Goal: Task Accomplishment & Management: Complete application form

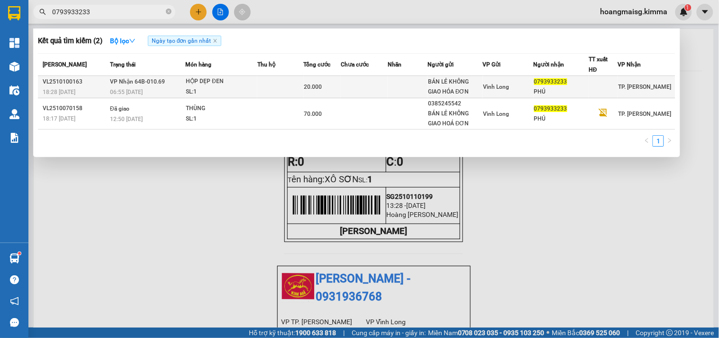
type input "0793933233"
click at [219, 82] on div "HỘP DẸP ĐEN" at bounding box center [221, 81] width 71 height 10
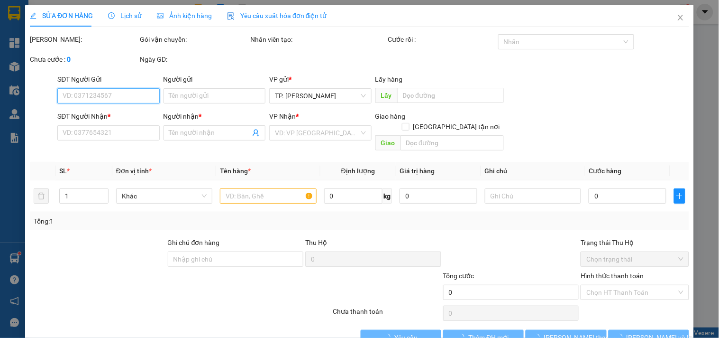
type input "BÁN LẺ KHÔNG GIAO HÓA ĐƠN"
type input "0793933233"
type input "PHÚ"
type input "20.000"
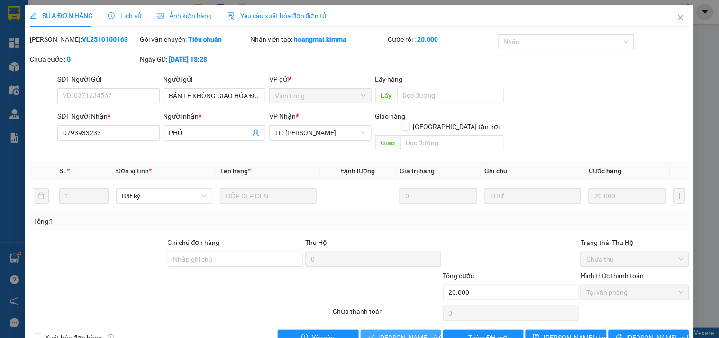
click at [404, 332] on span "[PERSON_NAME] và [PERSON_NAME] hàng" at bounding box center [424, 337] width 91 height 10
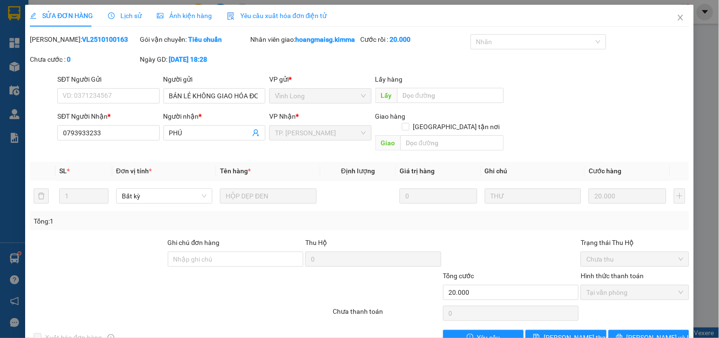
click at [586, 110] on form "SĐT Người Gửi VD: 0371234567 Người gửi BÁN LẺ KHÔNG GIAO HÓA ĐƠN VP gửi * Vĩnh…" at bounding box center [360, 114] width 660 height 81
click at [677, 17] on icon "close" at bounding box center [681, 18] width 8 height 8
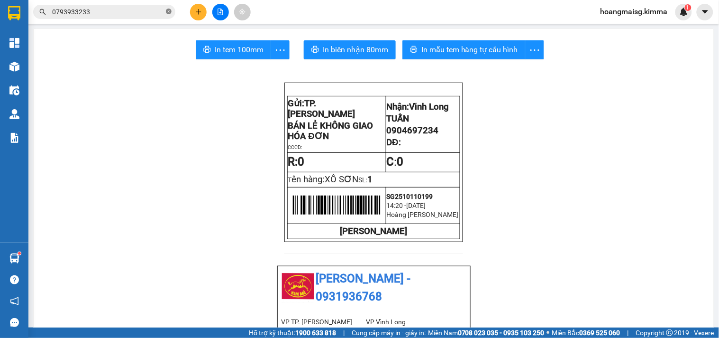
click at [169, 11] on icon "close-circle" at bounding box center [169, 12] width 6 height 6
click at [148, 15] on input "text" at bounding box center [108, 12] width 112 height 10
click at [154, 10] on input "text" at bounding box center [108, 12] width 112 height 10
click at [152, 2] on div "Kết quả tìm kiếm ( 2 ) Bộ lọc Ngày tạo đơn gần nhất Mã ĐH Trạng thái Món hàng T…" at bounding box center [359, 12] width 719 height 24
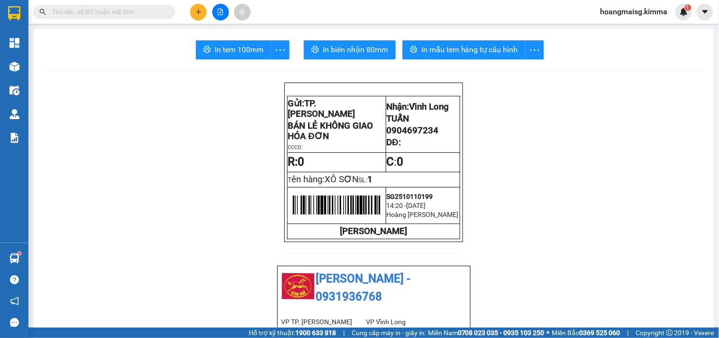
click at [138, 9] on input "text" at bounding box center [108, 12] width 112 height 10
click at [96, 13] on input "text" at bounding box center [108, 12] width 112 height 10
click at [101, 9] on input "text" at bounding box center [108, 12] width 112 height 10
click at [93, 9] on input "text" at bounding box center [108, 12] width 112 height 10
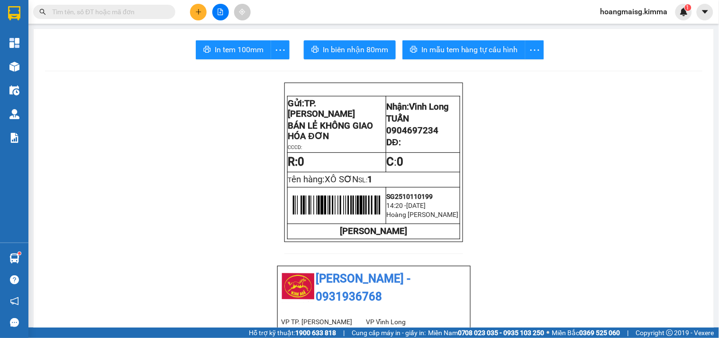
click at [92, 0] on div "Kết quả tìm kiếm ( 2 ) Bộ lọc Ngày tạo đơn gần nhất Mã ĐH Trạng thái Món hàng T…" at bounding box center [359, 12] width 719 height 24
click at [90, 17] on input "text" at bounding box center [108, 12] width 112 height 10
click at [86, 8] on input "text" at bounding box center [108, 12] width 112 height 10
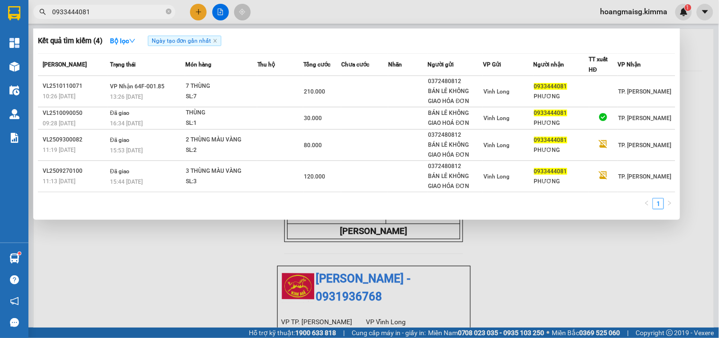
type input "0933444081"
click at [193, 7] on div at bounding box center [359, 169] width 719 height 338
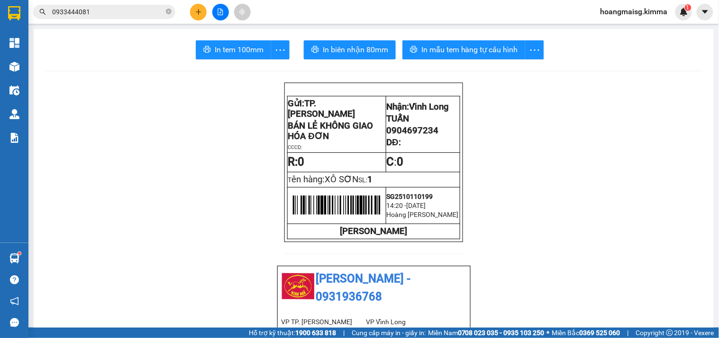
click at [193, 7] on button at bounding box center [198, 12] width 17 height 17
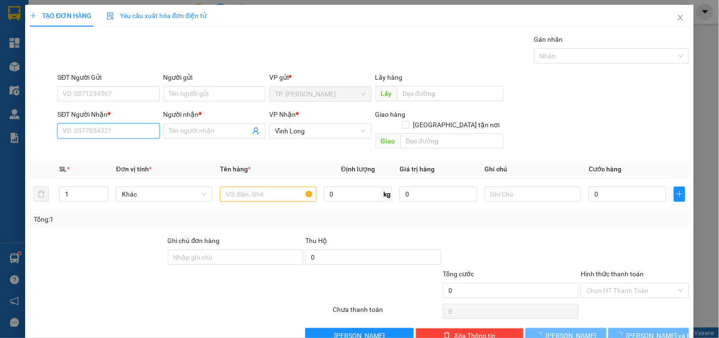
click at [126, 128] on input "SĐT Người Nhận *" at bounding box center [108, 130] width 102 height 15
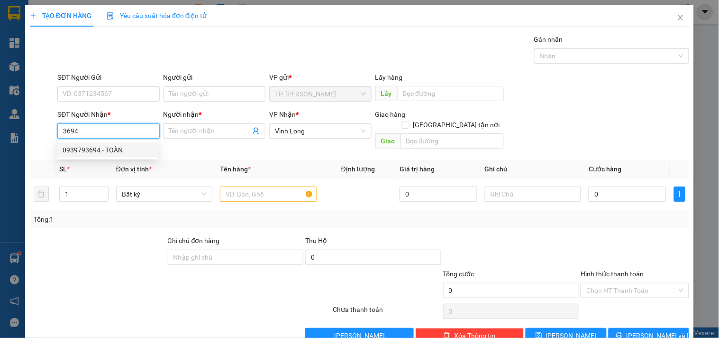
click at [135, 145] on div "0939793694 - TOÀN" at bounding box center [108, 150] width 90 height 10
type input "0939793694"
type input "TOÀN"
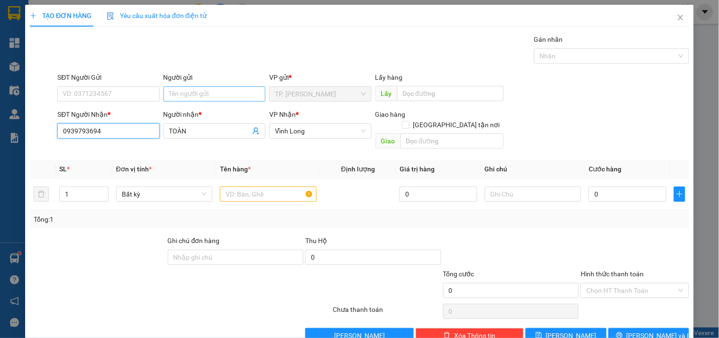
type input "0939793694"
click at [212, 88] on input "Người gửi" at bounding box center [215, 93] width 102 height 15
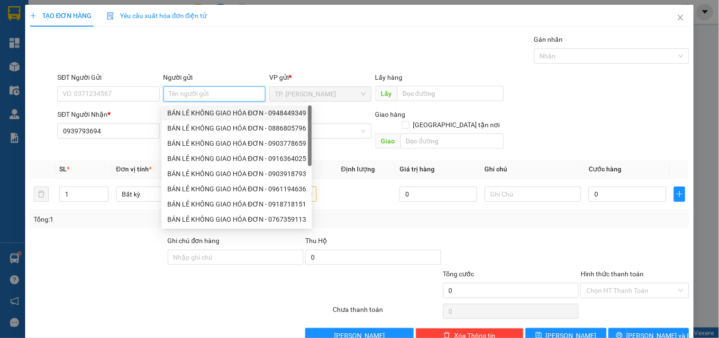
click at [198, 109] on div "BÁN LẺ KHÔNG GIAO HÓA ĐƠN - 0948449349" at bounding box center [236, 113] width 139 height 10
type input "0948449349"
type input "BÁN LẺ KHÔNG GIAO HÓA ĐƠN"
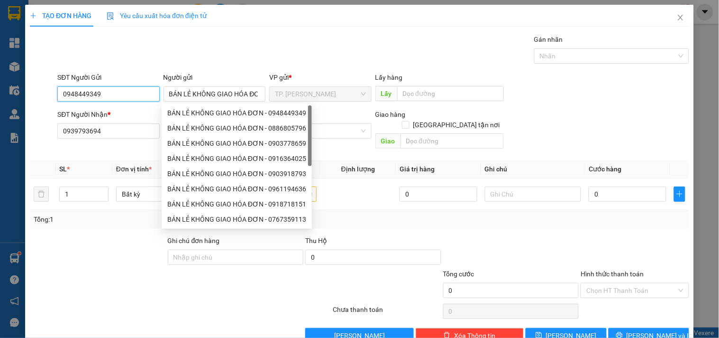
click at [131, 89] on input "0948449349" at bounding box center [108, 93] width 102 height 15
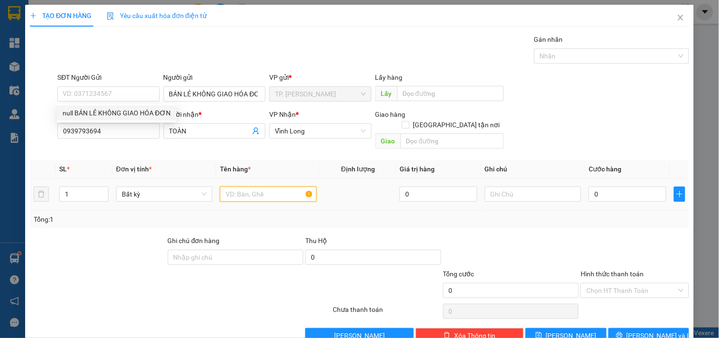
click at [236, 186] on input "text" at bounding box center [268, 193] width 96 height 15
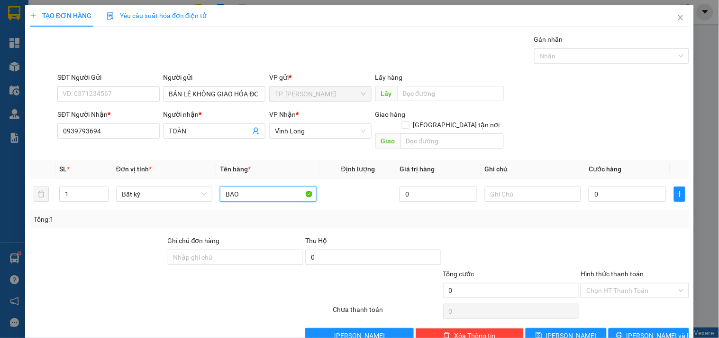
type input "BAO"
type input "TÍN"
click at [632, 328] on button "[PERSON_NAME] và In" at bounding box center [649, 335] width 81 height 15
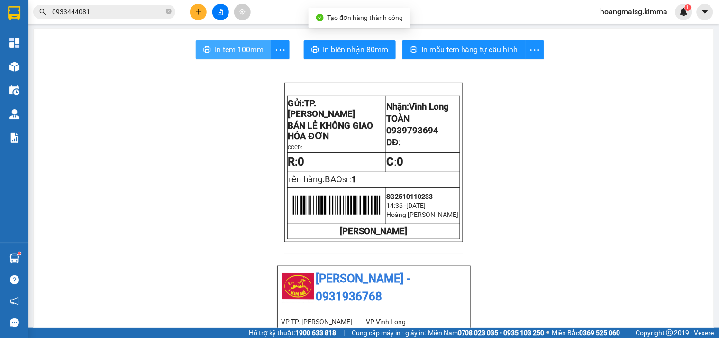
click at [232, 54] on span "In tem 100mm" at bounding box center [239, 50] width 49 height 12
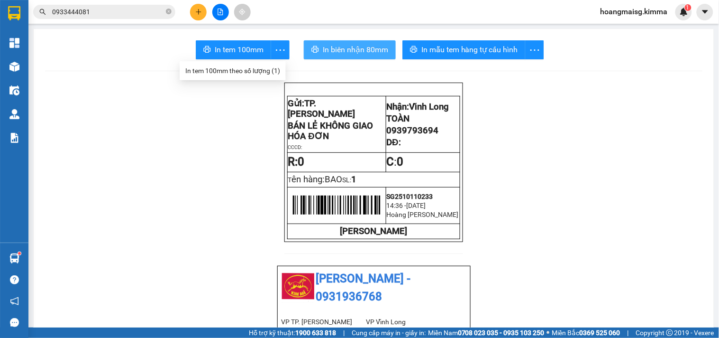
click at [350, 50] on span "In biên nhận 80mm" at bounding box center [355, 50] width 65 height 12
click at [196, 17] on button at bounding box center [198, 12] width 17 height 17
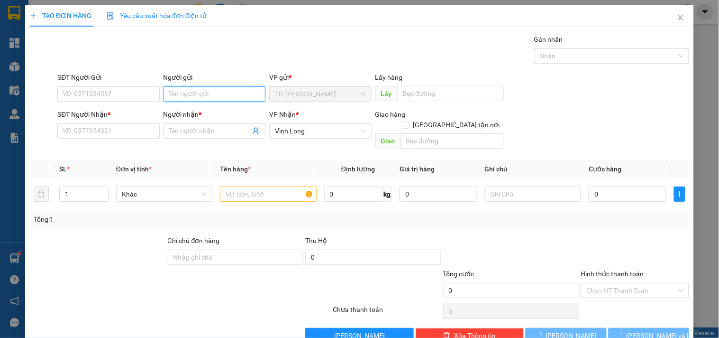
click at [175, 96] on input "Người gửi" at bounding box center [215, 93] width 102 height 15
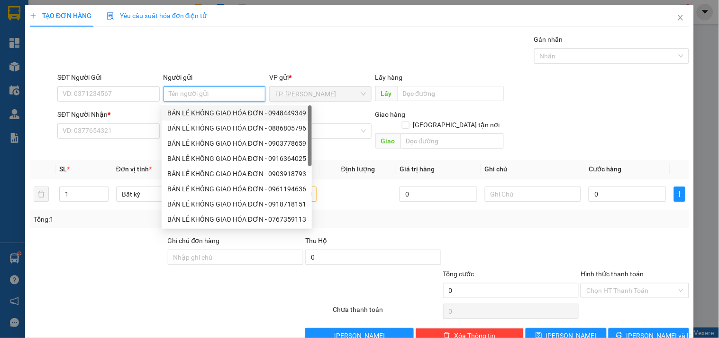
drag, startPoint x: 186, startPoint y: 115, endPoint x: 161, endPoint y: 106, distance: 26.3
click at [185, 115] on div "BÁN LẺ KHÔNG GIAO HÓA ĐƠN - 0948449349" at bounding box center [236, 113] width 139 height 10
type input "0948449349"
type input "BÁN LẺ KHÔNG GIAO HÓA ĐƠN"
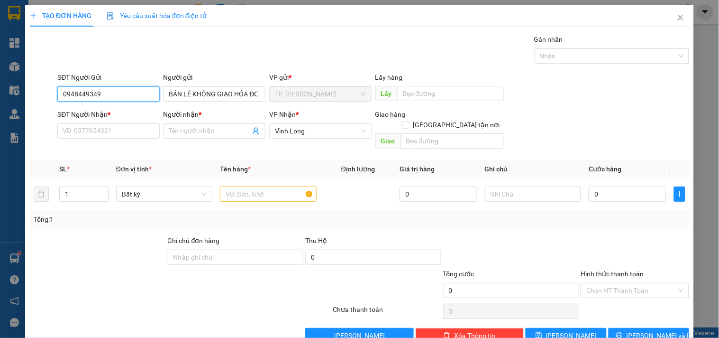
click at [141, 95] on input "0948449349" at bounding box center [108, 93] width 102 height 15
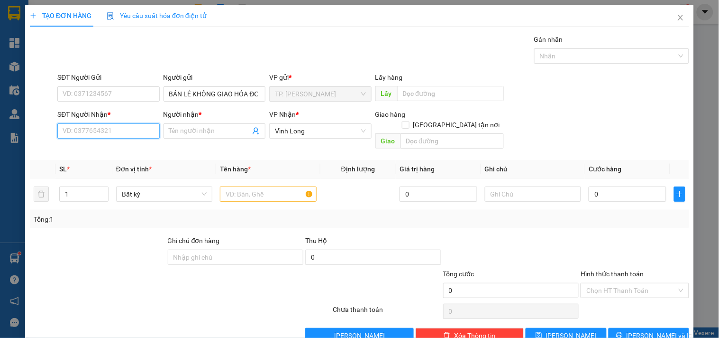
click at [130, 126] on input "SĐT Người Nhận *" at bounding box center [108, 130] width 102 height 15
click at [116, 155] on div "0939442453 - CHỊ OANH" at bounding box center [107, 149] width 101 height 15
type input "0939442453"
type input "CHỊ OANH"
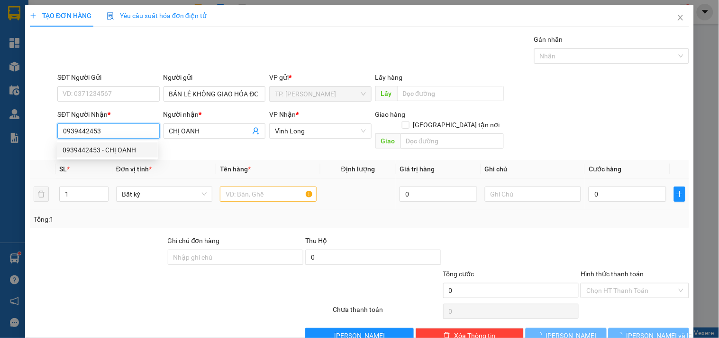
type input "0939442453"
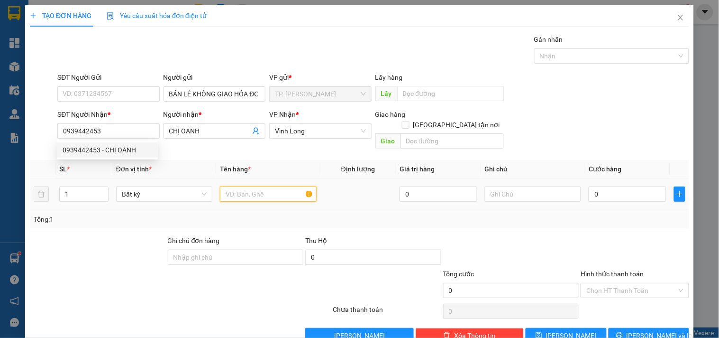
click at [253, 186] on input "text" at bounding box center [268, 193] width 96 height 15
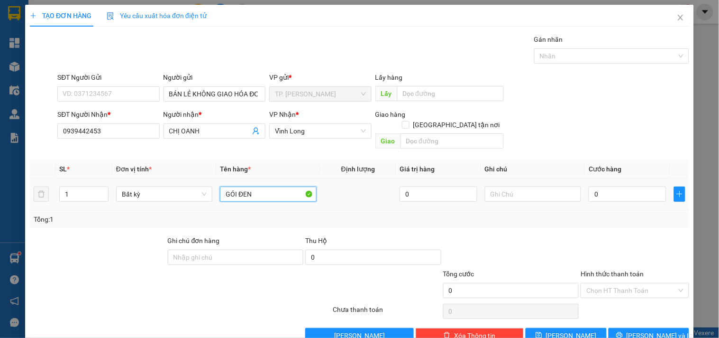
type input "GÓI ĐEN"
type input "TÍN"
click at [617, 313] on div "Transit Pickup Surcharge Ids Transit Deliver Surcharge Ids Transit Deliver Surc…" at bounding box center [360, 188] width 660 height 309
click at [619, 328] on button "[PERSON_NAME] và In" at bounding box center [649, 335] width 81 height 15
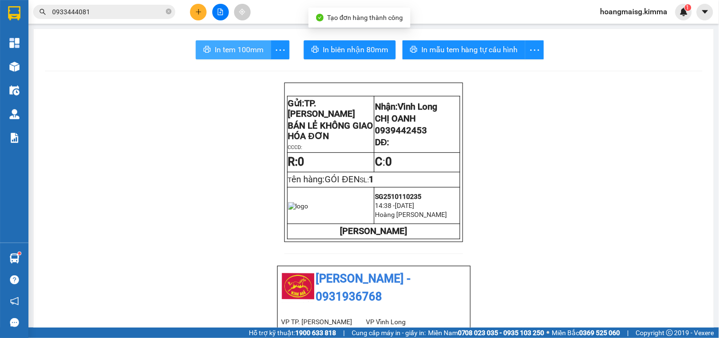
click at [215, 47] on span "In tem 100mm" at bounding box center [239, 50] width 49 height 12
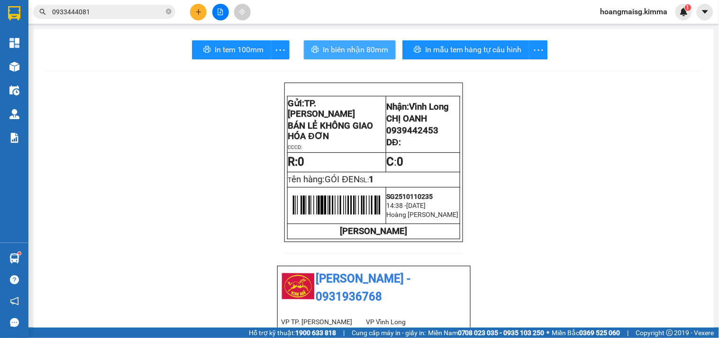
click at [351, 48] on span "In biên nhận 80mm" at bounding box center [355, 50] width 65 height 12
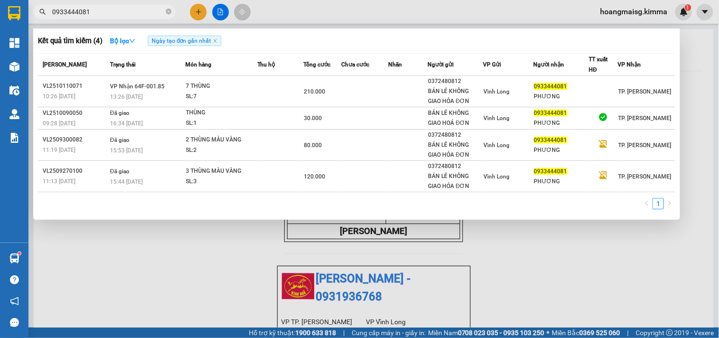
click at [121, 15] on input "0933444081" at bounding box center [108, 12] width 112 height 10
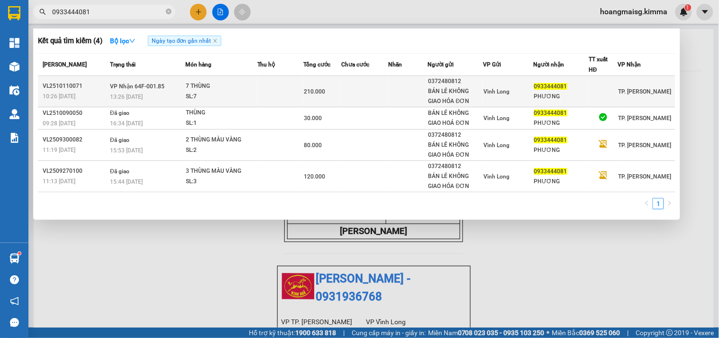
click at [164, 92] on div "13:26 - 11/10" at bounding box center [147, 97] width 75 height 10
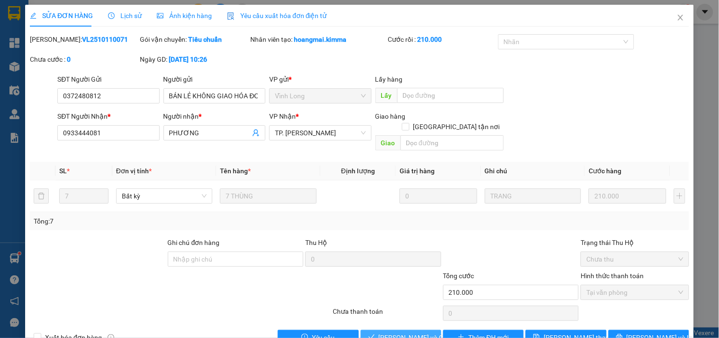
click at [428, 330] on button "[PERSON_NAME] và [PERSON_NAME] hàng" at bounding box center [401, 337] width 81 height 15
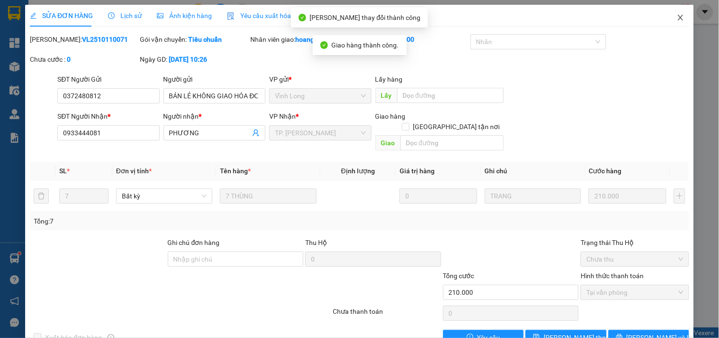
click at [677, 19] on icon "close" at bounding box center [681, 18] width 8 height 8
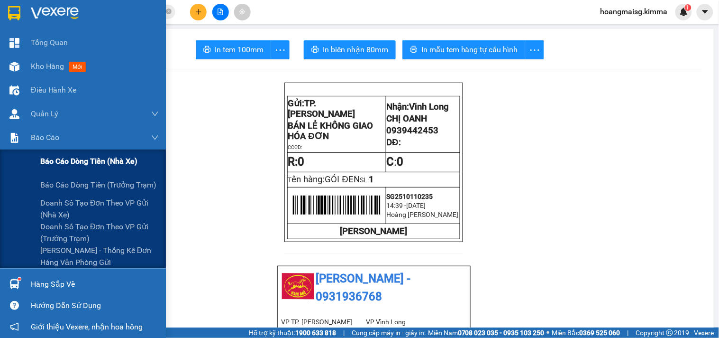
click at [56, 153] on div "Báo cáo dòng tiền (nhà xe)" at bounding box center [99, 161] width 119 height 24
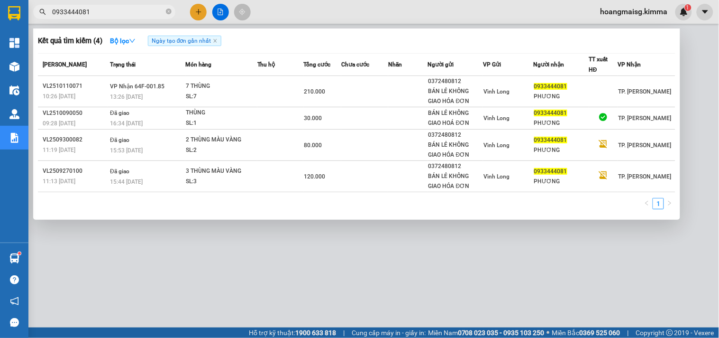
click at [150, 13] on input "0933444081" at bounding box center [108, 12] width 112 height 10
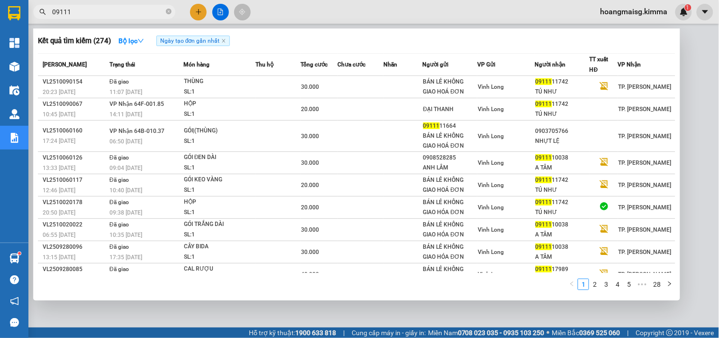
type input "09111"
click at [683, 83] on div at bounding box center [359, 169] width 719 height 338
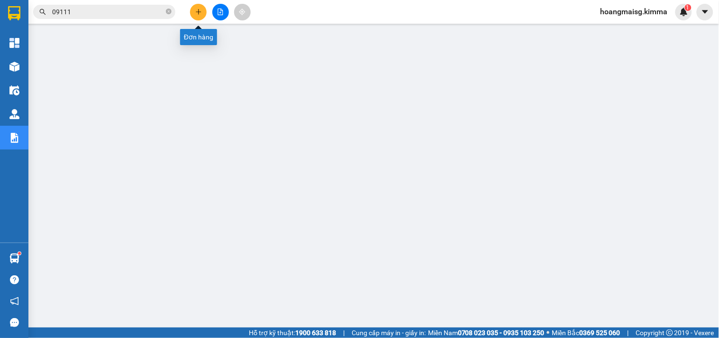
click at [201, 9] on icon "plus" at bounding box center [198, 12] width 7 height 7
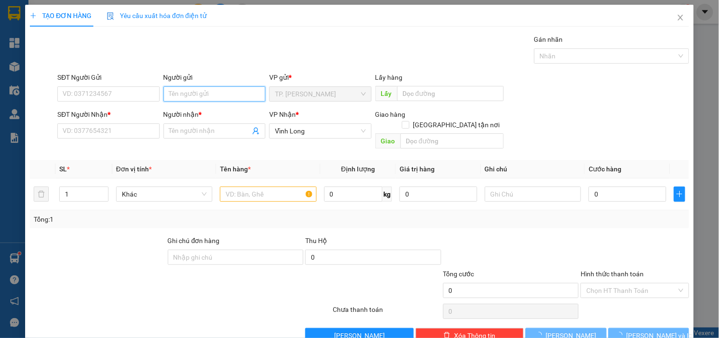
click at [204, 92] on input "Người gửi" at bounding box center [215, 93] width 102 height 15
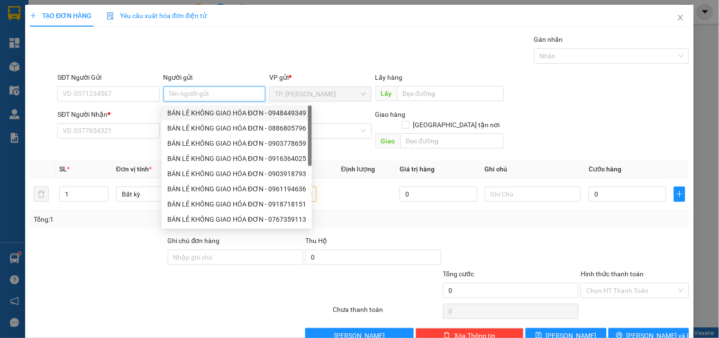
click at [207, 110] on div "BÁN LẺ KHÔNG GIAO HÓA ĐƠN - 0948449349" at bounding box center [236, 113] width 139 height 10
type input "0948449349"
type input "BÁN LẺ KHÔNG GIAO HÓA ĐƠN"
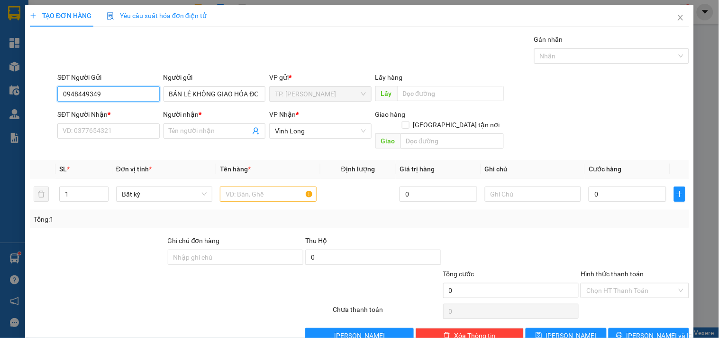
click at [131, 98] on input "0948449349" at bounding box center [108, 93] width 102 height 15
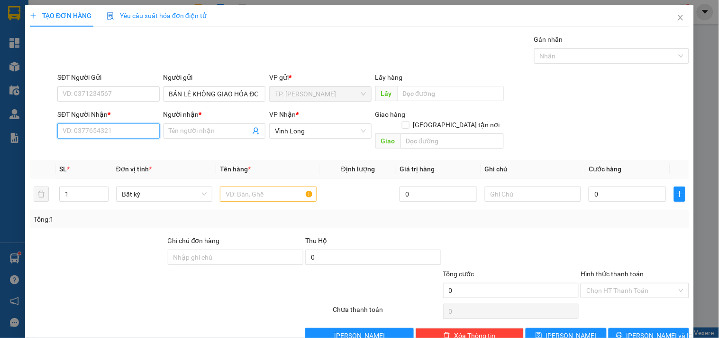
drag, startPoint x: 116, startPoint y: 135, endPoint x: 115, endPoint y: 125, distance: 10.4
click at [115, 135] on input "SĐT Người Nhận *" at bounding box center [108, 130] width 102 height 15
type input "0904727292"
click at [121, 154] on div "0904727292 - CẨM TÚ" at bounding box center [116, 150] width 107 height 10
type input "CẨM TÚ"
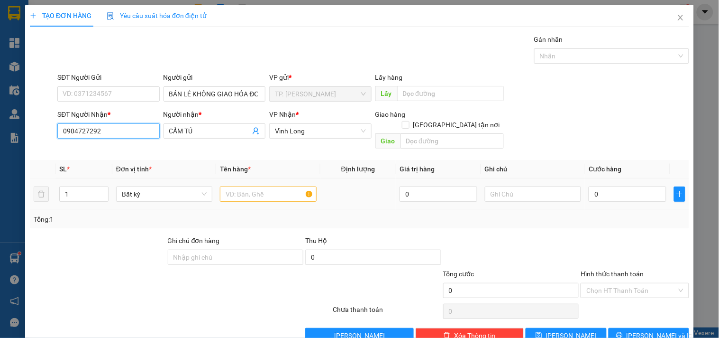
type input "0904727292"
click at [243, 184] on div at bounding box center [268, 193] width 96 height 19
click at [250, 186] on input "text" at bounding box center [268, 193] width 96 height 15
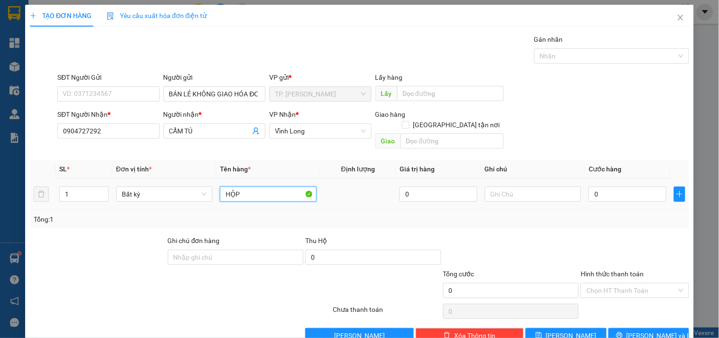
type input "HỘP"
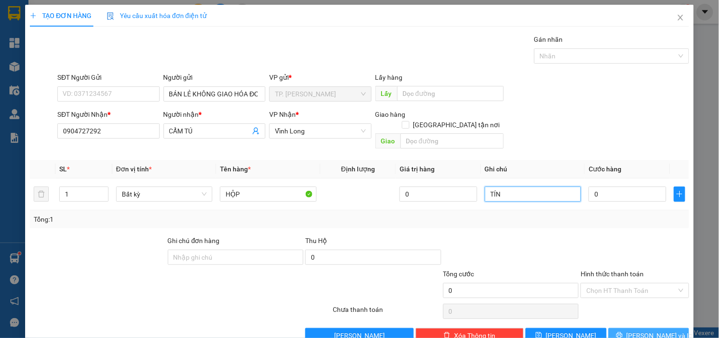
type input "TÍN"
click at [644, 328] on button "[PERSON_NAME] và In" at bounding box center [649, 335] width 81 height 15
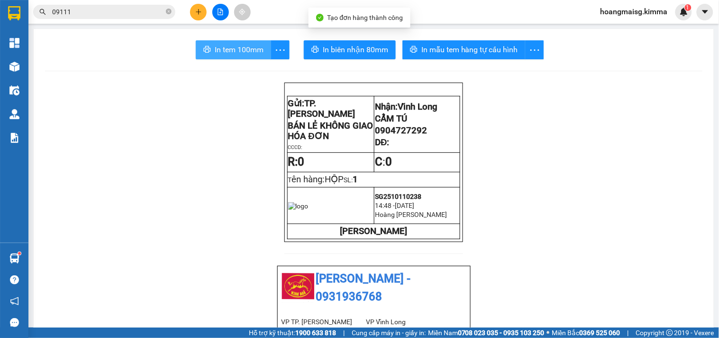
click at [217, 46] on span "In tem 100mm" at bounding box center [239, 50] width 49 height 12
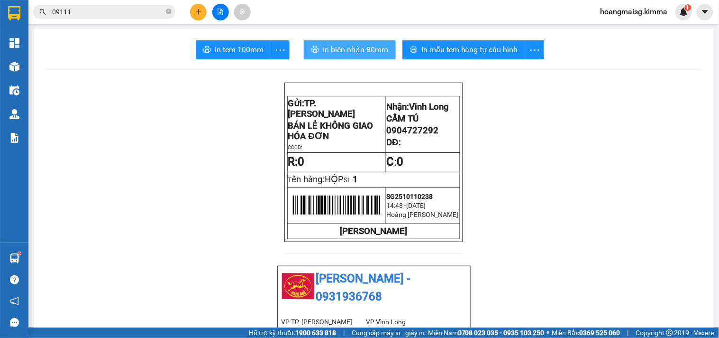
click at [343, 46] on span "In biên nhận 80mm" at bounding box center [355, 50] width 65 height 12
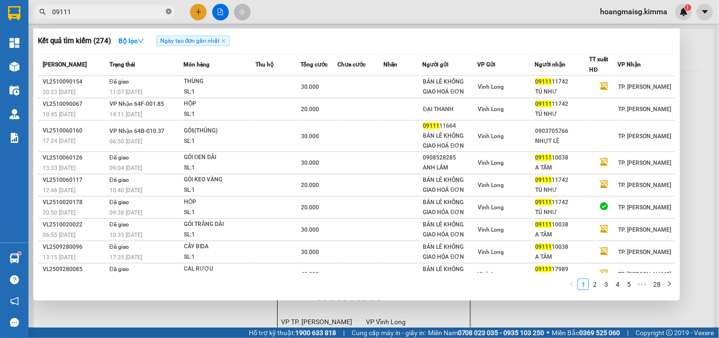
click at [170, 9] on icon "close-circle" at bounding box center [169, 12] width 6 height 6
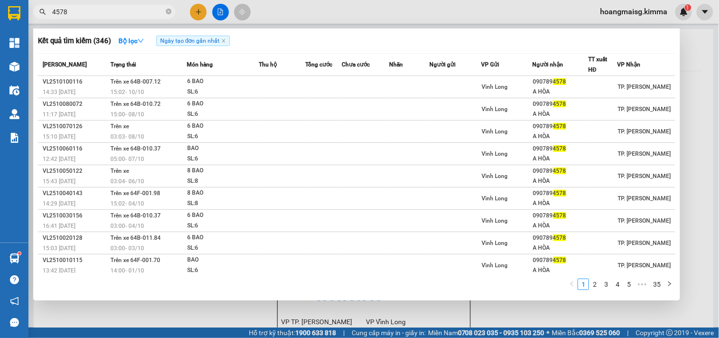
click at [108, 13] on input "4578" at bounding box center [108, 12] width 112 height 10
type input "4578"
click at [196, 11] on div at bounding box center [359, 169] width 719 height 338
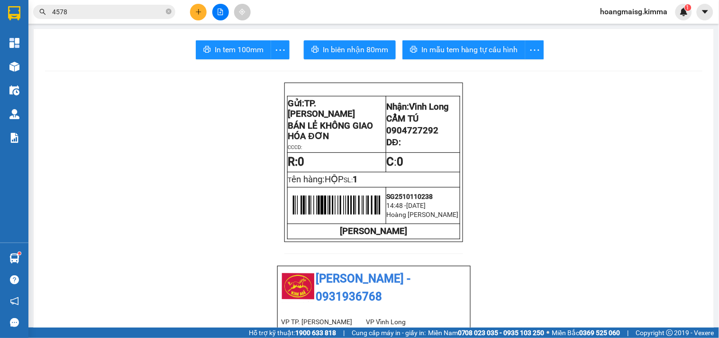
click at [196, 11] on icon "plus" at bounding box center [198, 11] width 5 height 0
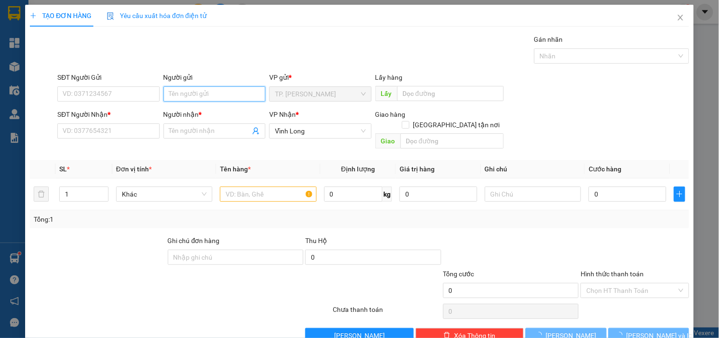
click at [204, 99] on input "Người gửi" at bounding box center [215, 93] width 102 height 15
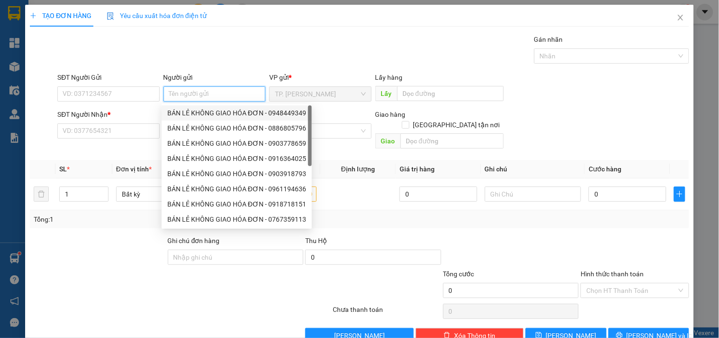
click at [196, 111] on div "BÁN LẺ KHÔNG GIAO HÓA ĐƠN - 0948449349" at bounding box center [236, 113] width 139 height 10
type input "0948449349"
type input "BÁN LẺ KHÔNG GIAO HÓA ĐƠN"
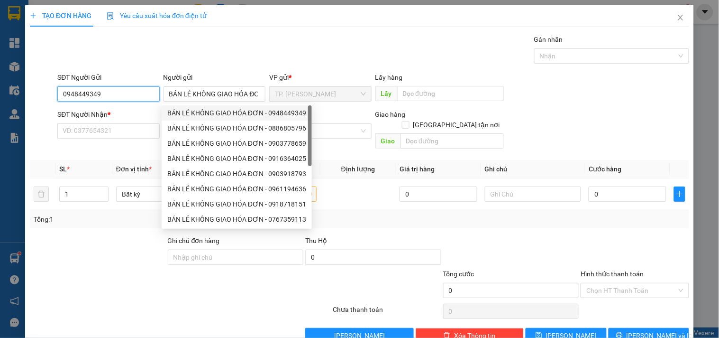
click at [122, 93] on input "0948449349" at bounding box center [108, 93] width 102 height 15
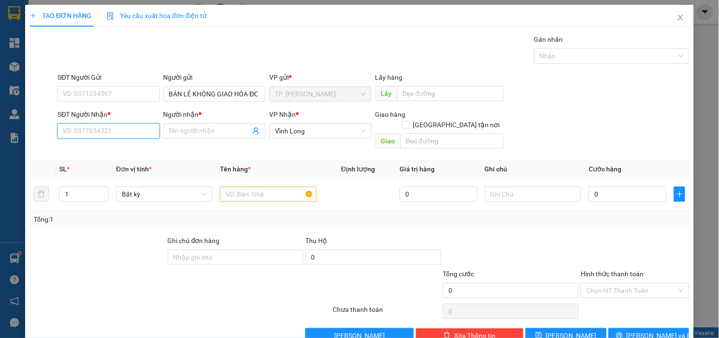
click at [125, 127] on input "SĐT Người Nhận *" at bounding box center [108, 130] width 102 height 15
click at [131, 130] on input "090990431" at bounding box center [108, 130] width 102 height 15
type input "431"
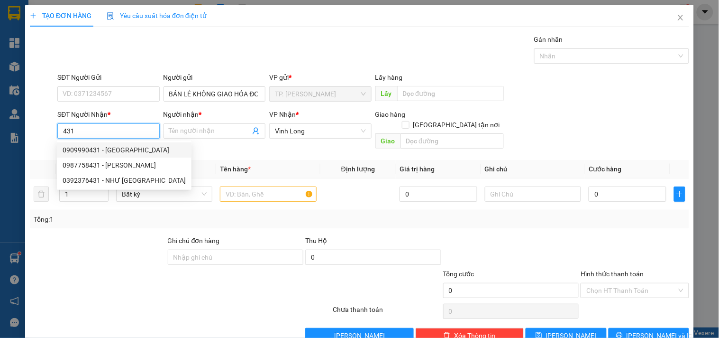
click at [112, 130] on input "431" at bounding box center [108, 130] width 102 height 15
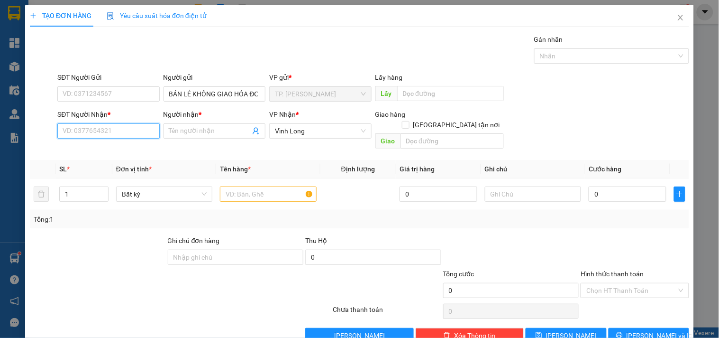
click at [139, 129] on input "SĐT Người Nhận *" at bounding box center [108, 130] width 102 height 15
paste input "0909990431"
type input "0909990431"
click at [124, 154] on div "0909990431 - ANH TRUNG" at bounding box center [116, 150] width 107 height 10
type input "ANH TRUNG"
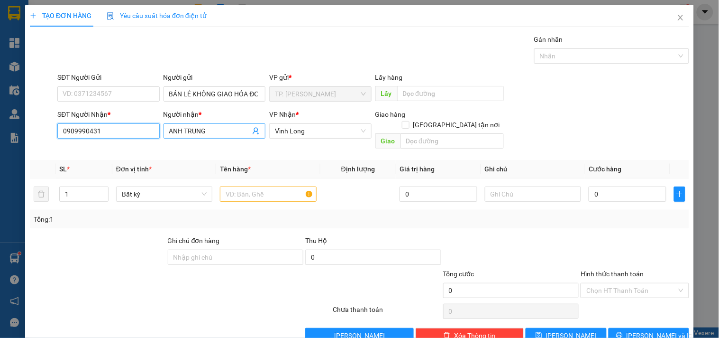
type input "0909990431"
click at [207, 132] on input "ANH TRUNG" at bounding box center [209, 131] width 81 height 10
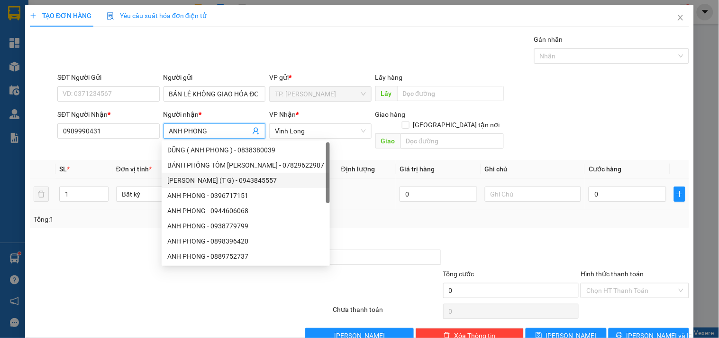
type input "ANH PHONG"
click at [307, 186] on input "text" at bounding box center [268, 193] width 96 height 15
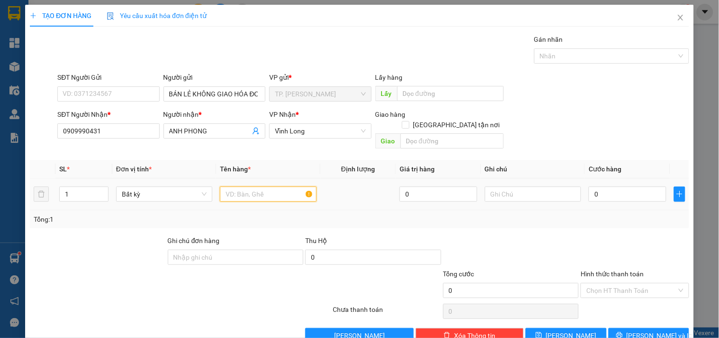
click at [276, 186] on input "text" at bounding box center [268, 193] width 96 height 15
type input "HỘP"
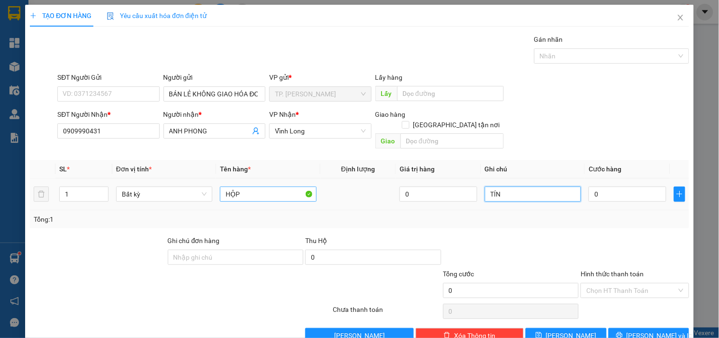
type input "TÍN"
click at [652, 328] on button "Lưu và In" at bounding box center [649, 335] width 81 height 15
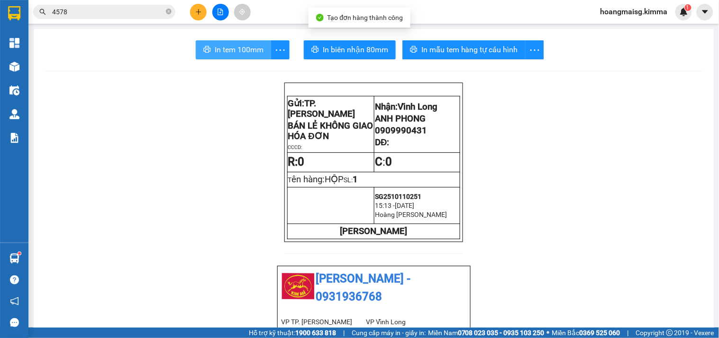
click at [247, 40] on button "In tem 100mm" at bounding box center [233, 49] width 75 height 19
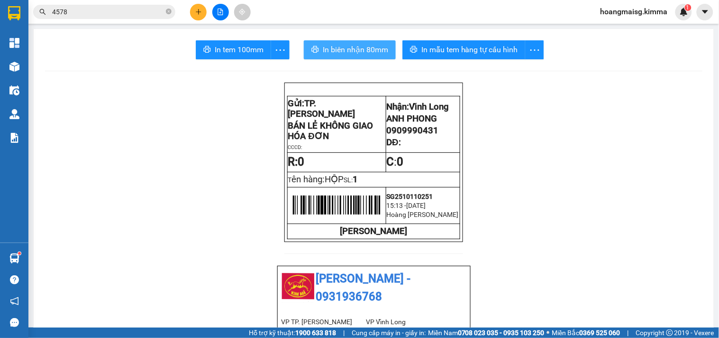
click at [324, 55] on span "In biên nhận 80mm" at bounding box center [355, 50] width 65 height 12
click at [198, 16] on button at bounding box center [198, 12] width 17 height 17
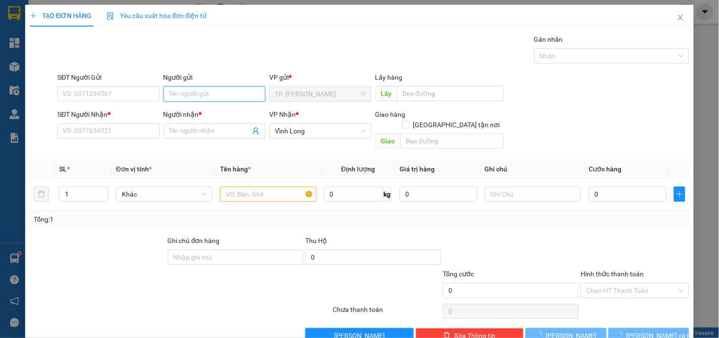
click at [222, 91] on input "Người gửi" at bounding box center [215, 93] width 102 height 15
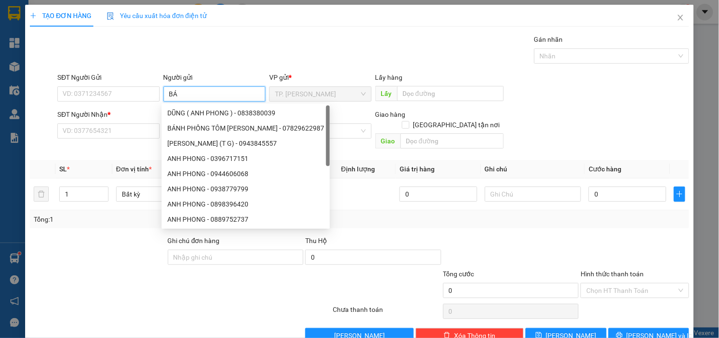
type input "BÁN"
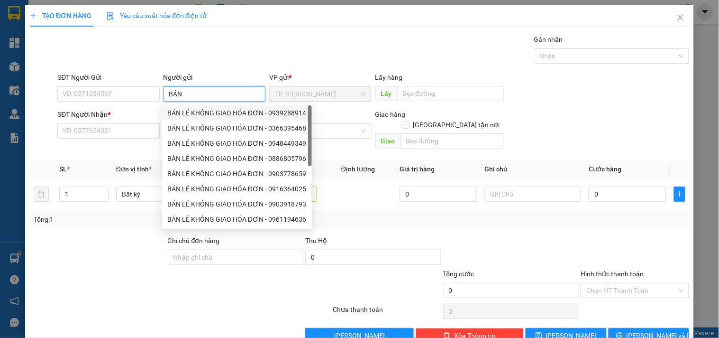
drag, startPoint x: 204, startPoint y: 116, endPoint x: 139, endPoint y: 106, distance: 65.8
click at [202, 116] on div "BÁN LẺ KHÔNG GIAO HÓA ĐƠN - 0939288914" at bounding box center [236, 113] width 139 height 10
type input "0939288914"
type input "BÁN LẺ KHÔNG GIAO HÓA ĐƠN"
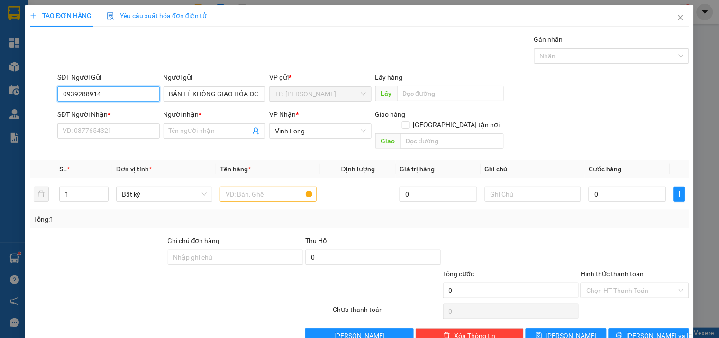
click at [133, 98] on input "0939288914" at bounding box center [108, 93] width 102 height 15
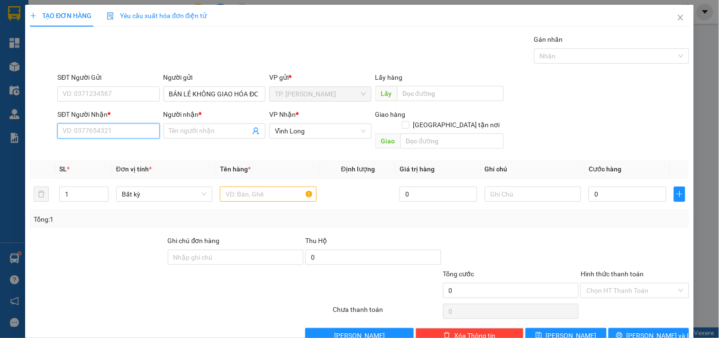
click at [127, 135] on input "SĐT Người Nhận *" at bounding box center [108, 130] width 102 height 15
click at [130, 152] on div "0918421999 - BS THIỆN" at bounding box center [108, 150] width 90 height 10
type input "0918421999"
type input "BS THIỆN"
type input "0918421999"
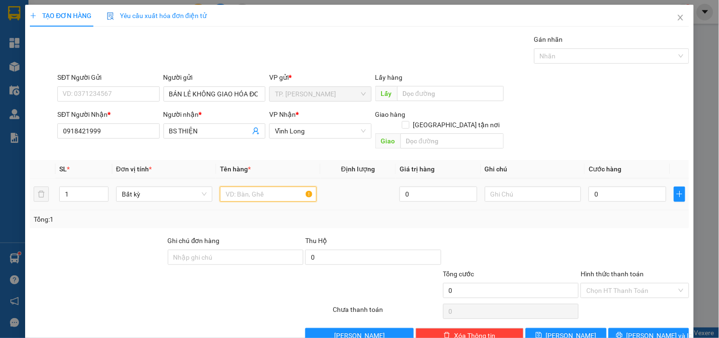
click at [267, 186] on input "text" at bounding box center [268, 193] width 96 height 15
click at [267, 186] on input "HỘP TRAWSNG" at bounding box center [268, 193] width 96 height 15
type input "HỘP TRẮNG"
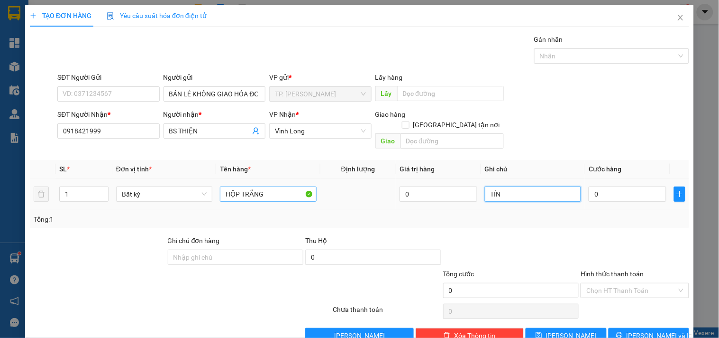
type input "TÍN"
type input "02"
type input "2"
type input "020"
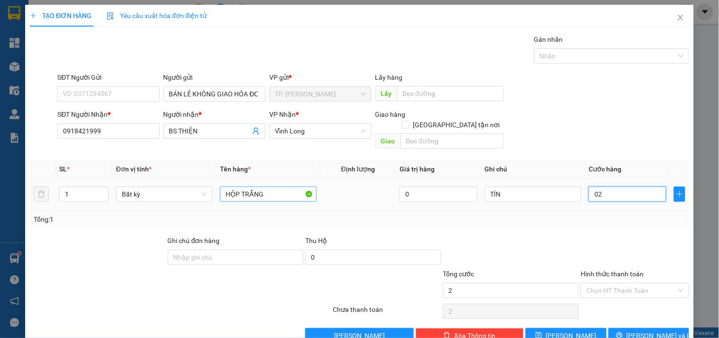
type input "20"
type input "20.000"
click at [614, 283] on input "Hình thức thanh toán" at bounding box center [632, 290] width 90 height 14
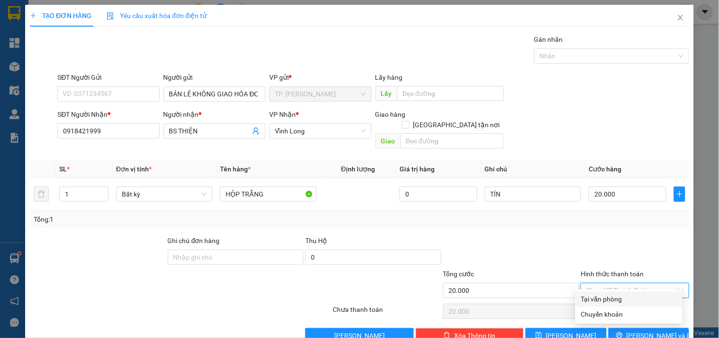
drag, startPoint x: 610, startPoint y: 295, endPoint x: 616, endPoint y: 313, distance: 19.5
click at [610, 295] on div "Tại văn phòng" at bounding box center [629, 299] width 96 height 10
type input "0"
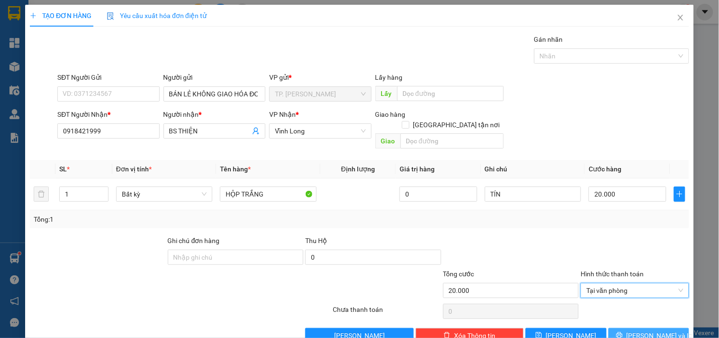
click at [623, 331] on icon "printer" at bounding box center [619, 334] width 7 height 7
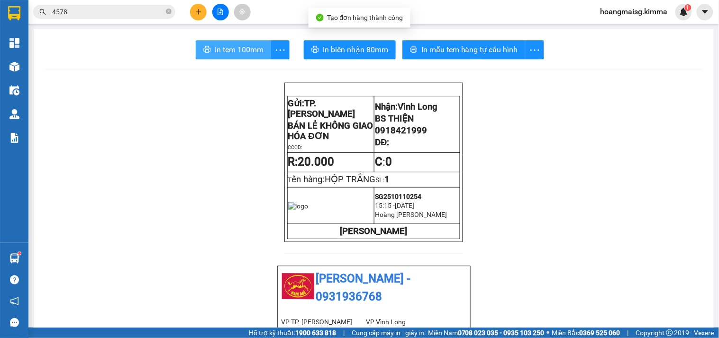
click at [230, 48] on span "In tem 100mm" at bounding box center [239, 50] width 49 height 12
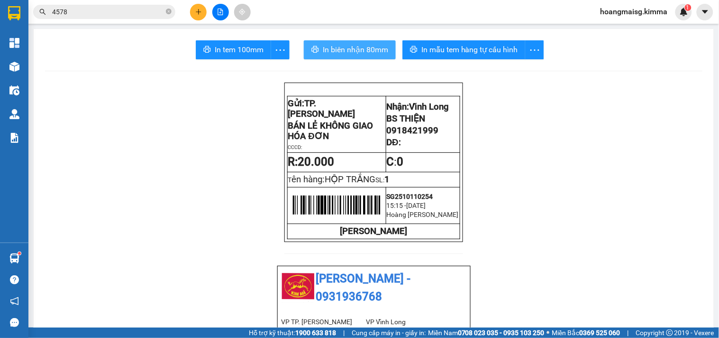
click at [343, 53] on span "In biên nhận 80mm" at bounding box center [355, 50] width 65 height 12
click at [195, 10] on icon "plus" at bounding box center [198, 12] width 7 height 7
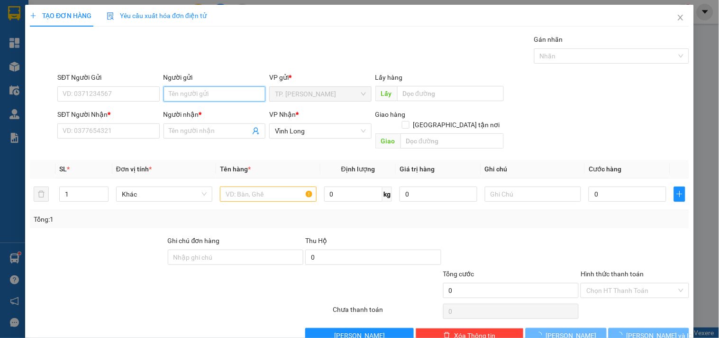
click at [196, 92] on input "Người gửi" at bounding box center [215, 93] width 102 height 15
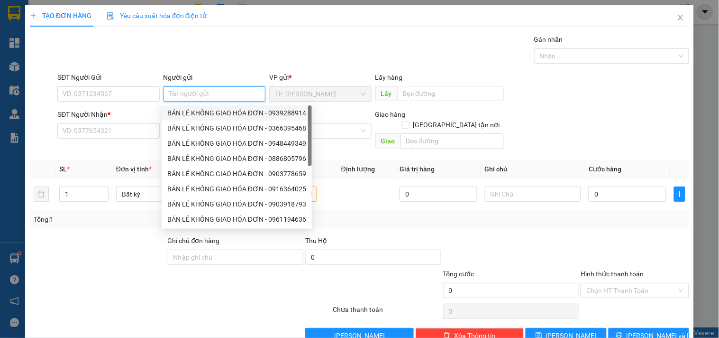
drag, startPoint x: 203, startPoint y: 112, endPoint x: 147, endPoint y: 103, distance: 56.2
click at [202, 114] on div "BÁN LẺ KHÔNG GIAO HÓA ĐƠN - 0939288914" at bounding box center [236, 113] width 139 height 10
type input "0939288914"
type input "BÁN LẺ KHÔNG GIAO HÓA ĐƠN"
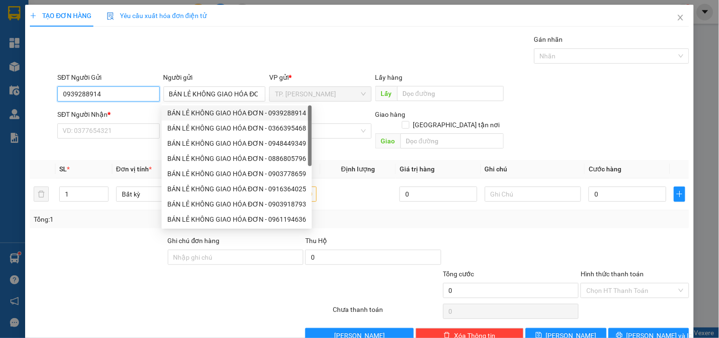
click at [135, 96] on input "0939288914" at bounding box center [108, 93] width 102 height 15
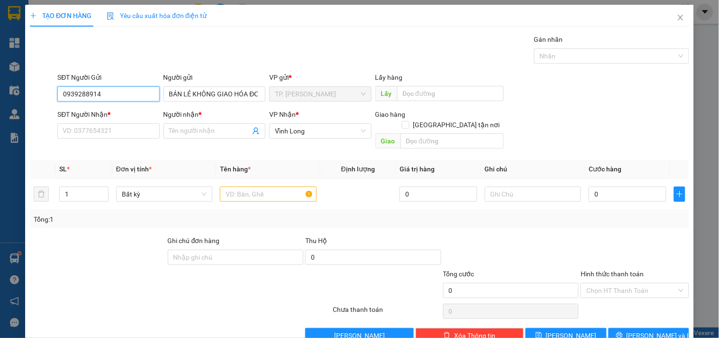
click at [135, 96] on input "0939288914" at bounding box center [108, 93] width 102 height 15
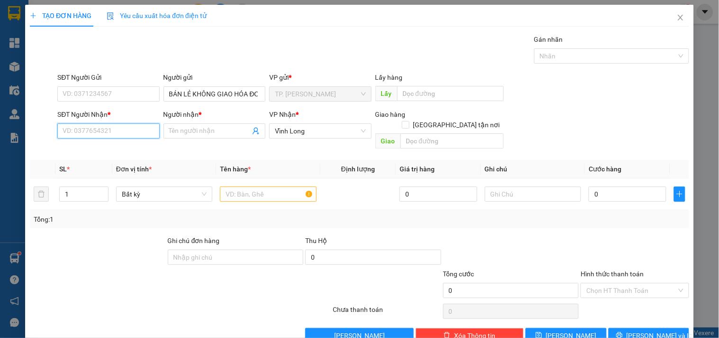
click at [121, 131] on input "SĐT Người Nhận *" at bounding box center [108, 130] width 102 height 15
type input "0963382731"
click at [138, 150] on div "0963382731 - TIỀN" at bounding box center [108, 150] width 90 height 10
type input "TIỀN"
type input "0963382731"
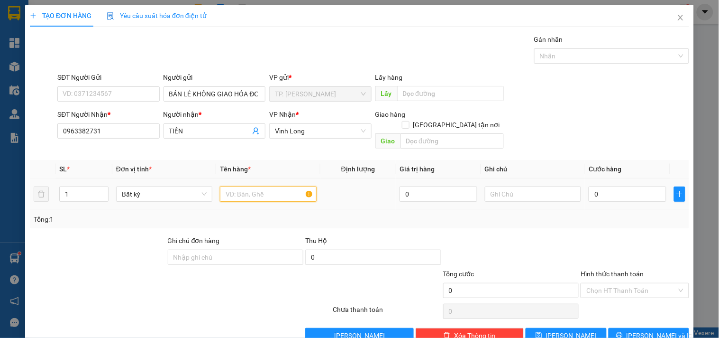
click at [255, 186] on input "text" at bounding box center [268, 193] width 96 height 15
type input "THÙNG MUSS"
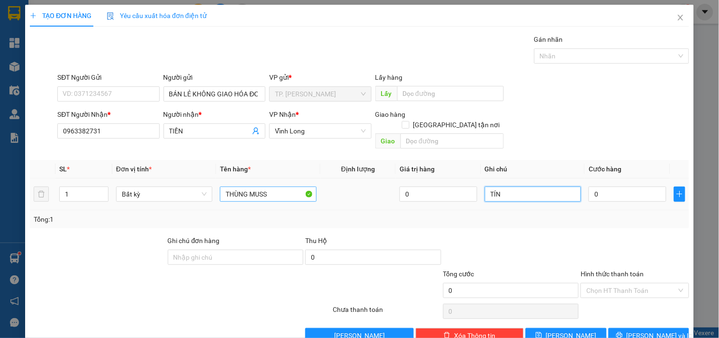
type input "TÍN"
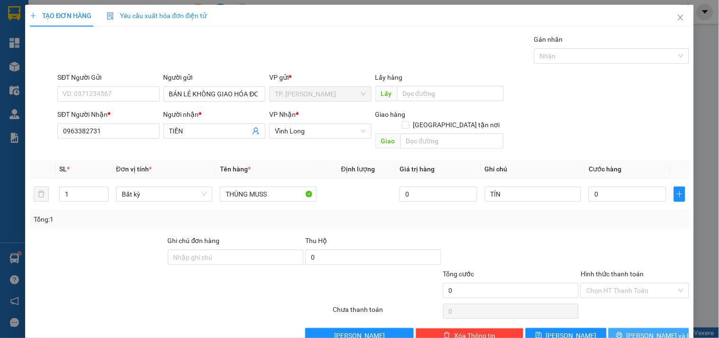
click at [615, 328] on button "Lưu và In" at bounding box center [649, 335] width 81 height 15
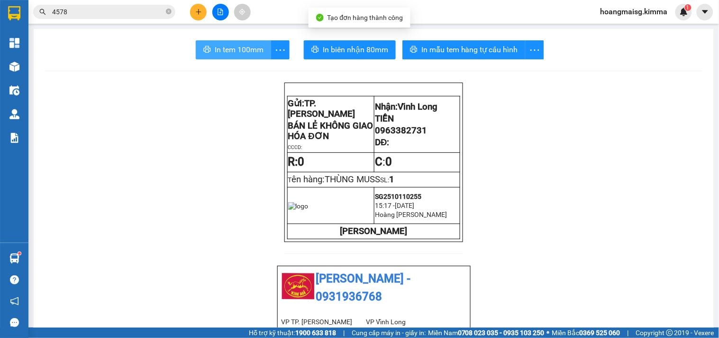
click at [231, 50] on span "In tem 100mm" at bounding box center [239, 50] width 49 height 12
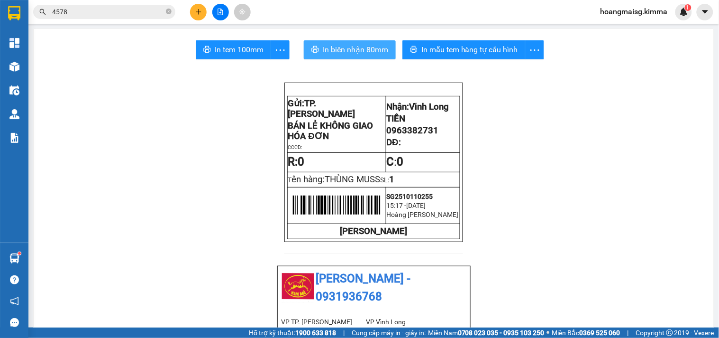
click at [319, 43] on button "In biên nhận 80mm" at bounding box center [350, 49] width 92 height 19
click at [197, 16] on button at bounding box center [198, 12] width 17 height 17
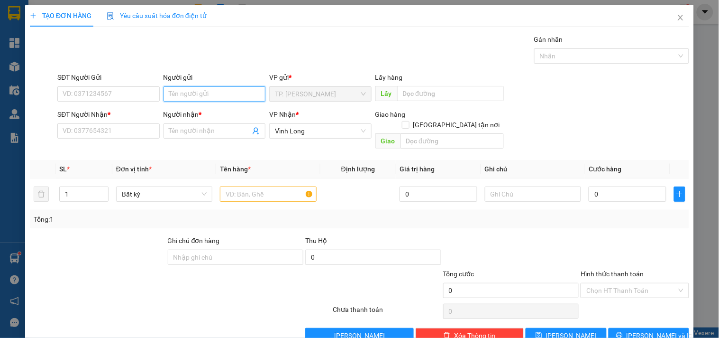
click at [203, 89] on input "Người gửi" at bounding box center [215, 93] width 102 height 15
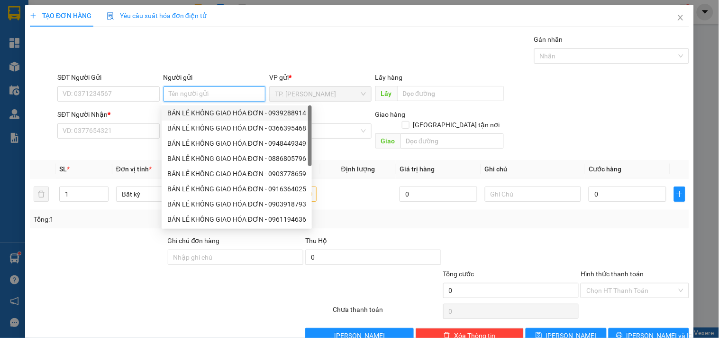
click at [192, 112] on div "BÁN LẺ KHÔNG GIAO HÓA ĐƠN - 0939288914" at bounding box center [236, 113] width 139 height 10
type input "0939288914"
type input "BÁN LẺ KHÔNG GIAO HÓA ĐƠN"
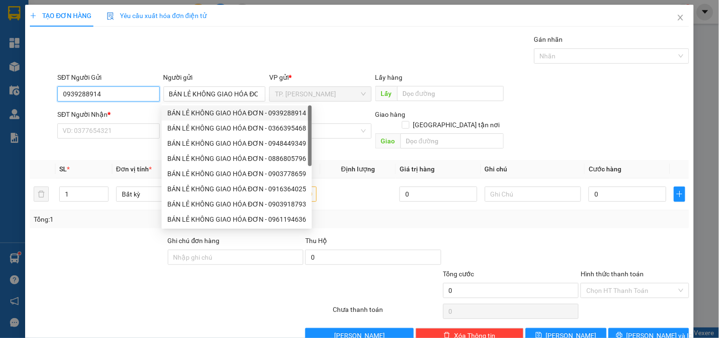
click at [121, 97] on input "0939288914" at bounding box center [108, 93] width 102 height 15
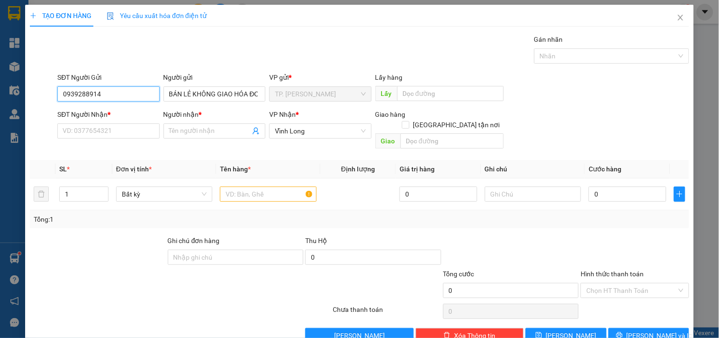
click at [121, 97] on input "0939288914" at bounding box center [108, 93] width 102 height 15
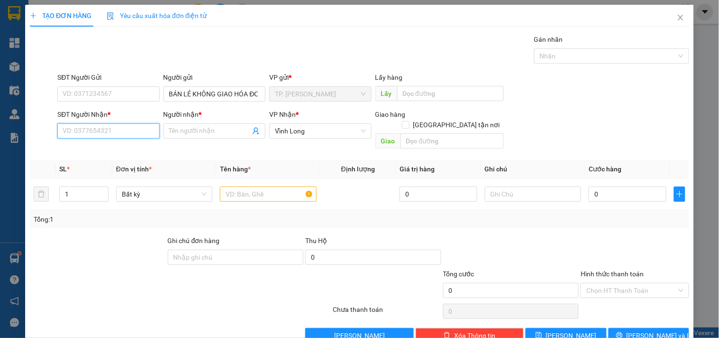
click at [107, 134] on input "SĐT Người Nhận *" at bounding box center [108, 130] width 102 height 15
type input "0902724396"
click at [136, 149] on div "0902724396 - ANH TIẾN" at bounding box center [109, 150] width 93 height 10
type input "ANH TIẾN"
type input "0902724396"
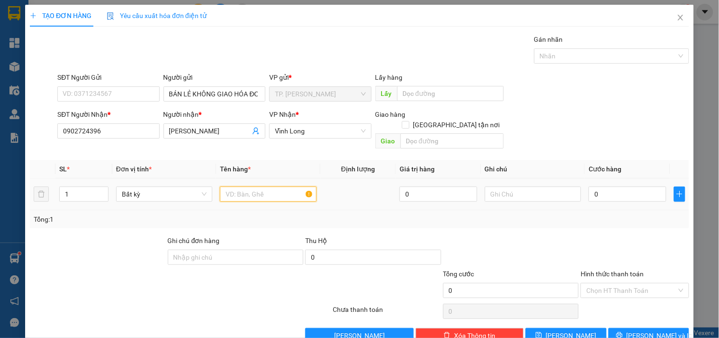
click at [236, 186] on input "text" at bounding box center [268, 193] width 96 height 15
type input "HỘP KEOO VÀNG"
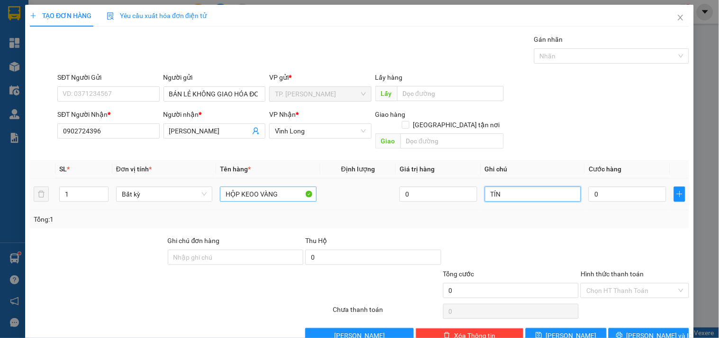
type input "TÍN"
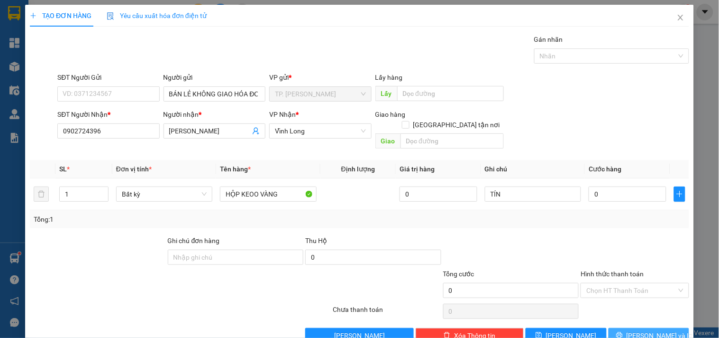
click at [654, 330] on span "Lưu và In" at bounding box center [660, 335] width 66 height 10
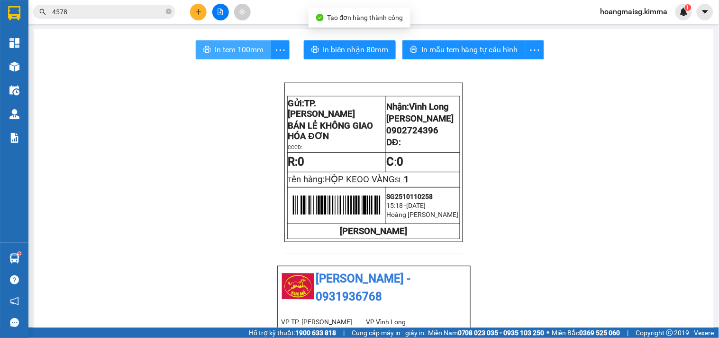
click at [226, 51] on span "In tem 100mm" at bounding box center [239, 50] width 49 height 12
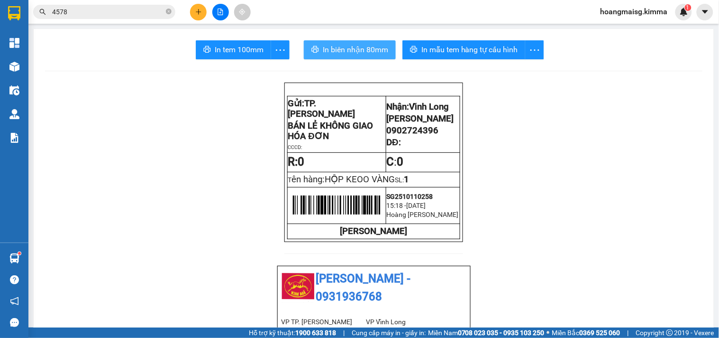
click at [364, 53] on span "In biên nhận 80mm" at bounding box center [355, 50] width 65 height 12
click at [169, 15] on span at bounding box center [169, 12] width 6 height 9
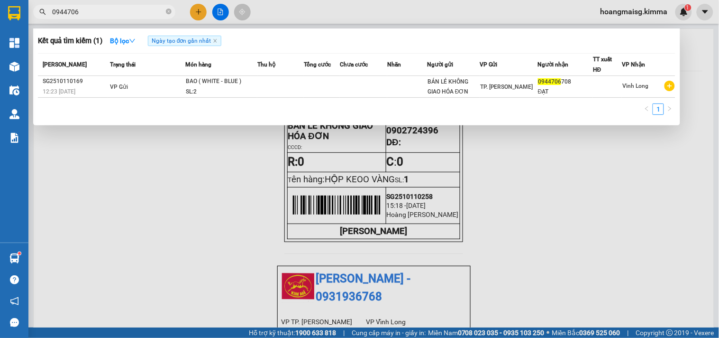
type input "0944706"
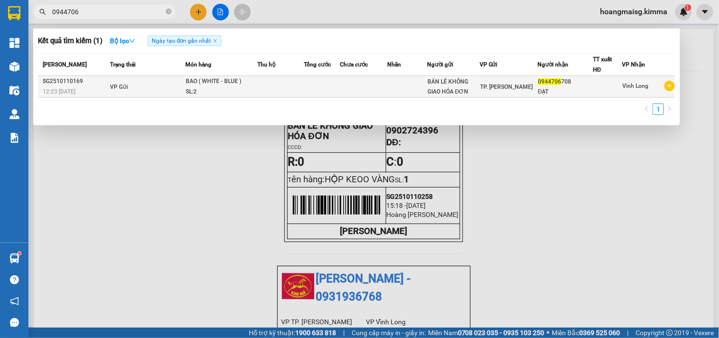
click at [191, 87] on div "SL: 2" at bounding box center [221, 92] width 71 height 10
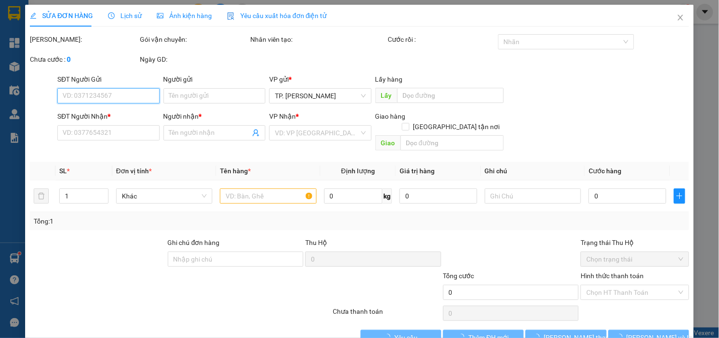
type input "BÁN LẺ KHÔNG GIAO HÓA ĐƠN"
type input "0944706708"
type input "ĐẠT"
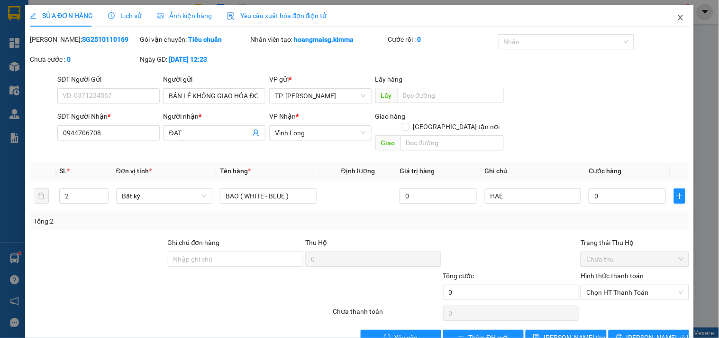
drag, startPoint x: 675, startPoint y: 18, endPoint x: 410, endPoint y: 5, distance: 265.4
click at [668, 17] on span "Close" at bounding box center [681, 18] width 27 height 27
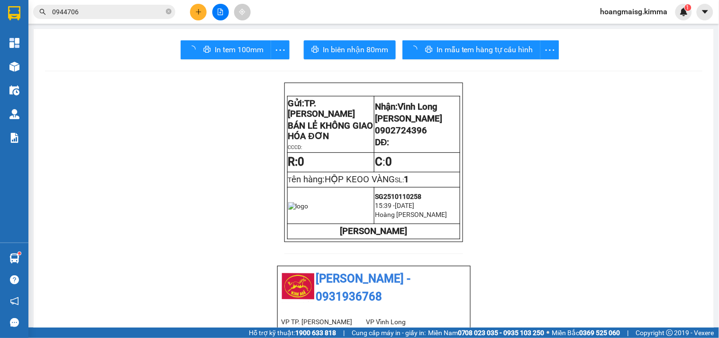
click at [197, 16] on button at bounding box center [198, 12] width 17 height 17
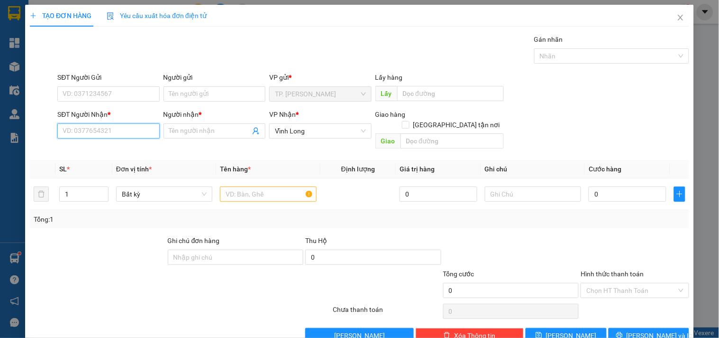
click at [93, 129] on input "SĐT Người Nhận *" at bounding box center [108, 130] width 102 height 15
click at [96, 155] on div "0933734567 - DUY" at bounding box center [107, 149] width 101 height 15
type input "0933734567"
type input "DUY"
type input "0933734567"
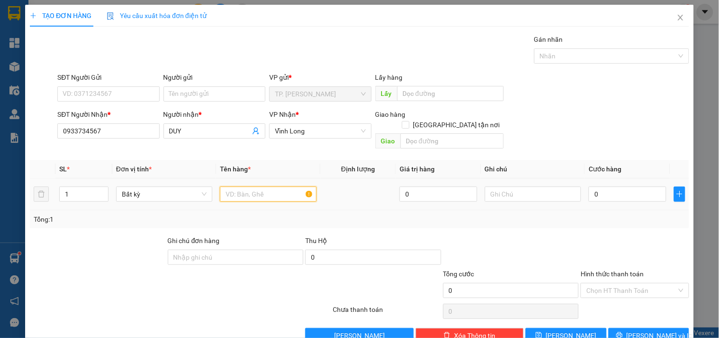
click at [243, 186] on input "text" at bounding box center [268, 193] width 96 height 15
type input "H"
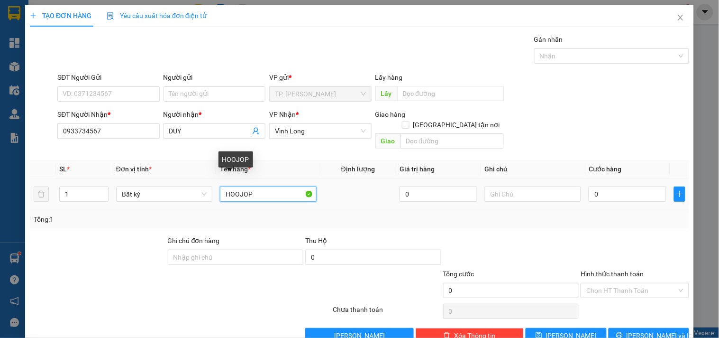
click at [276, 189] on input "HOOJOP" at bounding box center [268, 193] width 96 height 15
click at [279, 186] on input "HOOJOP" at bounding box center [268, 193] width 96 height 15
type input "H"
type input "HỘP"
type input "V"
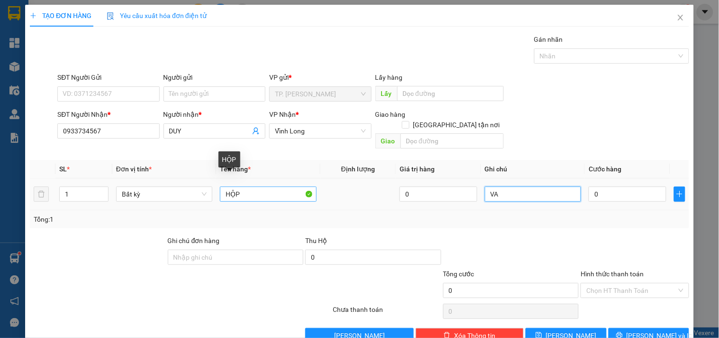
type input "V"
type input "VĂN"
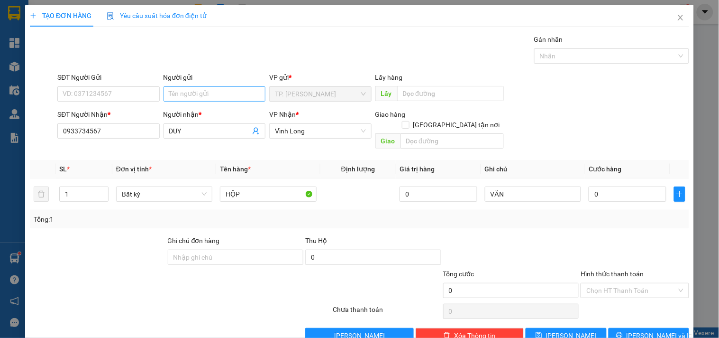
drag, startPoint x: 205, startPoint y: 107, endPoint x: 205, endPoint y: 101, distance: 6.2
click at [205, 102] on form "SĐT Người Gửi VD: 0371234567 Người gửi Tên người gửi VP gửi * TP. Hồ Chí Minh L…" at bounding box center [360, 112] width 660 height 81
click at [204, 92] on input "Người gửi" at bounding box center [215, 93] width 102 height 15
type input "B"
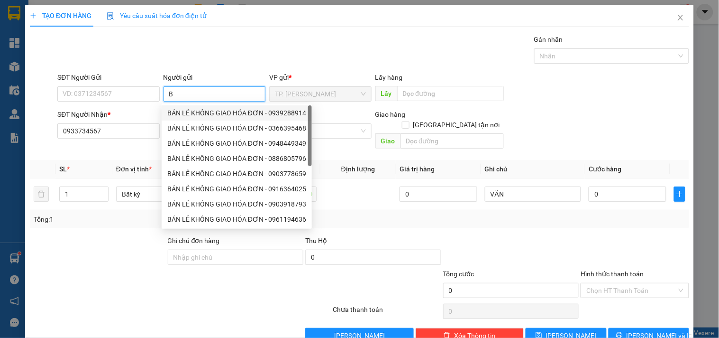
click at [191, 115] on div "BÁN LẺ KHÔNG GIAO HÓA ĐƠN - 0939288914" at bounding box center [236, 113] width 139 height 10
type input "0939288914"
type input "BÁN LẺ KHÔNG GIAO HÓA ĐƠN"
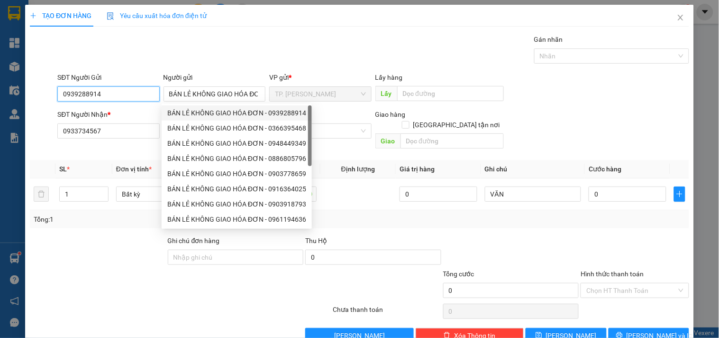
click at [110, 92] on input "0939288914" at bounding box center [108, 93] width 102 height 15
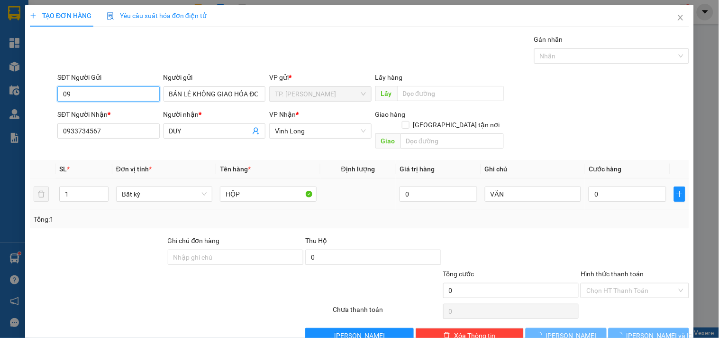
type input "0"
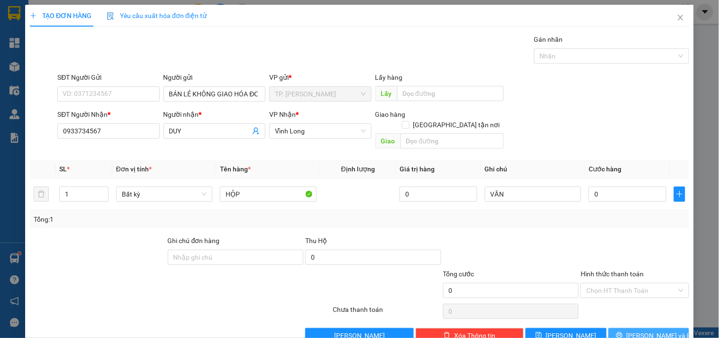
click at [653, 330] on span "Lưu và In" at bounding box center [660, 335] width 66 height 10
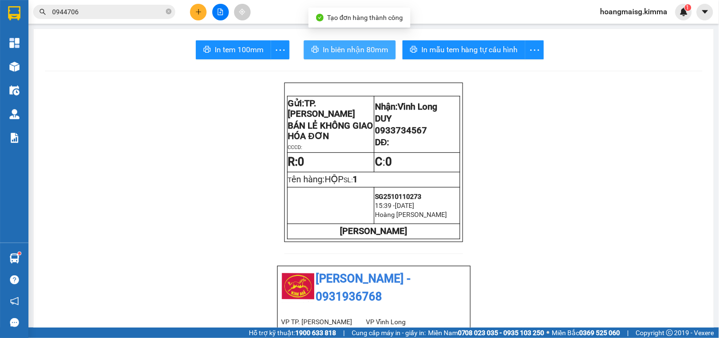
drag, startPoint x: 346, startPoint y: 34, endPoint x: 349, endPoint y: 53, distance: 19.6
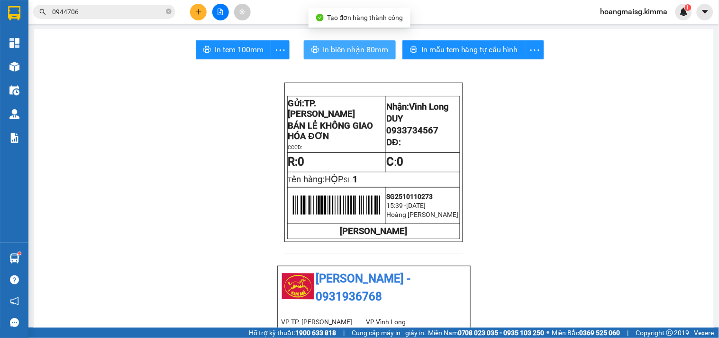
click at [349, 54] on span "In biên nhận 80mm" at bounding box center [355, 50] width 65 height 12
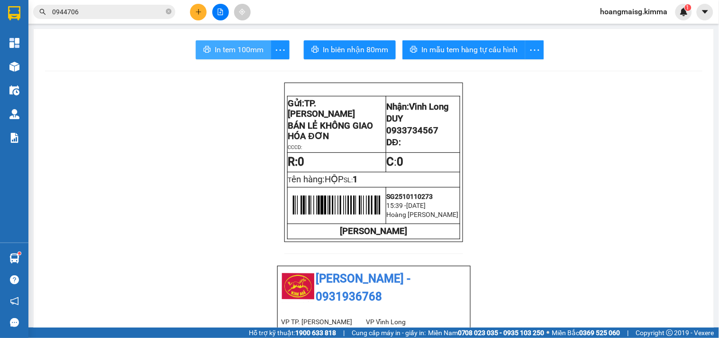
click at [236, 46] on span "In tem 100mm" at bounding box center [239, 50] width 49 height 12
click at [191, 11] on button at bounding box center [198, 12] width 17 height 17
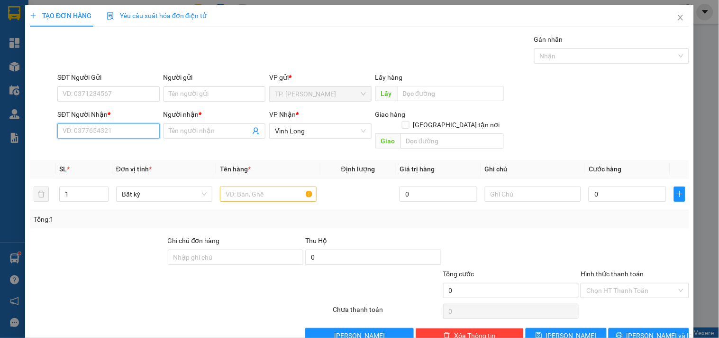
click at [121, 138] on input "SĐT Người Nhận *" at bounding box center [108, 130] width 102 height 15
click at [126, 148] on div "0931095866 - ANH TRÍ" at bounding box center [108, 150] width 90 height 10
type input "0931095866"
type input "ANH TRÍ"
type input "0931095866"
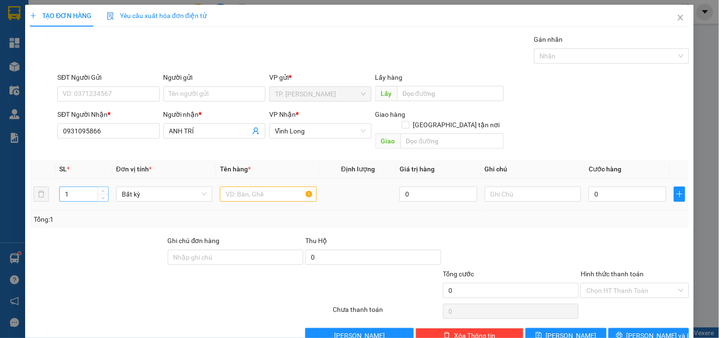
click at [79, 187] on input "1" at bounding box center [84, 194] width 48 height 14
type input "2"
click at [229, 186] on input "text" at bounding box center [268, 193] width 96 height 15
type input "THÙNG"
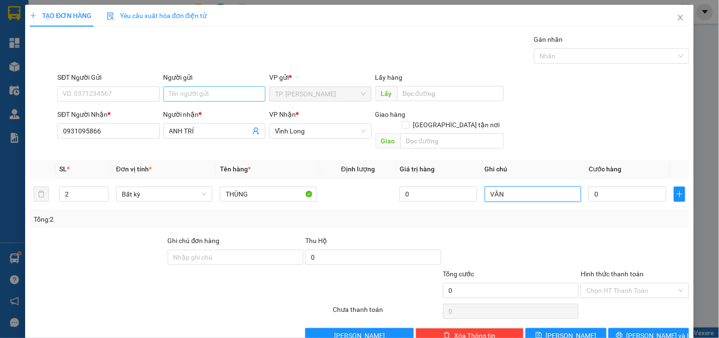
type input "VĂN"
click at [200, 98] on input "Người gửi" at bounding box center [215, 93] width 102 height 15
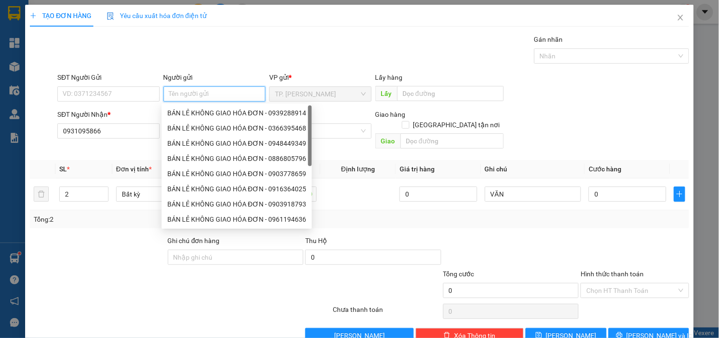
type input "B"
click at [200, 107] on div "BÁN LẺ KHÔNG GIAO HÓA ĐƠN - 0939288914" at bounding box center [237, 112] width 150 height 15
type input "0939288914"
type input "BÁN LẺ KHÔNG GIAO HÓA ĐƠN"
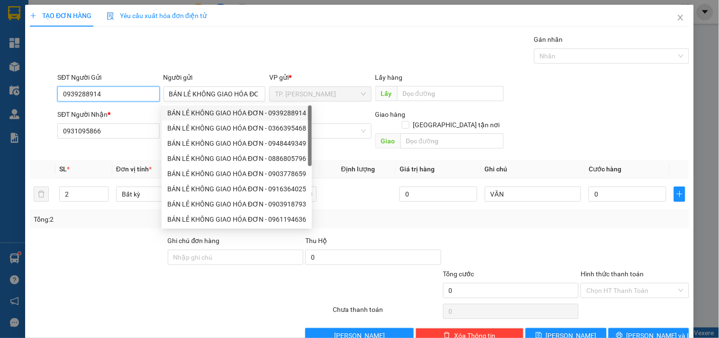
click at [126, 88] on input "0939288914" at bounding box center [108, 93] width 102 height 15
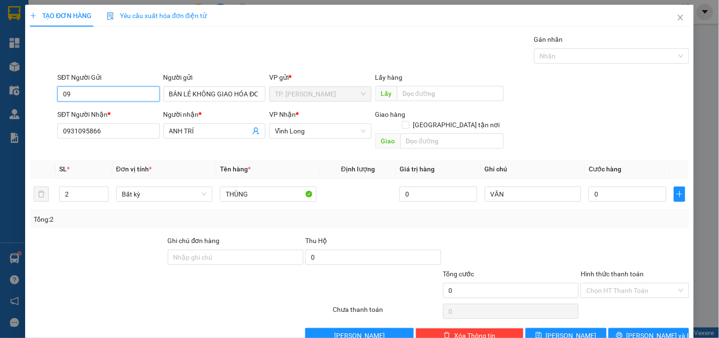
type input "0"
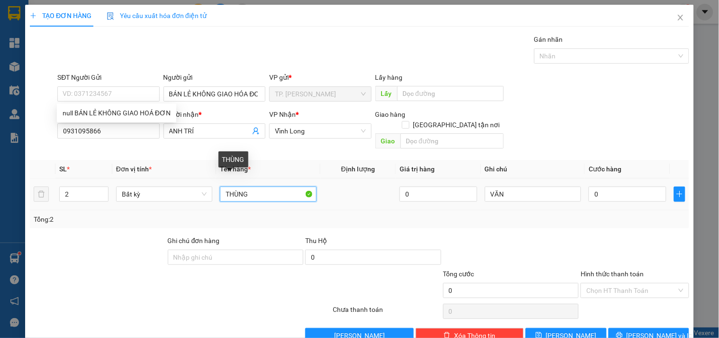
click at [253, 189] on input "THÙNG" at bounding box center [268, 193] width 96 height 15
type input "T"
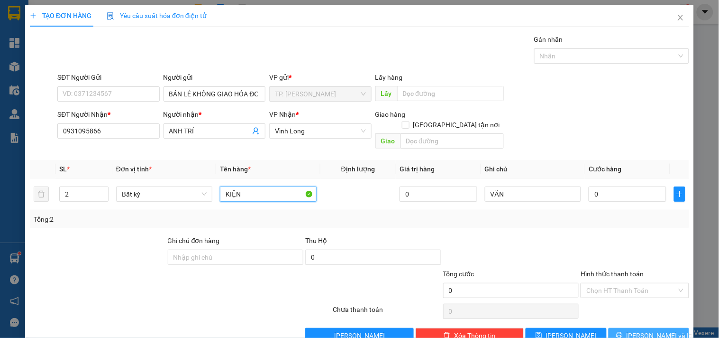
type input "KIỆN"
click at [638, 330] on span "Lưu và In" at bounding box center [660, 335] width 66 height 10
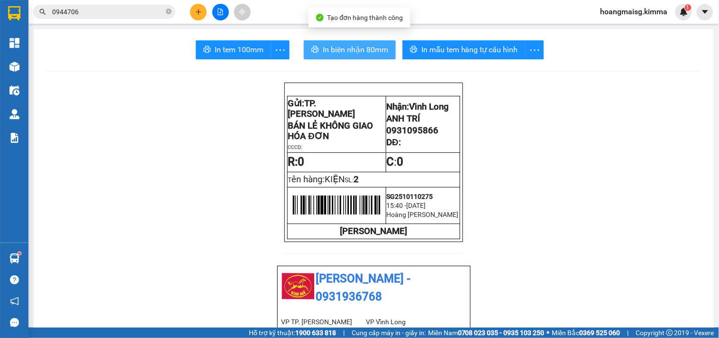
click at [359, 54] on span "In biên nhận 80mm" at bounding box center [355, 50] width 65 height 12
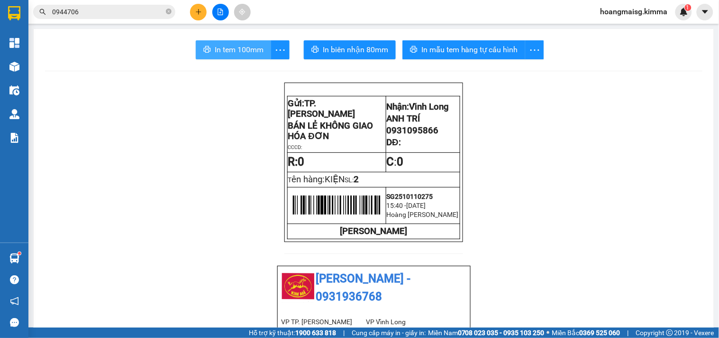
click at [253, 48] on span "In tem 100mm" at bounding box center [239, 50] width 49 height 12
click at [201, 11] on icon "plus" at bounding box center [198, 11] width 5 height 0
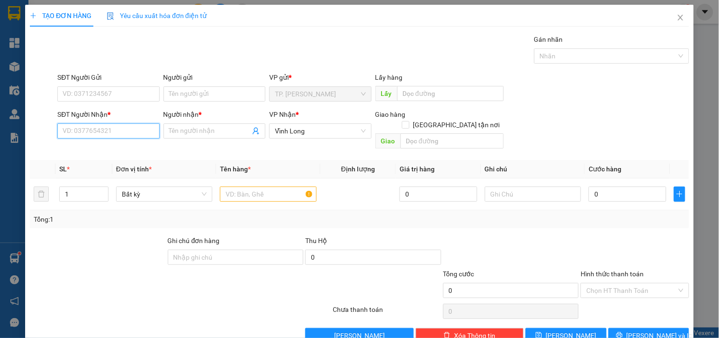
drag, startPoint x: 101, startPoint y: 131, endPoint x: 107, endPoint y: 127, distance: 7.4
click at [102, 128] on input "SĐT Người Nhận *" at bounding box center [108, 130] width 102 height 15
click at [106, 146] on div "0377777816 - ANH ÚT" at bounding box center [108, 150] width 90 height 10
type input "0377777816"
type input "ANH ÚT"
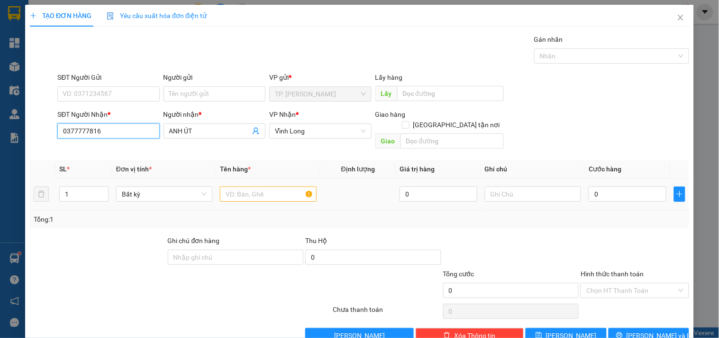
type input "0377777816"
click at [250, 186] on input "text" at bounding box center [268, 193] width 96 height 15
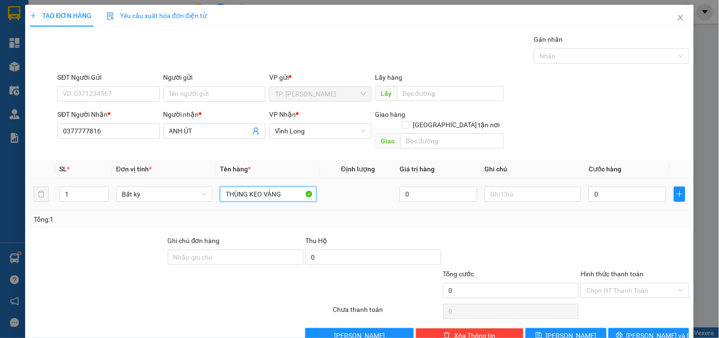
type input "THÙNG KEO VÀNG"
type input "VĂN"
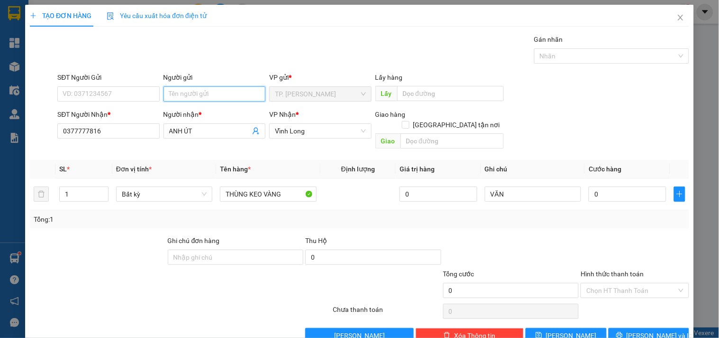
click at [223, 98] on input "Người gửi" at bounding box center [215, 93] width 102 height 15
type input "B"
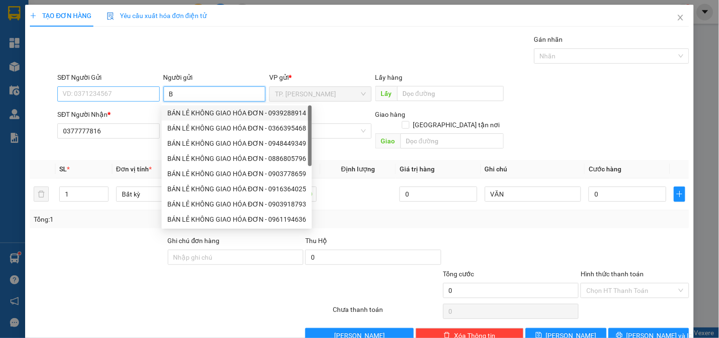
drag, startPoint x: 219, startPoint y: 112, endPoint x: 150, endPoint y: 92, distance: 71.7
click at [219, 109] on div "BÁN LẺ KHÔNG GIAO HÓA ĐƠN - 0939288914" at bounding box center [236, 113] width 139 height 10
type input "0939288914"
type input "BÁN LẺ KHÔNG GIAO HÓA ĐƠN"
click at [140, 91] on input "0939288914" at bounding box center [108, 93] width 102 height 15
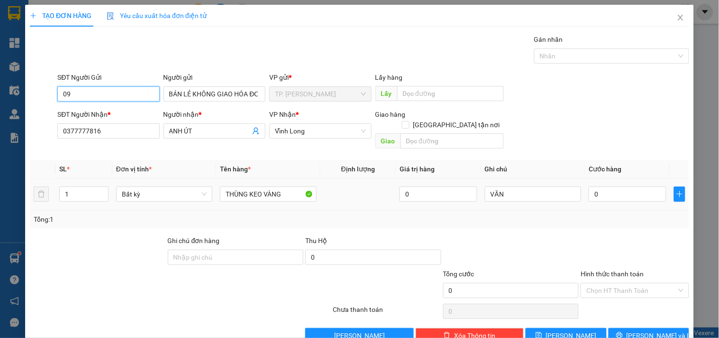
type input "0"
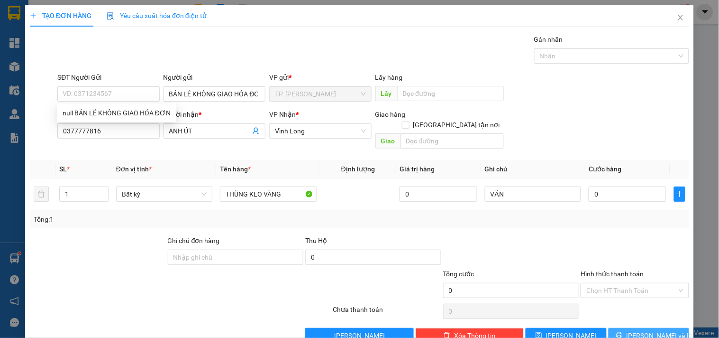
click at [630, 328] on button "Lưu và In" at bounding box center [649, 335] width 81 height 15
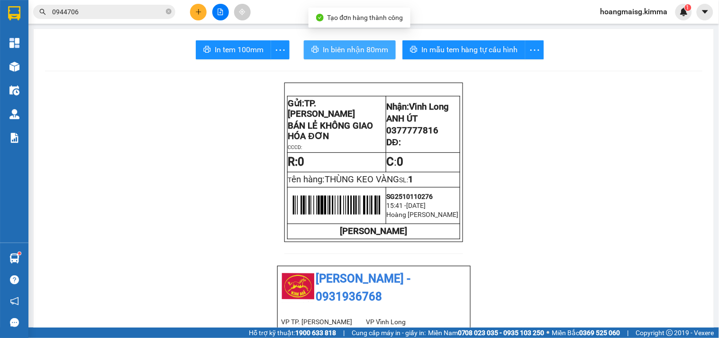
click at [364, 51] on span "In biên nhận 80mm" at bounding box center [355, 50] width 65 height 12
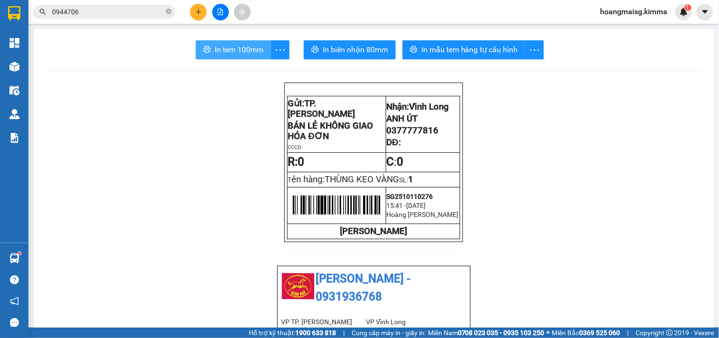
click at [226, 52] on span "In tem 100mm" at bounding box center [239, 50] width 49 height 12
click at [168, 10] on icon "close-circle" at bounding box center [169, 12] width 6 height 6
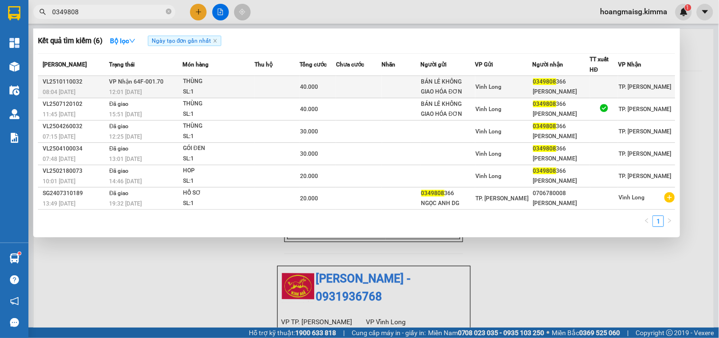
type input "0349808"
click at [364, 84] on td at bounding box center [359, 87] width 46 height 22
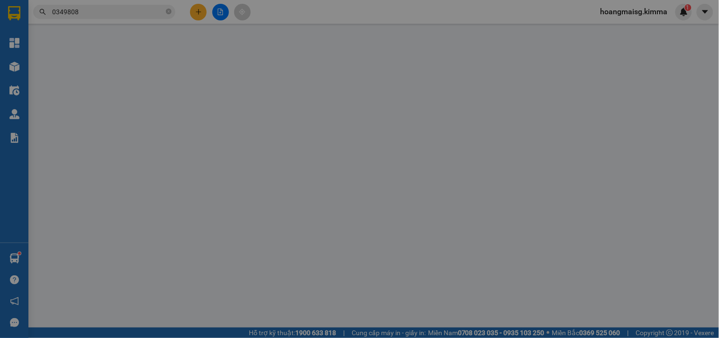
type input "BÁN LẺ KHÔNG GIAO HÓA ĐƠN"
type input "0349808366"
type input "NGỌC ANH"
type input "40.000"
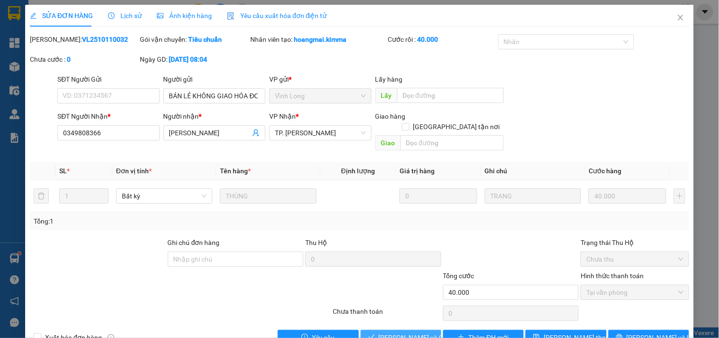
click at [391, 332] on span "Lưu và Giao hàng" at bounding box center [424, 337] width 91 height 10
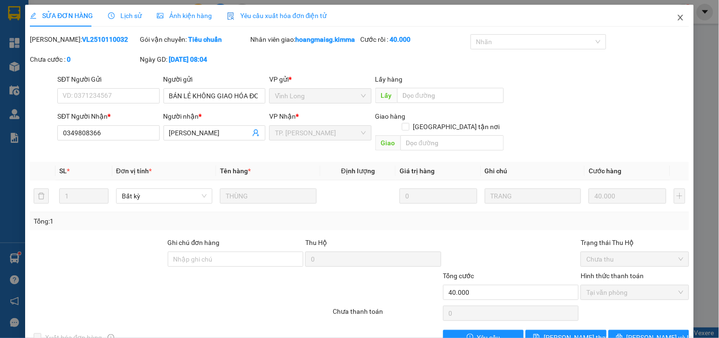
click at [670, 13] on span "Close" at bounding box center [681, 18] width 27 height 27
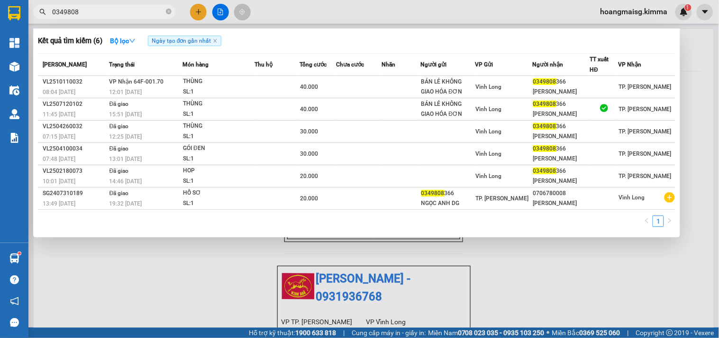
click at [130, 14] on input "0349808" at bounding box center [108, 12] width 112 height 10
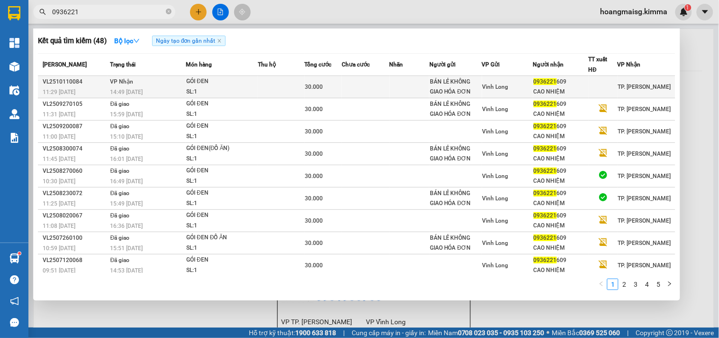
type input "0936221"
click at [157, 84] on td "VP Nhận 14:49 - 11/10" at bounding box center [147, 87] width 78 height 22
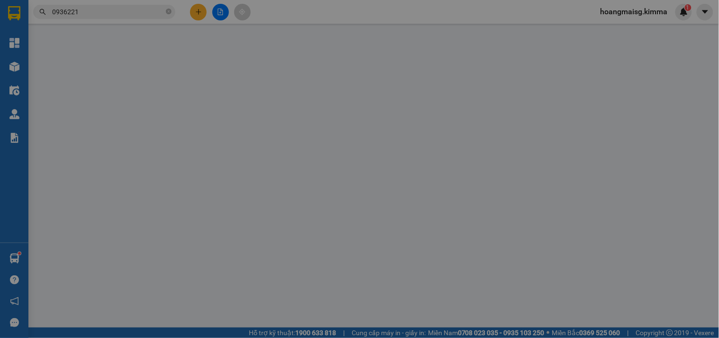
type input "BÁN LẺ KHÔNG GIAO HÓA ĐƠN"
type input "0936221609"
type input "CAO NHIỆM"
type input "30.000"
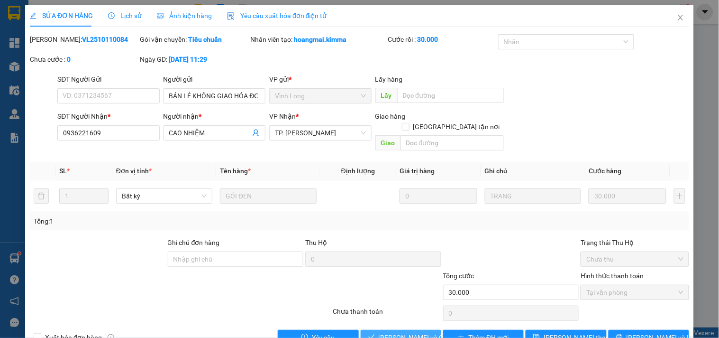
click at [371, 330] on button "Lưu và Giao hàng" at bounding box center [401, 337] width 81 height 15
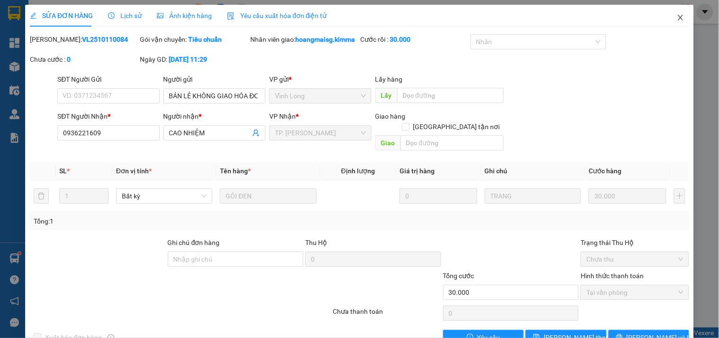
click at [677, 21] on icon "close" at bounding box center [681, 18] width 8 height 8
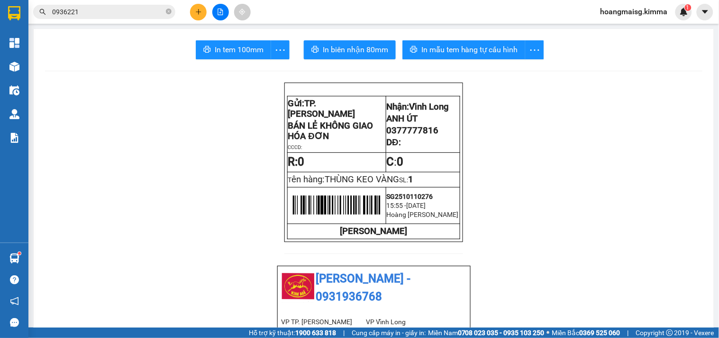
click at [205, 14] on button at bounding box center [198, 12] width 17 height 17
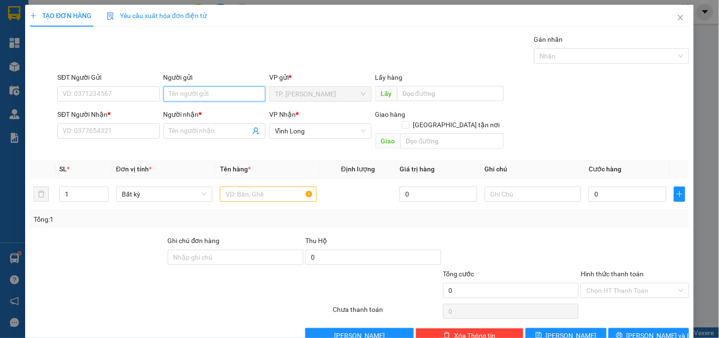
click at [195, 95] on input "Người gửi" at bounding box center [215, 93] width 102 height 15
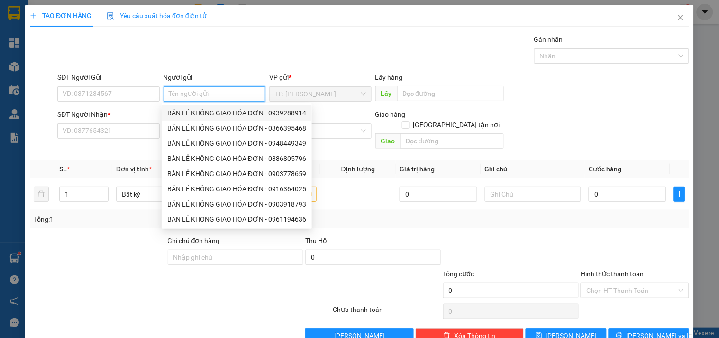
click at [203, 112] on div "BÁN LẺ KHÔNG GIAO HÓA ĐƠN - 0939288914" at bounding box center [236, 113] width 139 height 10
type input "0939288914"
type input "BÁN LẺ KHÔNG GIAO HÓA ĐƠN"
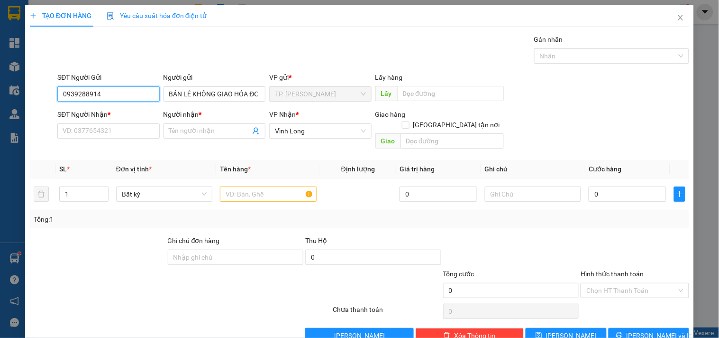
click at [126, 96] on input "0939288914" at bounding box center [108, 93] width 102 height 15
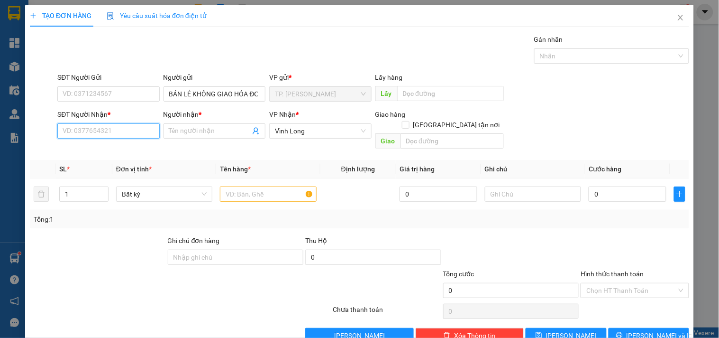
click at [115, 129] on input "SĐT Người Nhận *" at bounding box center [108, 130] width 102 height 15
click at [108, 147] on div "0909779606 - TRÍ TRƯỜNG SƠN" at bounding box center [116, 150] width 107 height 10
type input "0909779606"
type input "TRÍ TRƯỜNG SƠN"
type input "0909779606"
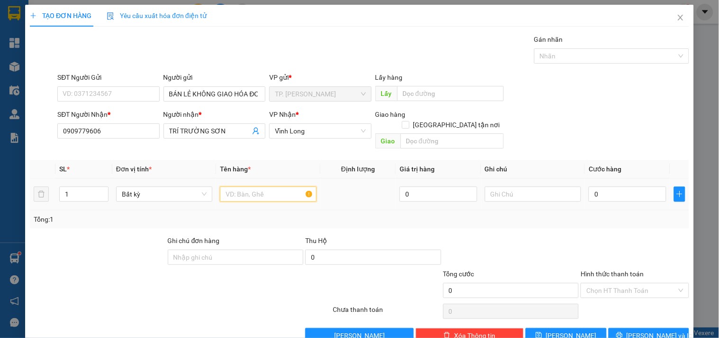
drag, startPoint x: 254, startPoint y: 183, endPoint x: 251, endPoint y: 174, distance: 9.9
click at [255, 186] on input "text" at bounding box center [268, 193] width 96 height 15
type input "GOSI THUNFG"
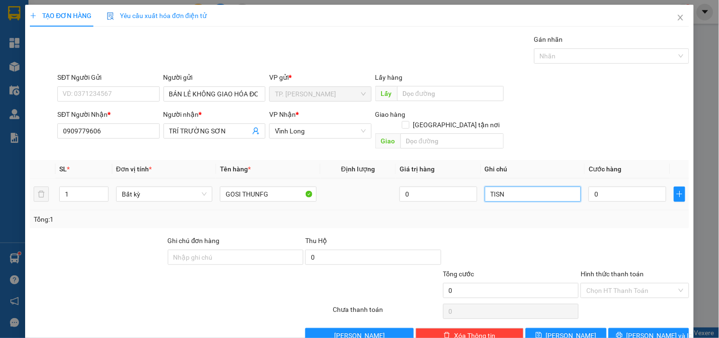
type input "TISN"
click at [272, 186] on input "GOSI THUNFG" at bounding box center [268, 193] width 96 height 15
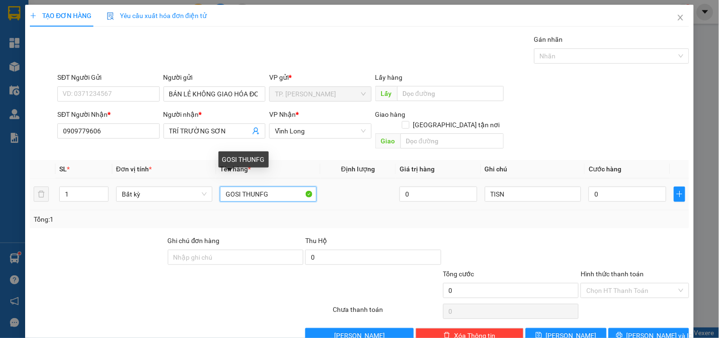
click at [272, 186] on input "GOSI THUNFG" at bounding box center [268, 193] width 96 height 15
type input "GÓI THÙNG"
type input "TÍN"
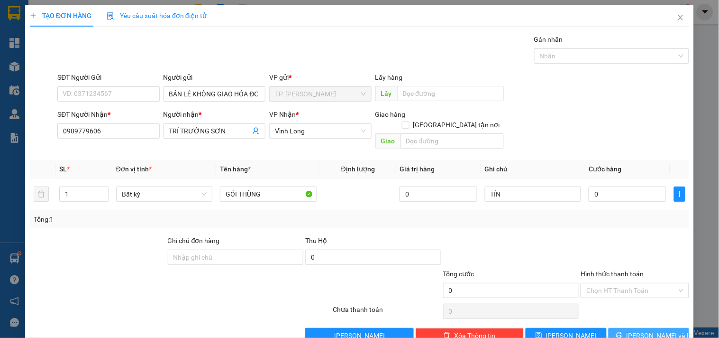
click at [618, 328] on button "Lưu và In" at bounding box center [649, 335] width 81 height 15
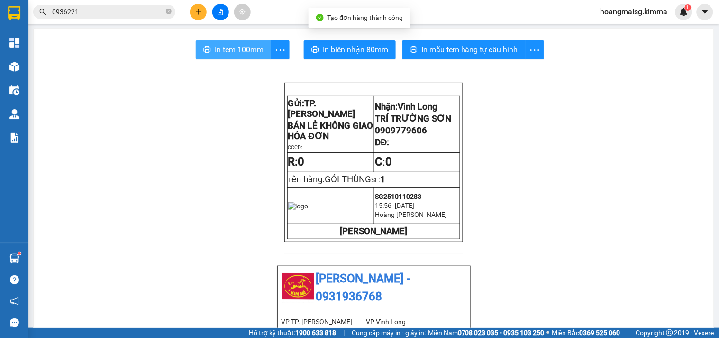
click at [240, 55] on button "In tem 100mm" at bounding box center [233, 49] width 75 height 19
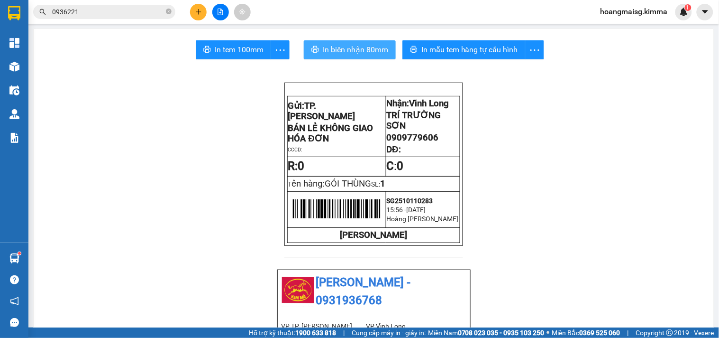
click at [312, 51] on icon "printer" at bounding box center [316, 50] width 8 height 8
click at [147, 17] on input "0936221" at bounding box center [108, 12] width 112 height 10
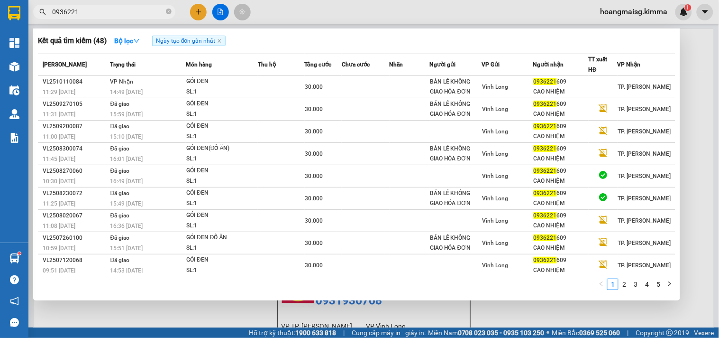
click at [147, 16] on input "0936221" at bounding box center [108, 12] width 112 height 10
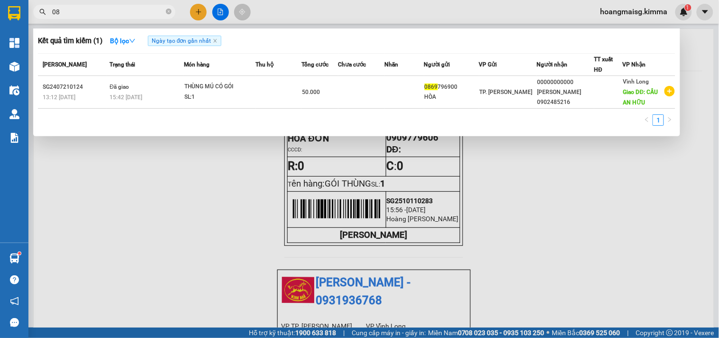
type input "0"
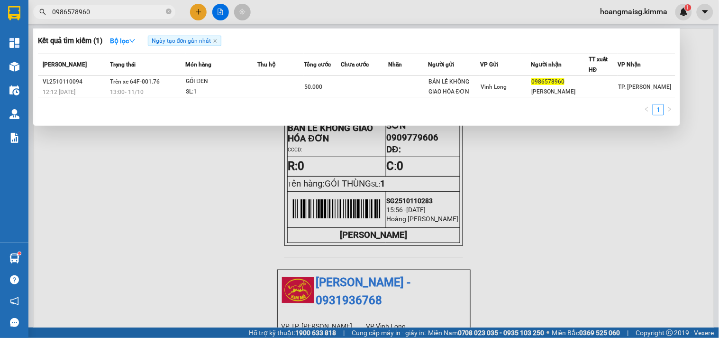
click at [88, 16] on input "0986578960" at bounding box center [108, 12] width 112 height 10
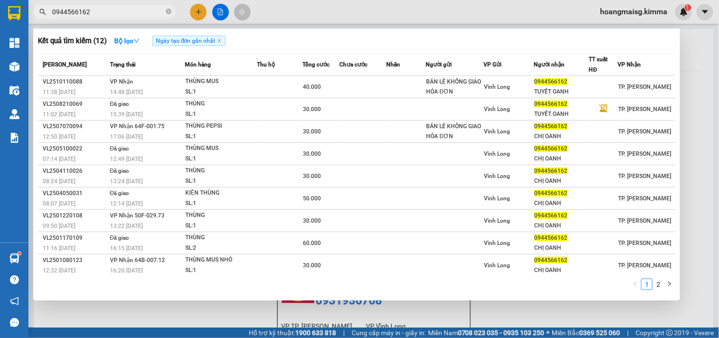
type input "0944566162"
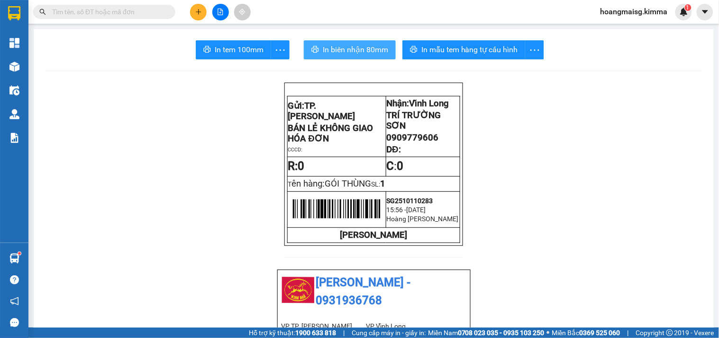
click at [185, 7] on div at bounding box center [220, 12] width 71 height 17
click at [200, 7] on button at bounding box center [198, 12] width 17 height 17
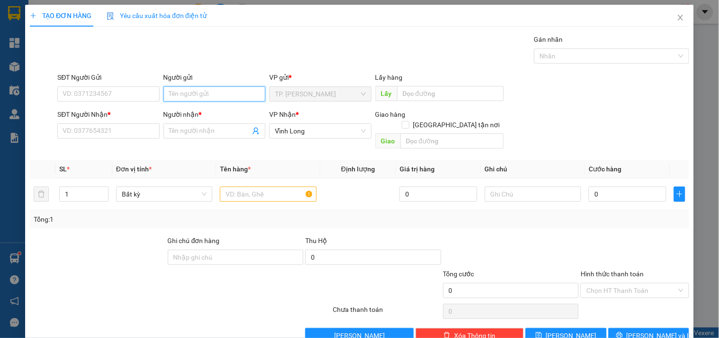
click at [190, 87] on input "Người gửi" at bounding box center [215, 93] width 102 height 15
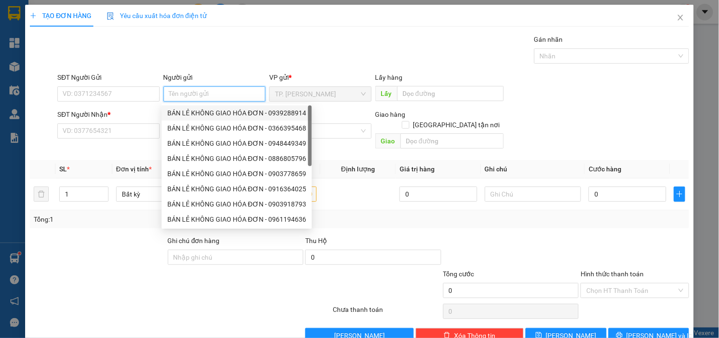
click at [190, 110] on div "BÁN LẺ KHÔNG GIAO HÓA ĐƠN - 0939288914" at bounding box center [236, 113] width 139 height 10
type input "0939288914"
type input "BÁN LẺ KHÔNG GIAO HÓA ĐƠN"
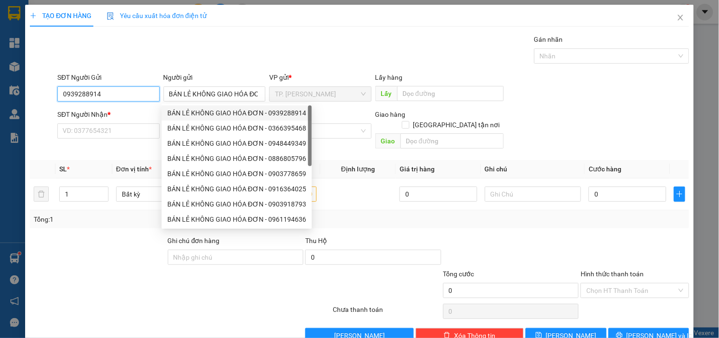
click at [134, 96] on input "0939288914" at bounding box center [108, 93] width 102 height 15
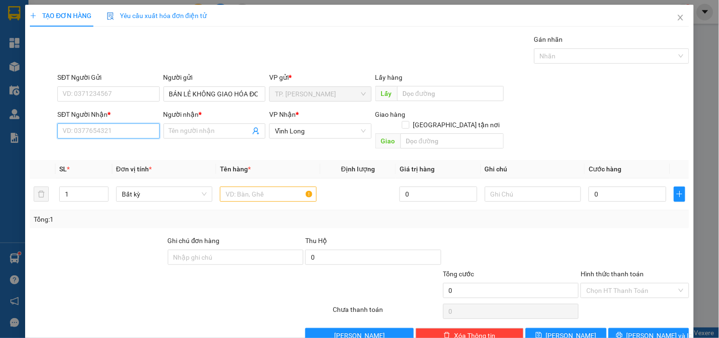
click at [129, 129] on input "SĐT Người Nhận *" at bounding box center [108, 130] width 102 height 15
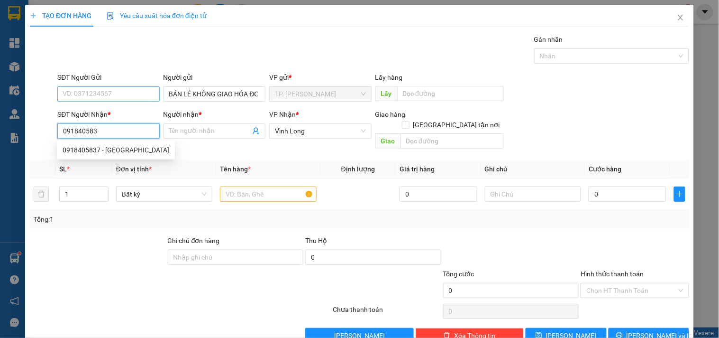
type input "0918405837"
click at [107, 147] on div "0918405837 - ANH MINH" at bounding box center [116, 150] width 107 height 10
type input "ANH MINH"
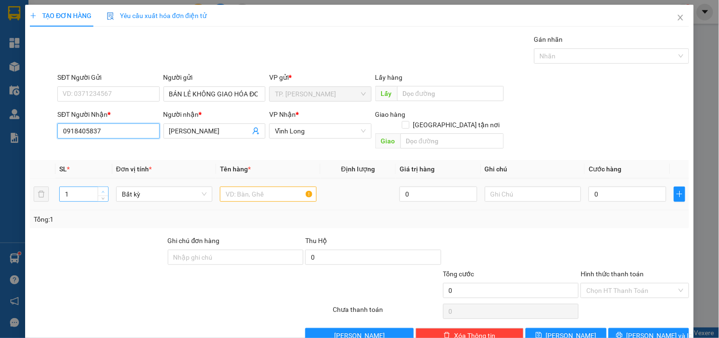
type input "0918405837"
click at [98, 187] on span "Increase Value" at bounding box center [103, 191] width 10 height 9
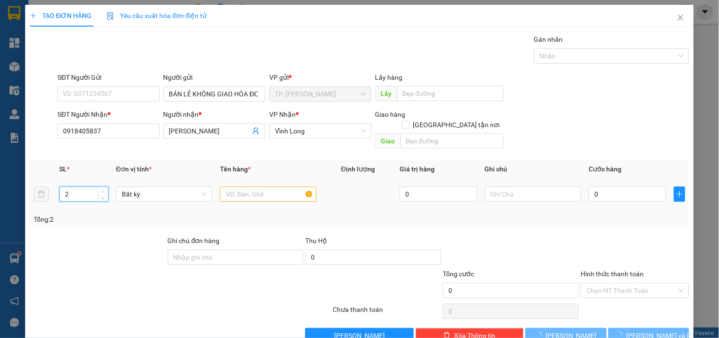
click at [98, 187] on span "Increase Value" at bounding box center [103, 191] width 10 height 9
type input "4"
click at [103, 195] on icon "down" at bounding box center [102, 196] width 3 height 3
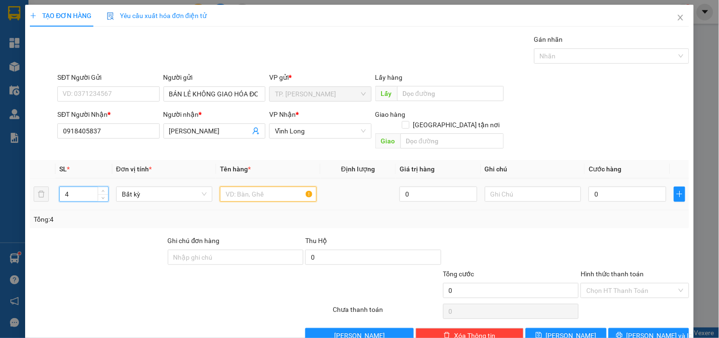
click at [232, 186] on input "text" at bounding box center [268, 193] width 96 height 15
type input "3 THÙNG GỖ + 1 THÙNG GIẤY"
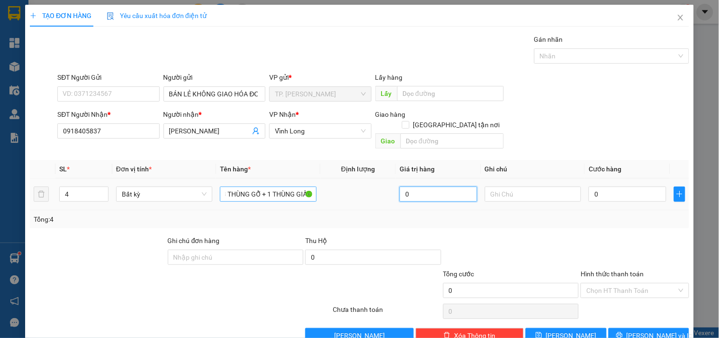
scroll to position [0, 0]
type input "TÍN"
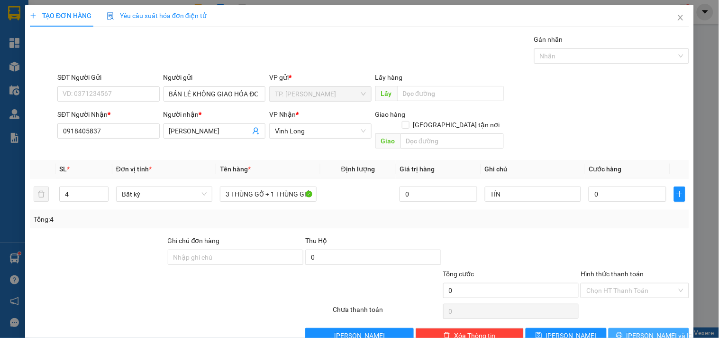
click at [657, 330] on span "Lưu và In" at bounding box center [660, 335] width 66 height 10
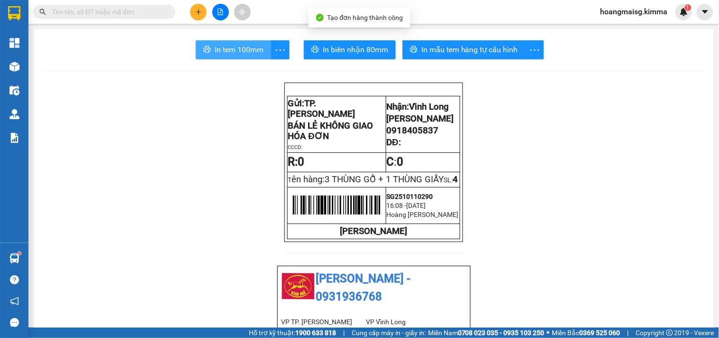
click at [215, 42] on button "In tem 100mm" at bounding box center [233, 49] width 75 height 19
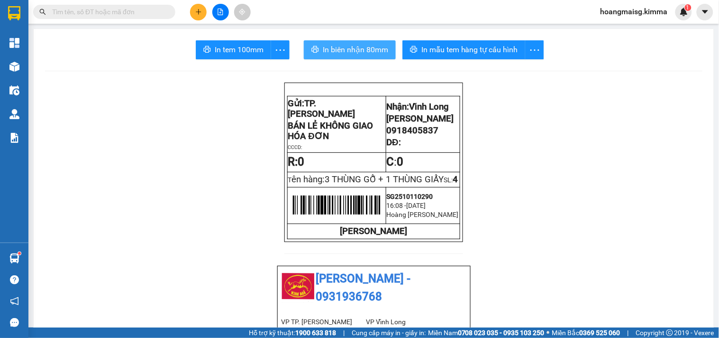
click at [335, 51] on span "In biên nhận 80mm" at bounding box center [355, 50] width 65 height 12
click at [336, 54] on span "In biên nhận 80mm" at bounding box center [355, 50] width 65 height 12
click at [196, 10] on icon "plus" at bounding box center [198, 12] width 7 height 7
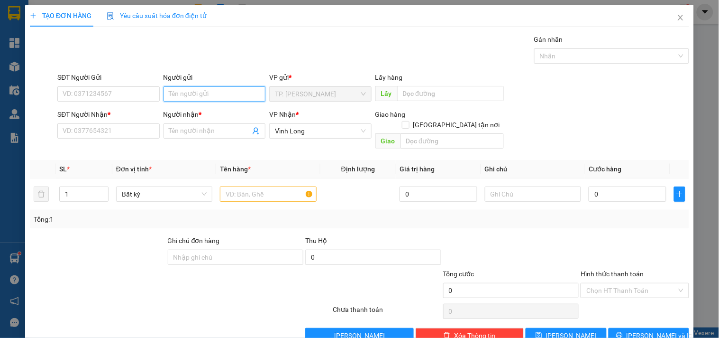
click at [185, 91] on input "Người gửi" at bounding box center [215, 93] width 102 height 15
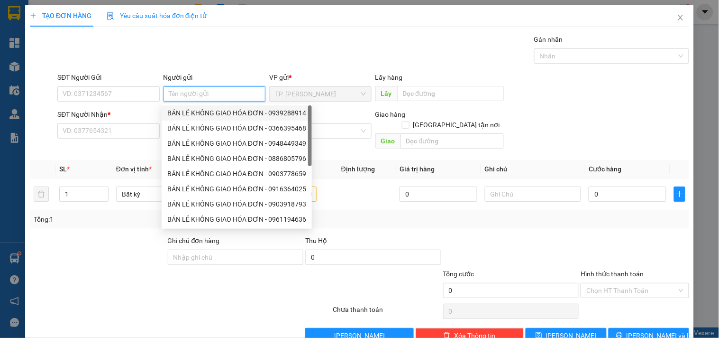
click at [208, 110] on div "BÁN LẺ KHÔNG GIAO HÓA ĐƠN - 0939288914" at bounding box center [236, 113] width 139 height 10
type input "0939288914"
type input "BÁN LẺ KHÔNG GIAO HÓA ĐƠN"
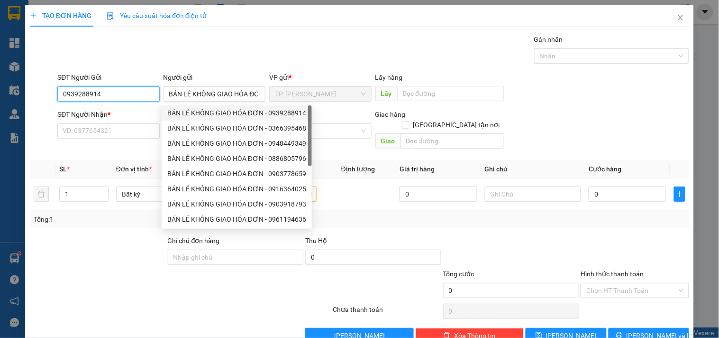
click at [156, 92] on input "0939288914" at bounding box center [108, 93] width 102 height 15
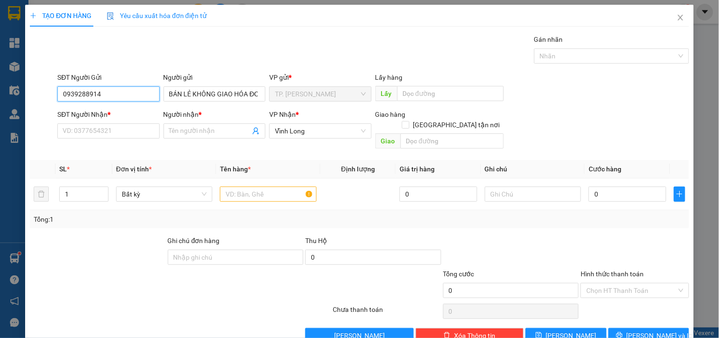
click at [156, 92] on input "0939288914" at bounding box center [108, 93] width 102 height 15
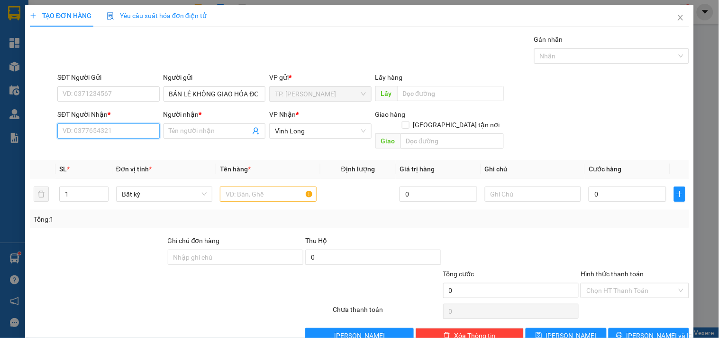
click at [140, 129] on input "SĐT Người Nhận *" at bounding box center [108, 130] width 102 height 15
click at [129, 145] on div "0939293615 - THẢO" at bounding box center [108, 150] width 90 height 10
type input "0939293615"
type input "THẢO"
type input "0939293615"
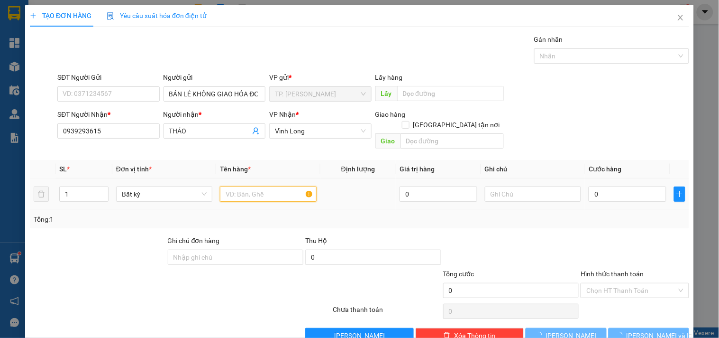
click at [253, 186] on input "text" at bounding box center [268, 193] width 96 height 15
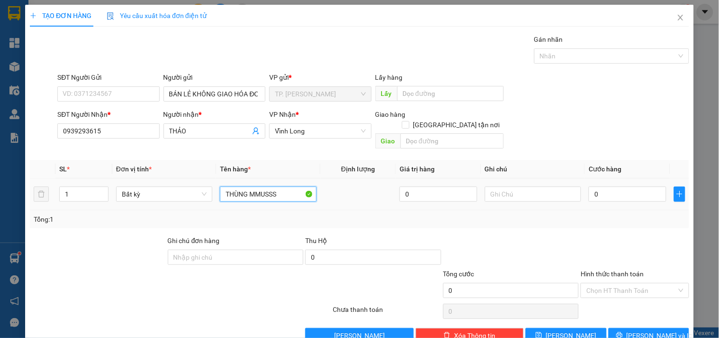
type input "THÙNG MMUSSS"
click at [505, 186] on input "TÍUN" at bounding box center [533, 193] width 96 height 15
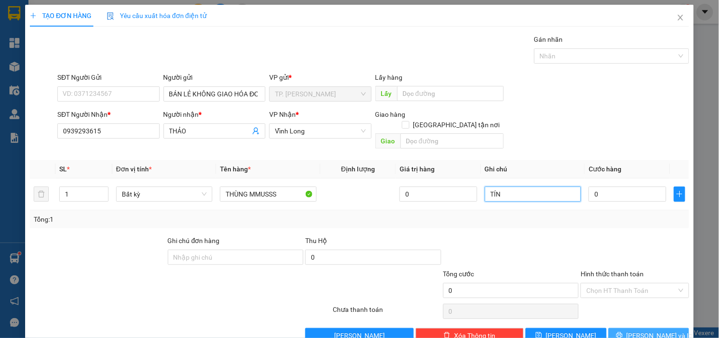
type input "TÍN"
click at [644, 330] on span "Lưu và In" at bounding box center [660, 335] width 66 height 10
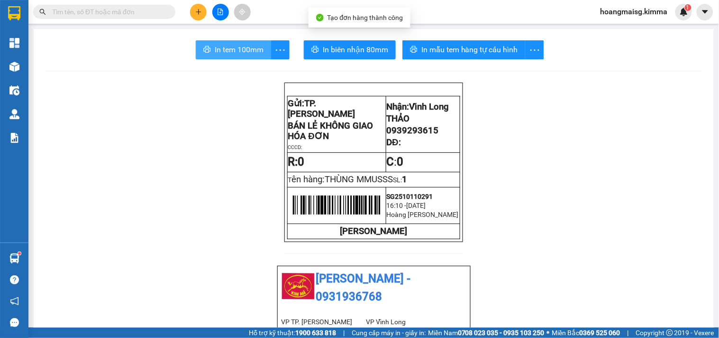
click at [238, 45] on span "In tem 100mm" at bounding box center [239, 50] width 49 height 12
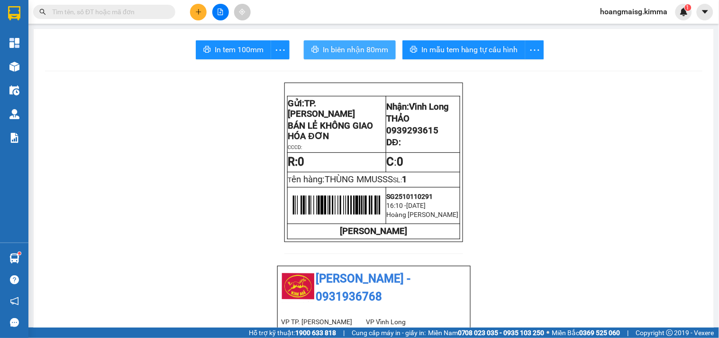
click at [389, 51] on button "In biên nhận 80mm" at bounding box center [350, 49] width 92 height 19
click at [109, 13] on input "text" at bounding box center [108, 12] width 112 height 10
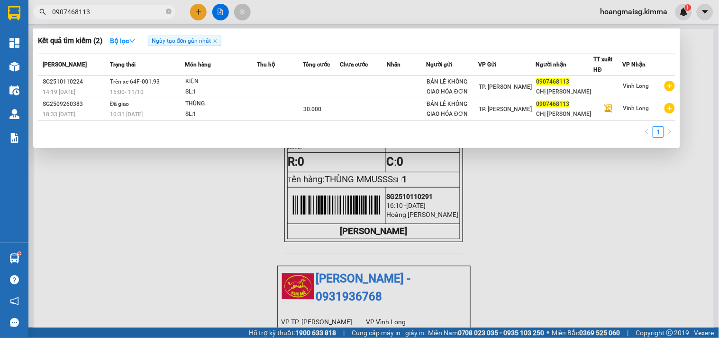
type input "0907468113"
click at [218, 15] on div at bounding box center [359, 169] width 719 height 338
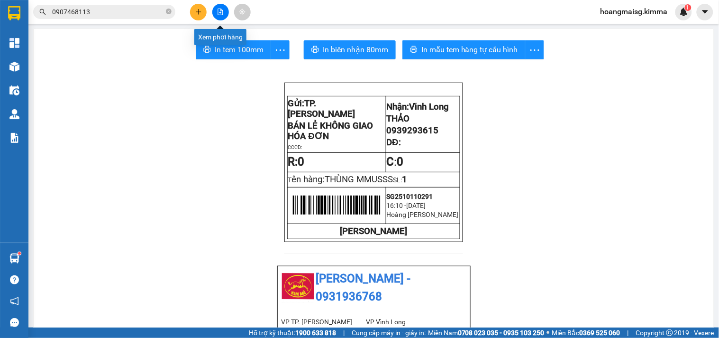
click at [215, 11] on button at bounding box center [220, 12] width 17 height 17
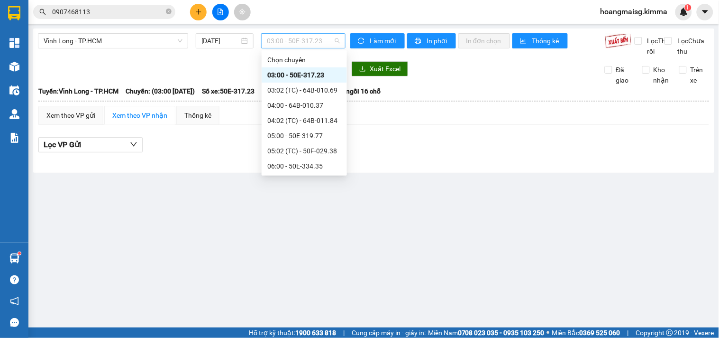
click at [321, 40] on span "03:00 - 50E-317.23" at bounding box center [303, 41] width 73 height 14
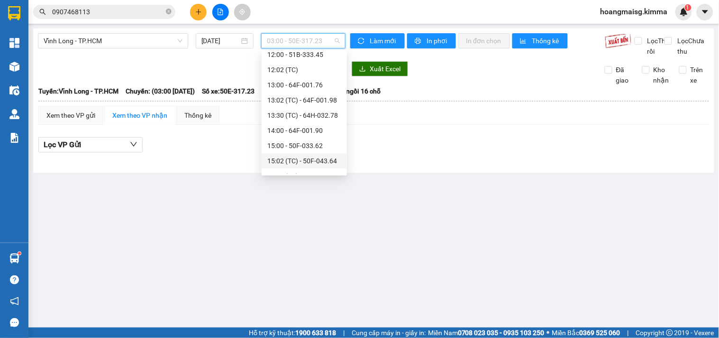
scroll to position [316, 0]
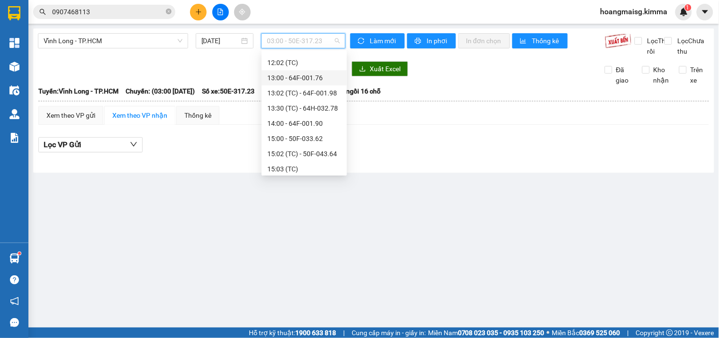
click at [332, 78] on div "13:00 - 64F-001.76" at bounding box center [304, 78] width 74 height 10
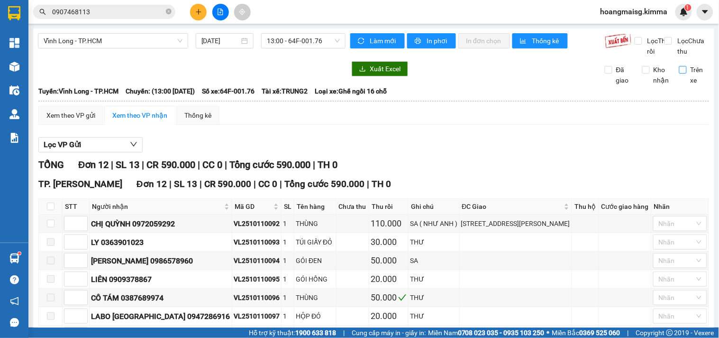
click at [687, 79] on span "Trên xe" at bounding box center [698, 74] width 23 height 21
click at [682, 74] on input "Trên xe" at bounding box center [684, 70] width 8 height 8
checkbox input "true"
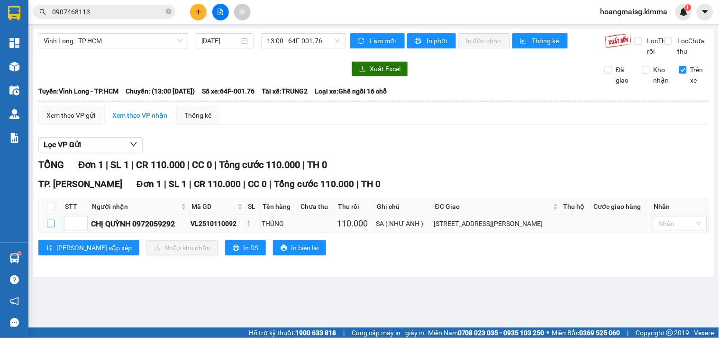
click at [50, 227] on input "checkbox" at bounding box center [51, 224] width 8 height 8
checkbox input "true"
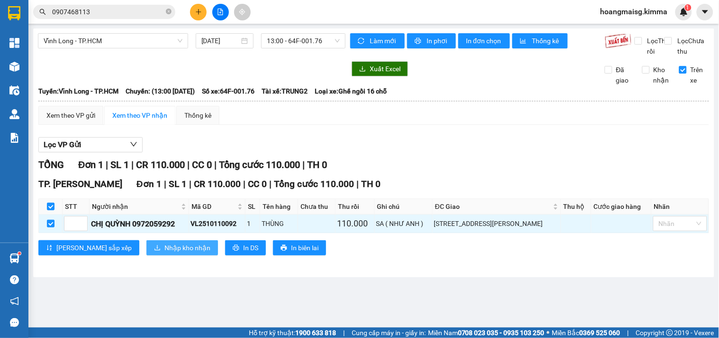
click at [147, 255] on button "Nhập kho nhận" at bounding box center [183, 247] width 72 height 15
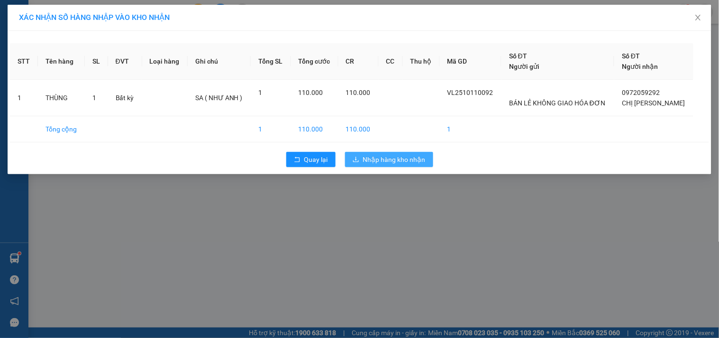
click at [387, 156] on span "Nhập hàng kho nhận" at bounding box center [394, 159] width 63 height 10
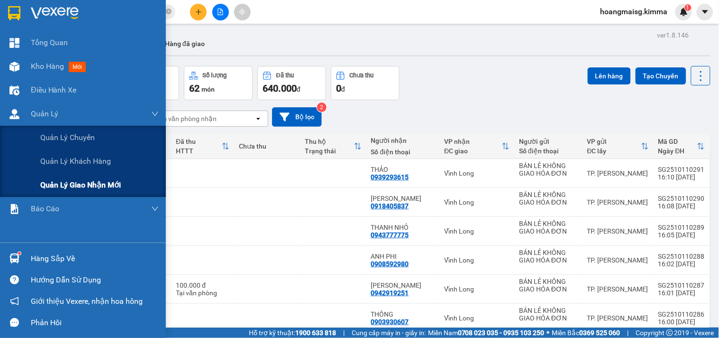
click at [85, 179] on span "Quản lý giao nhận mới" at bounding box center [80, 185] width 81 height 12
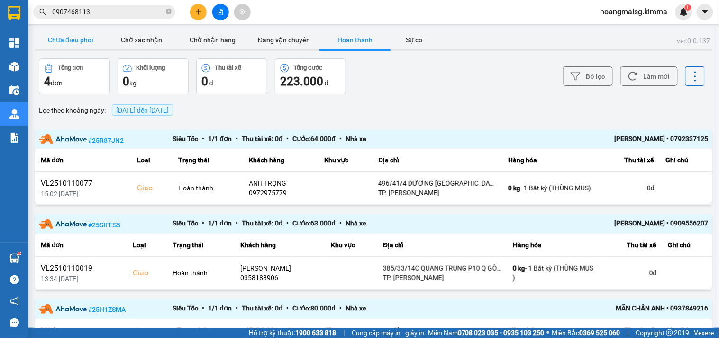
click at [80, 36] on button "Chưa điều phối" at bounding box center [70, 39] width 71 height 19
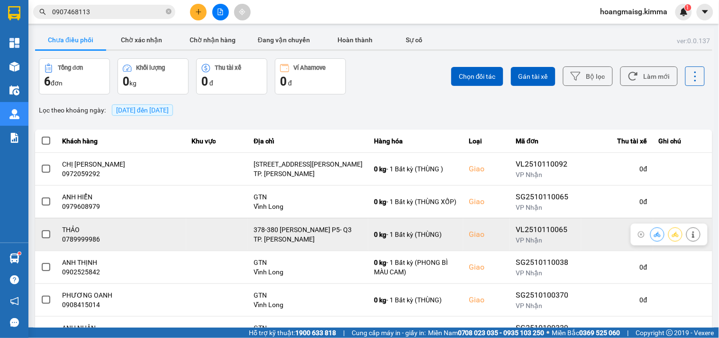
click at [679, 236] on div at bounding box center [676, 234] width 50 height 14
click at [690, 235] on icon at bounding box center [693, 234] width 7 height 7
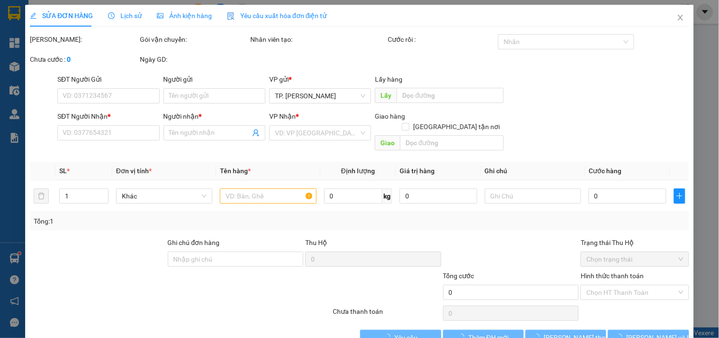
type input "TVM"
type input "0789999986"
type input "THẢO"
checkbox input "true"
type input "378-380 VÕ VĂN TẦN P5- Q3"
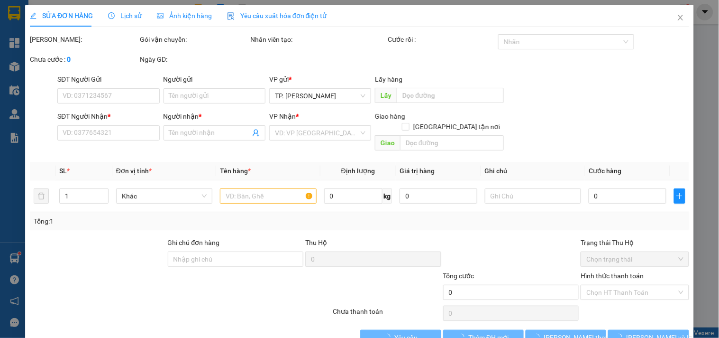
type input "90.000"
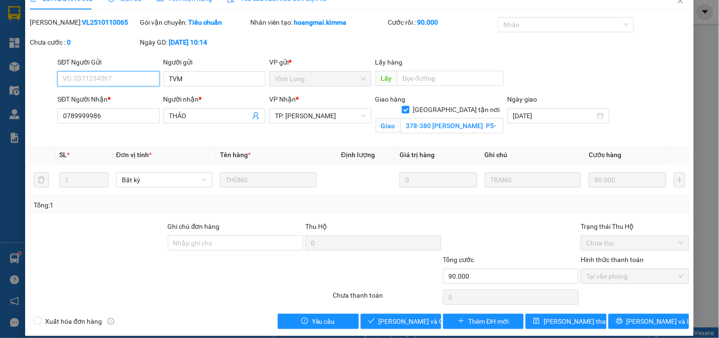
scroll to position [26, 0]
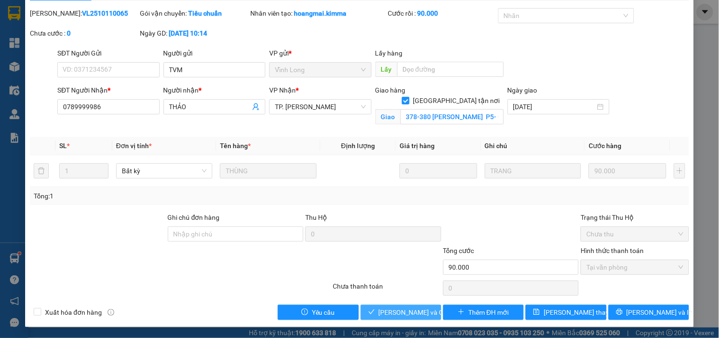
click at [423, 310] on span "Lưu và Giao hàng" at bounding box center [424, 312] width 91 height 10
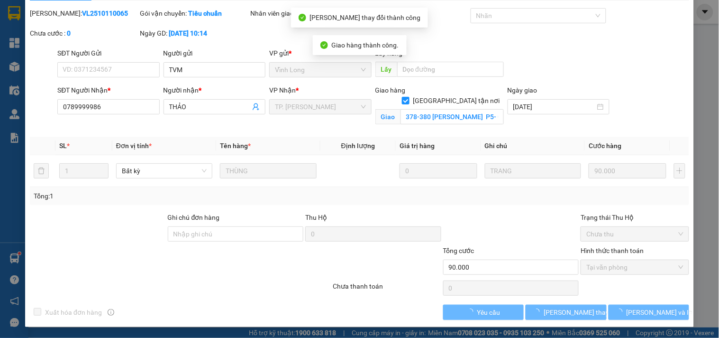
scroll to position [0, 0]
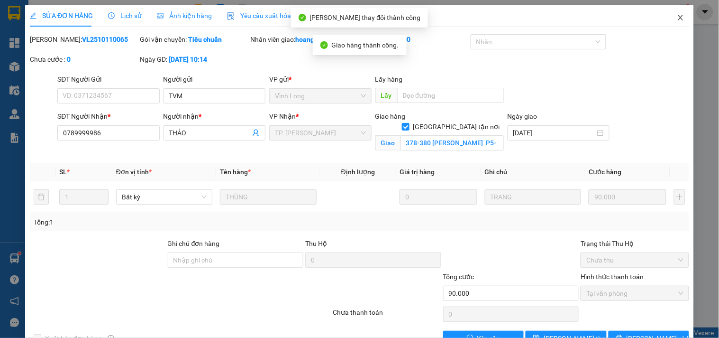
click at [678, 18] on span "Close" at bounding box center [681, 18] width 27 height 27
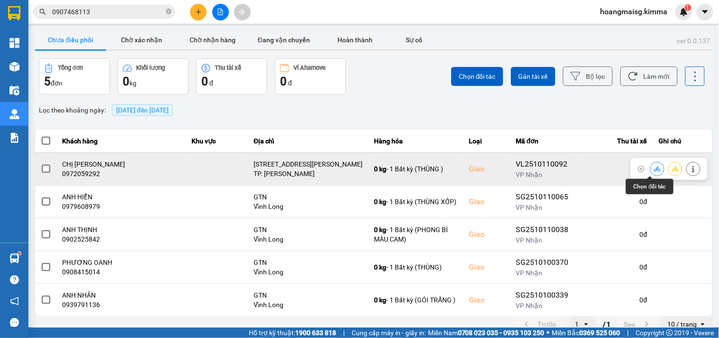
click at [654, 171] on icon at bounding box center [657, 168] width 7 height 5
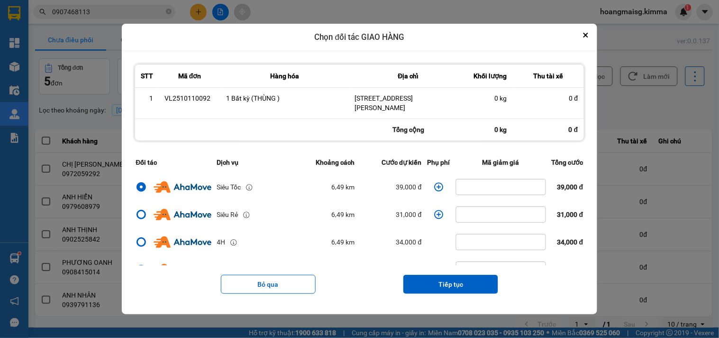
click at [434, 185] on icon "dialog" at bounding box center [438, 186] width 9 height 9
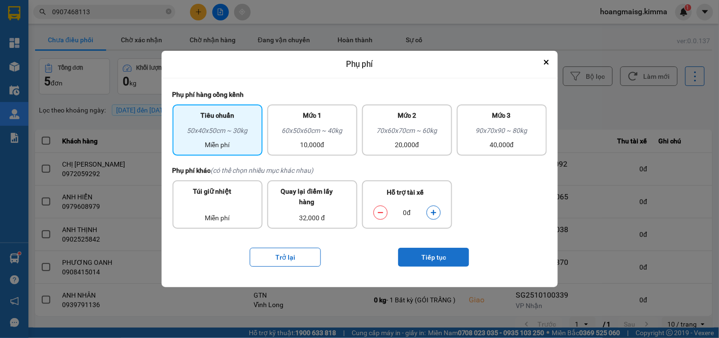
click at [443, 260] on button "Tiếp tục" at bounding box center [433, 257] width 71 height 19
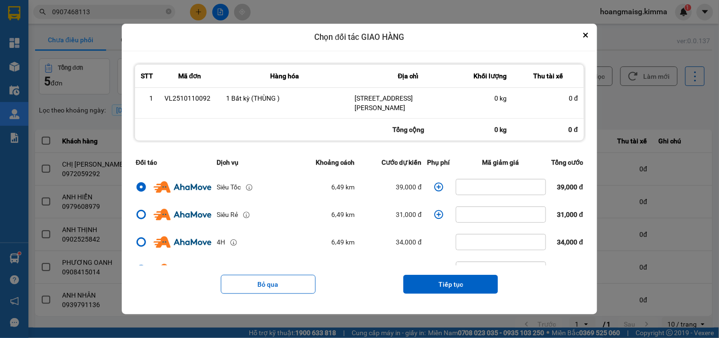
click at [476, 285] on button "Tiếp tục" at bounding box center [451, 284] width 95 height 19
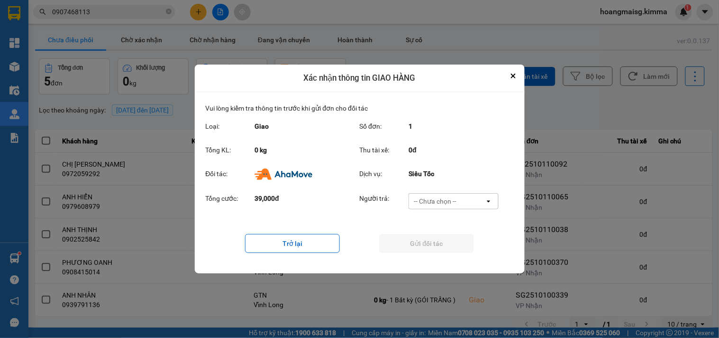
click at [435, 196] on div "-- Chưa chọn --" at bounding box center [435, 200] width 43 height 9
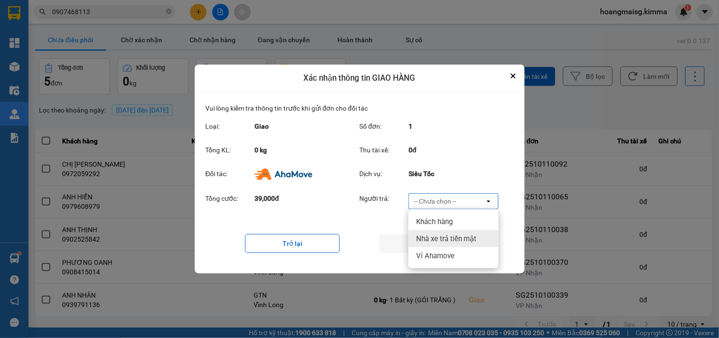
click at [438, 241] on span "Nhà xe trả tiền mặt" at bounding box center [446, 238] width 61 height 9
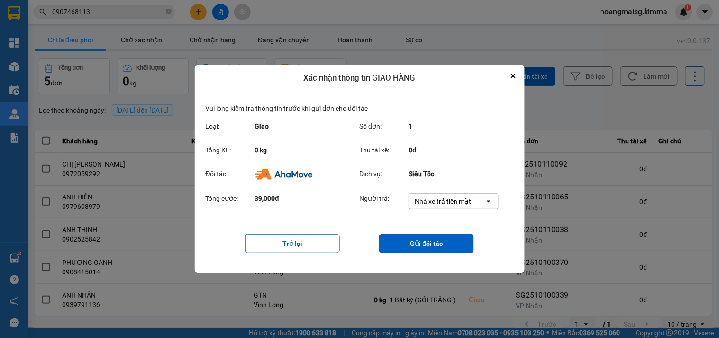
click at [444, 257] on div "Trở lại Gửi đối tác" at bounding box center [360, 243] width 308 height 38
click at [444, 244] on button "Gửi đối tác" at bounding box center [426, 243] width 95 height 19
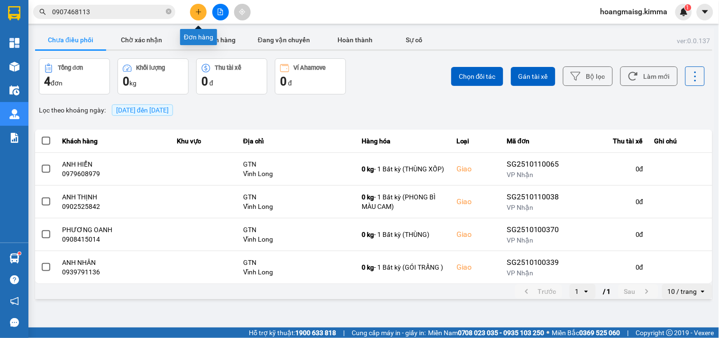
click at [195, 11] on button at bounding box center [198, 12] width 17 height 17
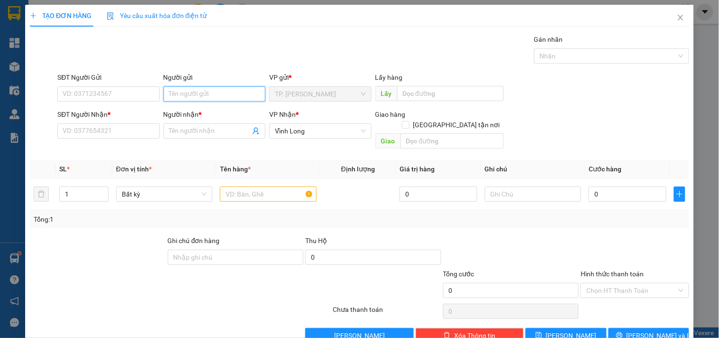
click at [197, 92] on input "Người gửi" at bounding box center [215, 93] width 102 height 15
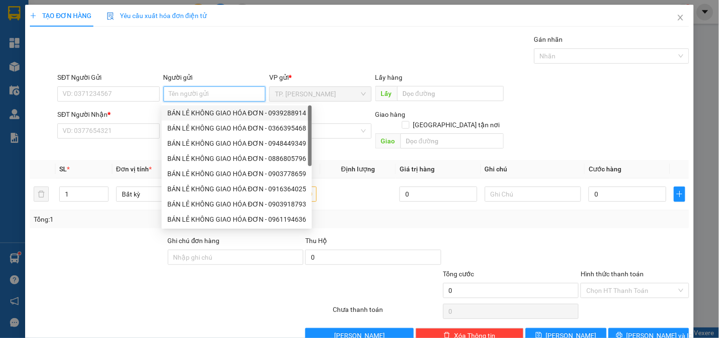
click at [196, 107] on div "BÁN LẺ KHÔNG GIAO HÓA ĐƠN - 0939288914" at bounding box center [237, 112] width 150 height 15
type input "0939288914"
type input "BÁN LẺ KHÔNG GIAO HÓA ĐƠN"
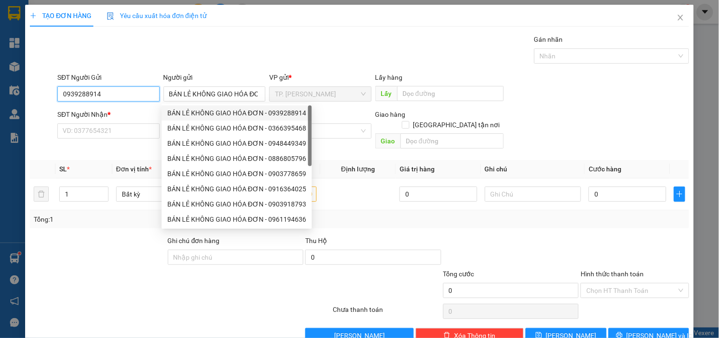
click at [114, 98] on input "0939288914" at bounding box center [108, 93] width 102 height 15
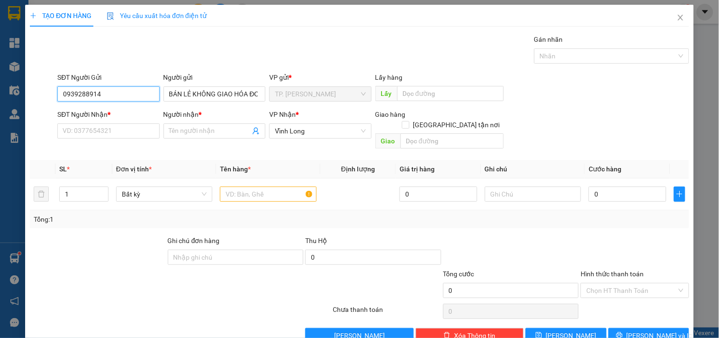
click at [114, 98] on input "0939288914" at bounding box center [108, 93] width 102 height 15
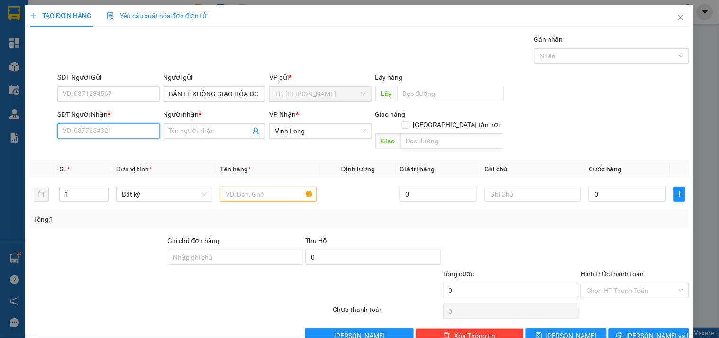
click at [125, 132] on input "SĐT Người Nhận *" at bounding box center [108, 130] width 102 height 15
click at [106, 150] on div "0799472181 - CHỊ XUÂN" at bounding box center [116, 150] width 106 height 10
type input "0799472181"
type input "CHỊ XUÂN"
type input "0799472181"
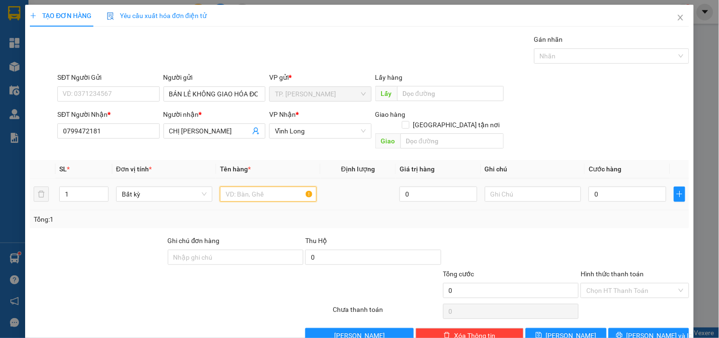
click at [235, 186] on input "text" at bounding box center [268, 193] width 96 height 15
type input "GÓI BAO"
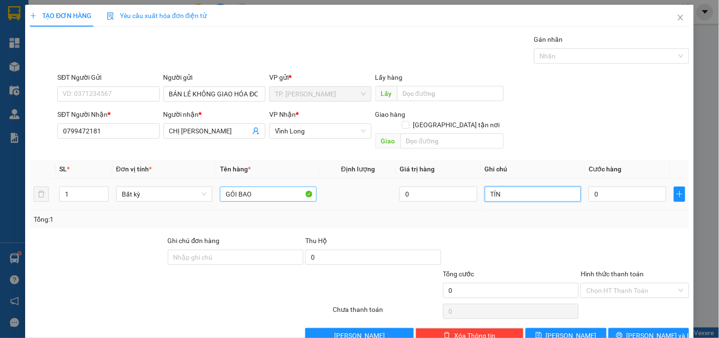
type input "TÍN"
drag, startPoint x: 608, startPoint y: 176, endPoint x: 613, endPoint y: 161, distance: 15.6
click at [608, 184] on div "0" at bounding box center [628, 193] width 78 height 19
type input "004"
type input "4"
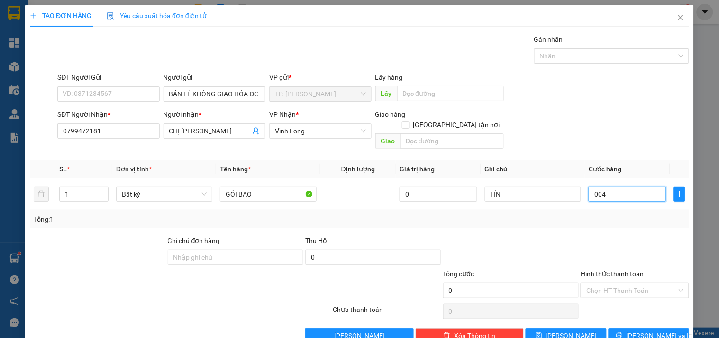
type input "4"
type input "0.040"
type input "40"
click at [602, 283] on input "Hình thức thanh toán" at bounding box center [632, 290] width 90 height 14
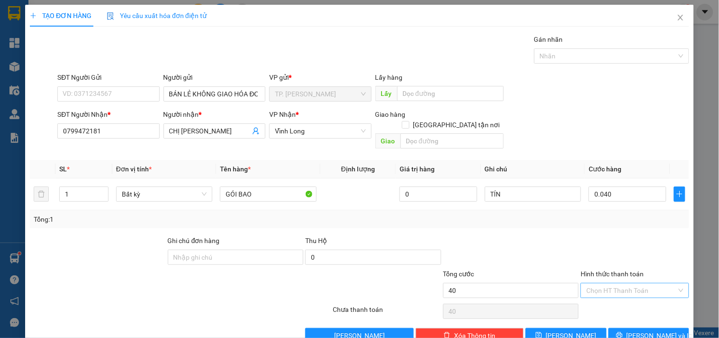
type input "40.000"
click at [605, 297] on div "Tại văn phòng" at bounding box center [629, 299] width 96 height 10
type input "0"
click at [632, 328] on button "Lưu và In" at bounding box center [649, 335] width 81 height 15
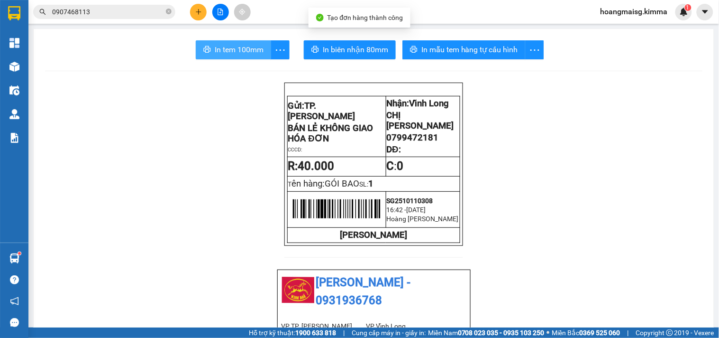
click at [237, 45] on span "In tem 100mm" at bounding box center [239, 50] width 49 height 12
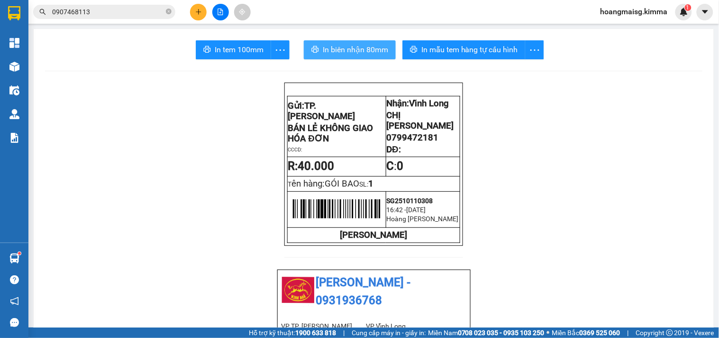
click at [359, 54] on span "In biên nhận 80mm" at bounding box center [355, 50] width 65 height 12
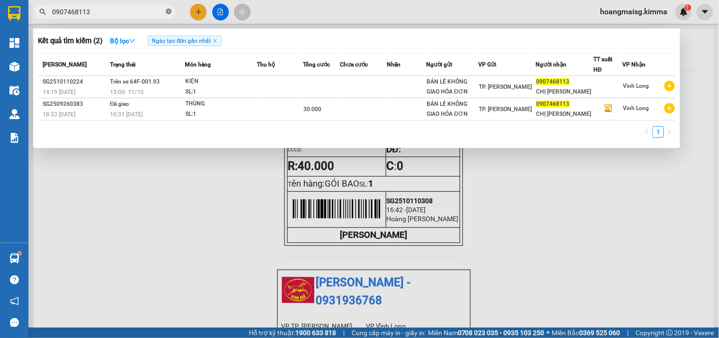
click at [168, 11] on icon "close-circle" at bounding box center [169, 12] width 6 height 6
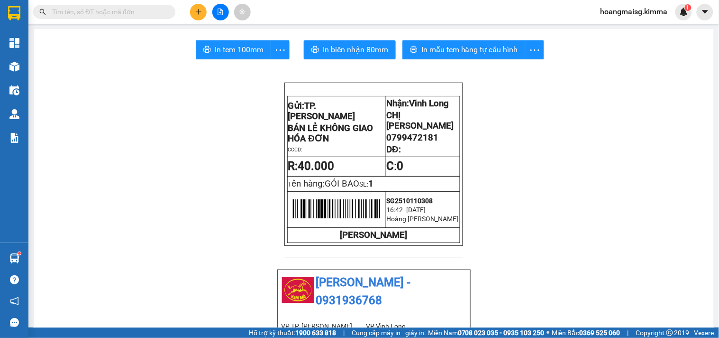
click at [122, 7] on input "text" at bounding box center [108, 12] width 112 height 10
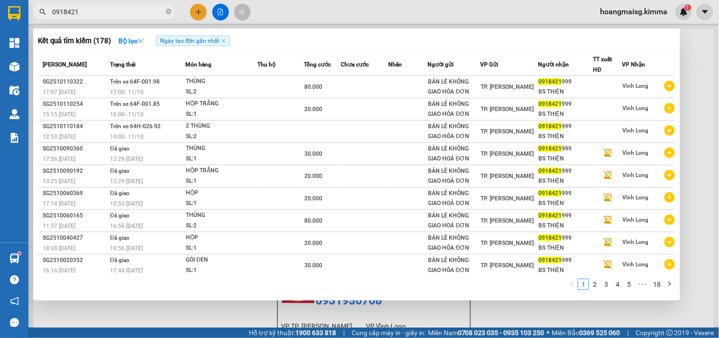
type input "0918421"
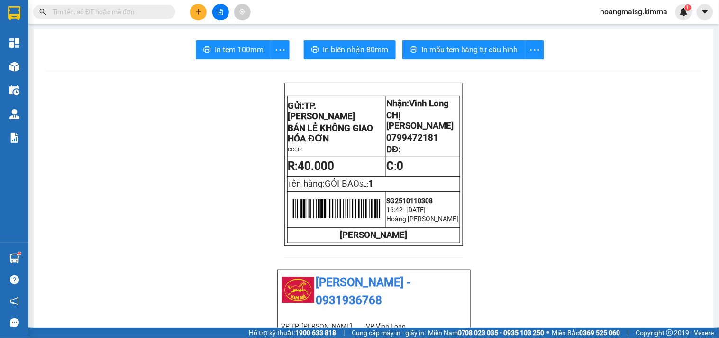
click at [150, 10] on input "text" at bounding box center [108, 12] width 112 height 10
click at [152, 6] on span at bounding box center [104, 12] width 142 height 14
click at [104, 14] on input "text" at bounding box center [108, 12] width 112 height 10
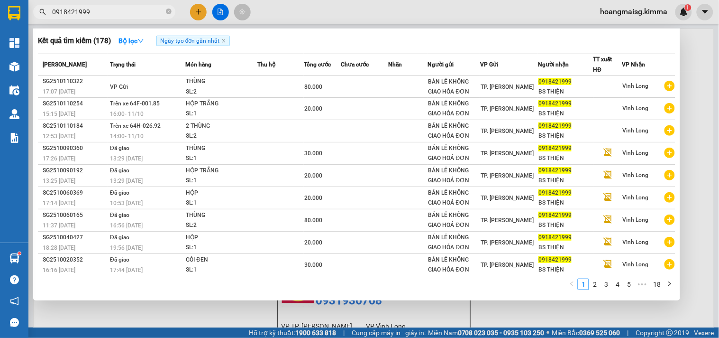
drag, startPoint x: 116, startPoint y: 12, endPoint x: 22, endPoint y: 4, distance: 94.2
click at [22, 4] on section "Kết quả tìm kiếm ( 178 ) Bộ lọc Ngày tạo đơn gần nhất Mã ĐH Trạng thái Món hàng…" at bounding box center [359, 169] width 719 height 338
type input "0918421999"
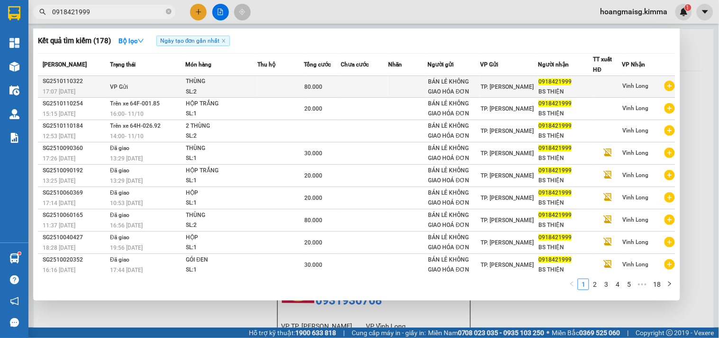
click at [343, 86] on td at bounding box center [364, 87] width 47 height 22
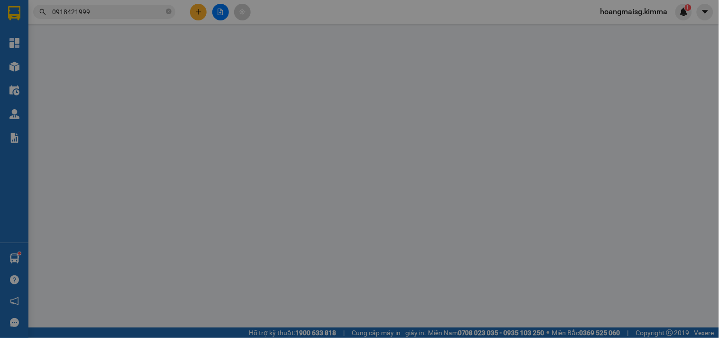
type input "BÁN LẺ KHÔNG GIAO HÓA ĐƠN"
type input "0918421999"
type input "BS THIỆN"
type input "80.000"
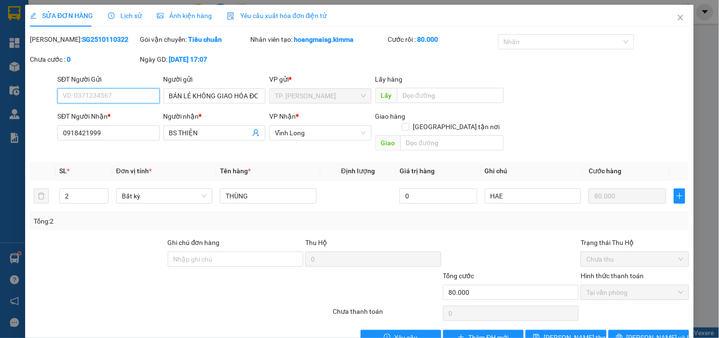
drag, startPoint x: 103, startPoint y: 94, endPoint x: 147, endPoint y: 89, distance: 44.4
click at [103, 93] on input "SĐT Người Gửi" at bounding box center [108, 95] width 102 height 15
type input "0982182870"
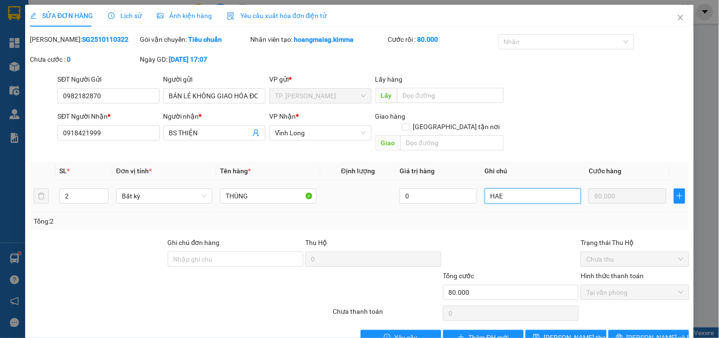
click at [547, 188] on input "HAE" at bounding box center [533, 195] width 96 height 15
type input "HAE"
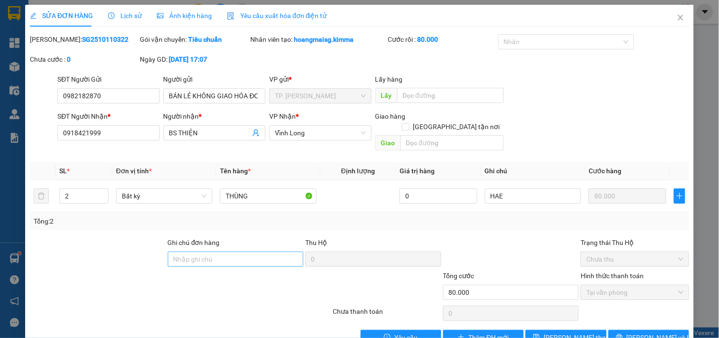
drag, startPoint x: 232, startPoint y: 258, endPoint x: 233, endPoint y: 248, distance: 10.0
click at [234, 255] on div "Ghi chú đơn hàng" at bounding box center [236, 253] width 136 height 33
click at [233, 251] on input "Ghi chú đơn hàng" at bounding box center [236, 258] width 136 height 15
type input "NG: TÂM"
click at [591, 333] on button "Lưu thay đổi" at bounding box center [566, 337] width 81 height 15
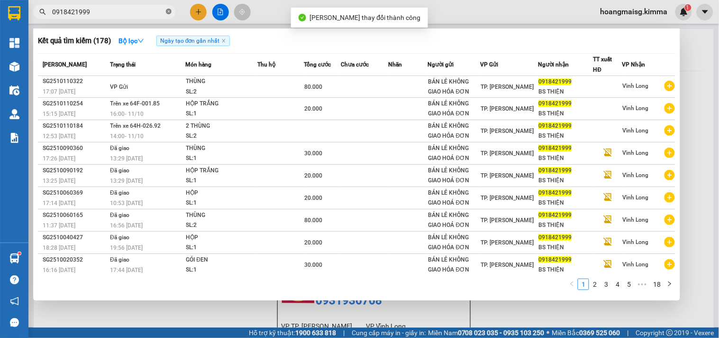
click at [169, 10] on icon "close-circle" at bounding box center [169, 12] width 6 height 6
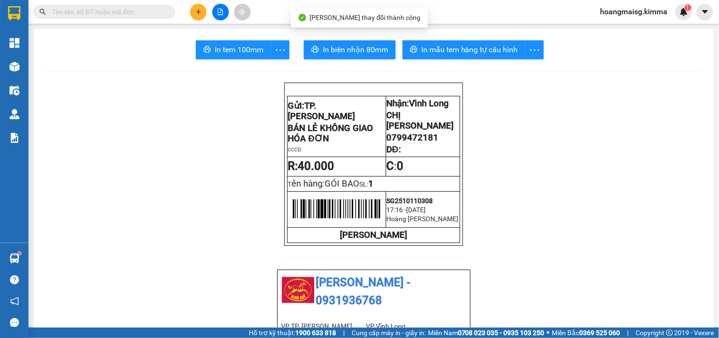
click at [153, 7] on input "text" at bounding box center [108, 12] width 112 height 10
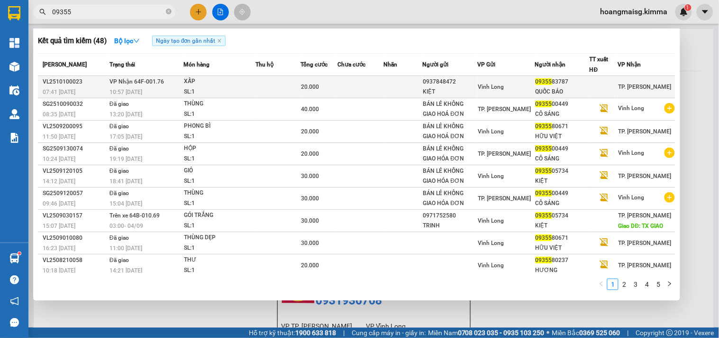
type input "09355"
click at [200, 84] on div "XẤP" at bounding box center [219, 81] width 71 height 10
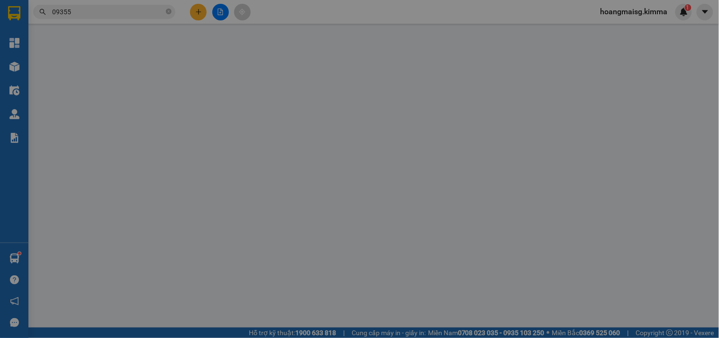
type input "0937848472"
type input "KIỆT"
type input "0935583787"
type input "QUỐC BẢO"
type input "20.000"
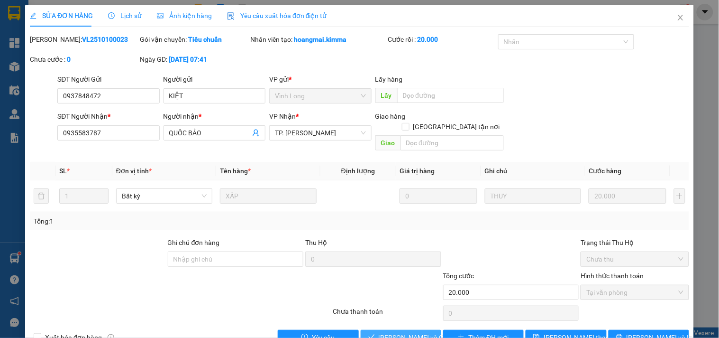
click at [399, 332] on span "Lưu và Giao hàng" at bounding box center [424, 337] width 91 height 10
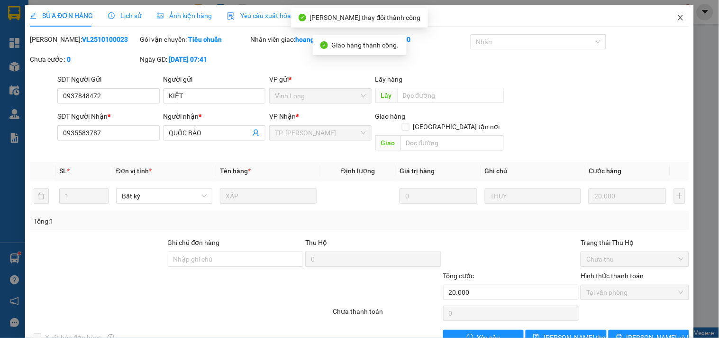
click at [677, 15] on icon "close" at bounding box center [681, 18] width 8 height 8
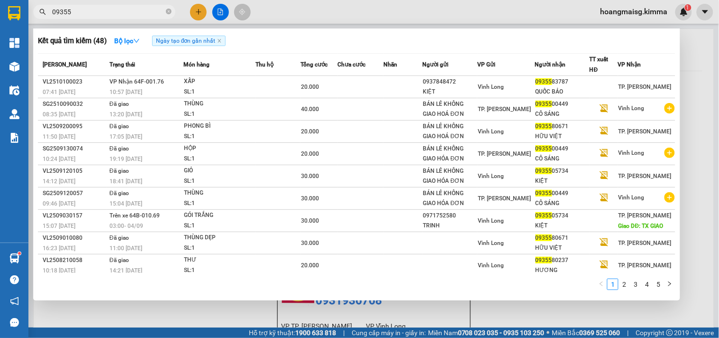
click at [144, 15] on input "09355" at bounding box center [108, 12] width 112 height 10
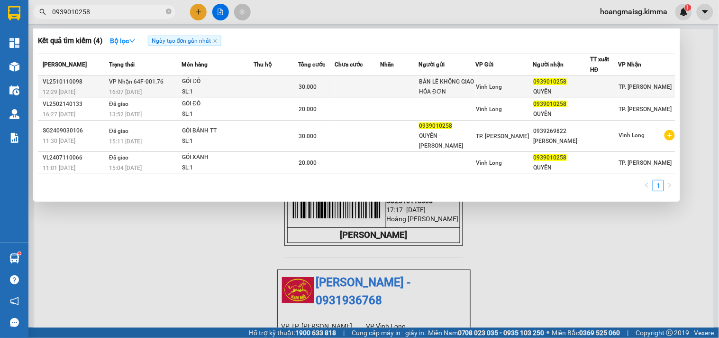
type input "0939010258"
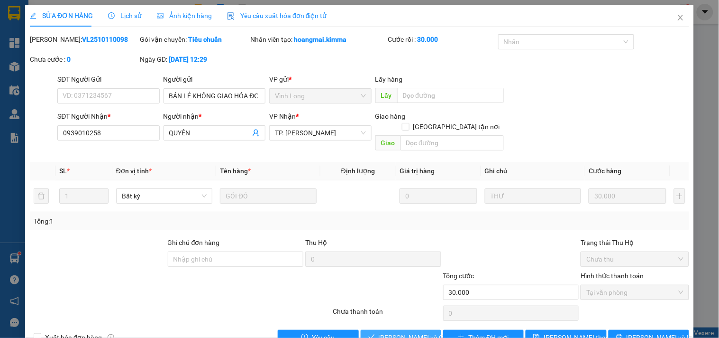
click at [391, 332] on span "Lưu và Giao hàng" at bounding box center [424, 337] width 91 height 10
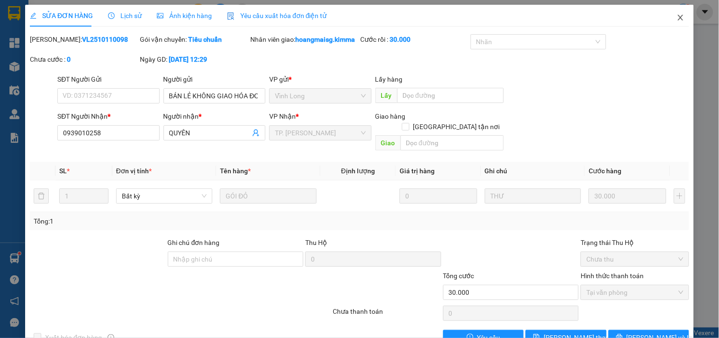
click at [677, 14] on span "Close" at bounding box center [681, 18] width 27 height 27
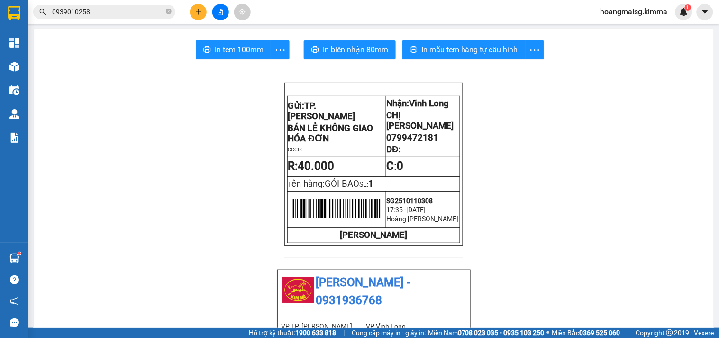
click at [222, 15] on icon "file-add" at bounding box center [220, 12] width 5 height 7
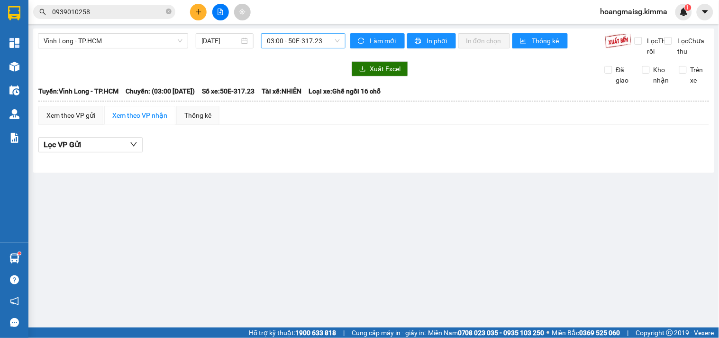
click at [285, 43] on span "03:00 - 50E-317.23" at bounding box center [303, 41] width 73 height 14
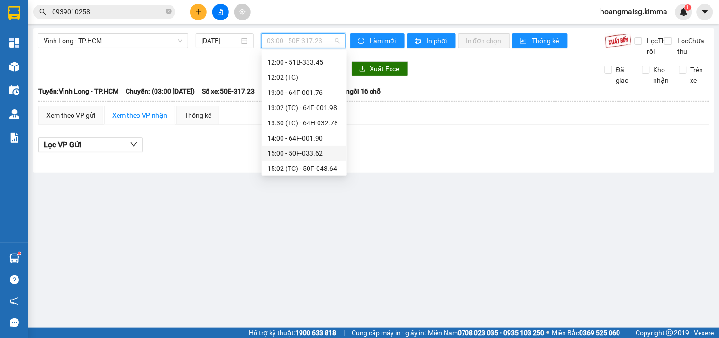
scroll to position [316, 0]
click at [312, 121] on div "14:00 - 64F-001.90" at bounding box center [304, 123] width 74 height 10
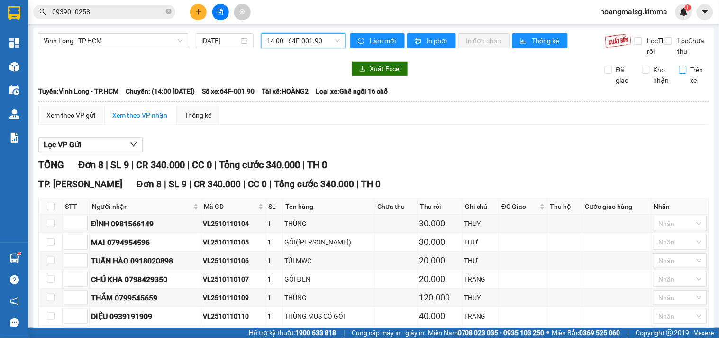
click at [695, 79] on span "Trên xe" at bounding box center [698, 74] width 23 height 21
click at [687, 74] on input "Trên xe" at bounding box center [684, 70] width 8 height 8
click at [282, 39] on span "14:00 - 64F-001.90" at bounding box center [303, 41] width 73 height 14
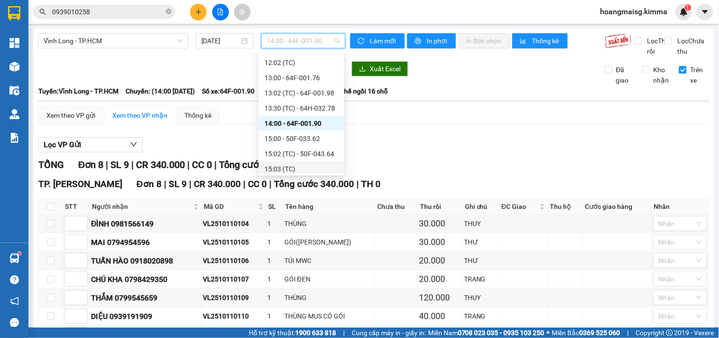
click at [297, 168] on div "15:03 (TC)" at bounding box center [302, 169] width 74 height 10
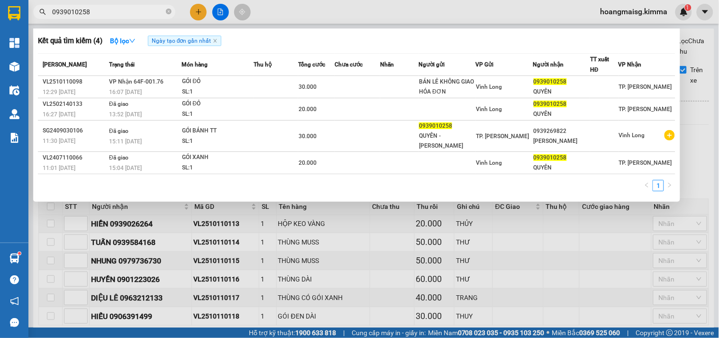
drag, startPoint x: 135, startPoint y: 11, endPoint x: 0, endPoint y: 30, distance: 136.4
click at [0, 30] on section "Kết quả tìm kiếm ( 4 ) Bộ lọc Ngày tạo đơn gần nhất Mã ĐH Trạng thái Món hàng T…" at bounding box center [359, 169] width 719 height 338
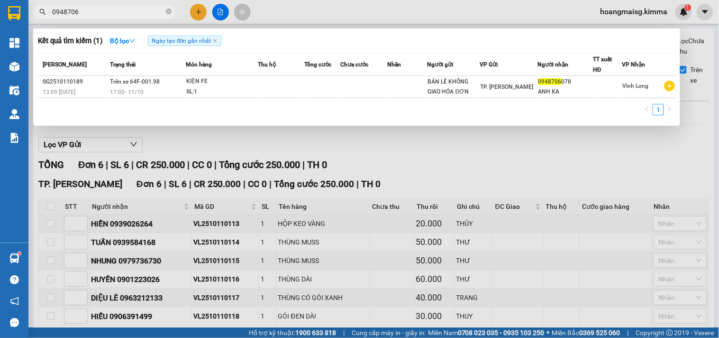
click at [490, 183] on div at bounding box center [359, 169] width 719 height 338
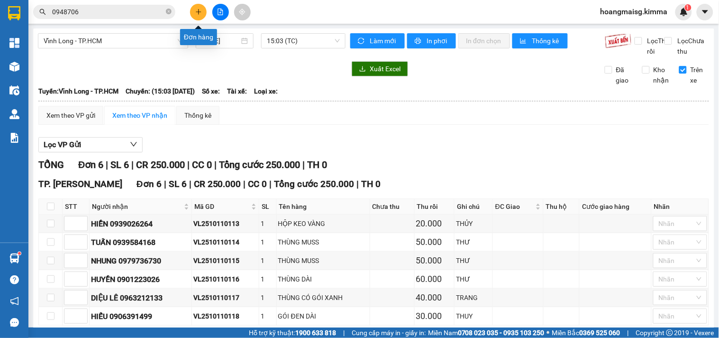
click at [201, 13] on icon "plus" at bounding box center [198, 12] width 7 height 7
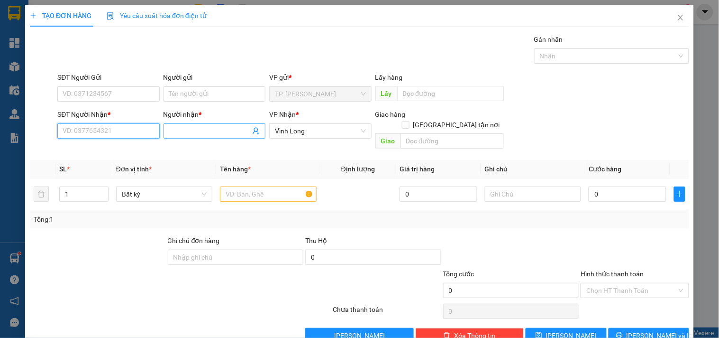
drag, startPoint x: 132, startPoint y: 128, endPoint x: 167, endPoint y: 135, distance: 36.3
click at [133, 128] on input "SĐT Người Nhận *" at bounding box center [108, 130] width 102 height 15
drag, startPoint x: 115, startPoint y: 123, endPoint x: 124, endPoint y: 140, distance: 18.9
click at [116, 123] on input "0913696" at bounding box center [108, 130] width 102 height 15
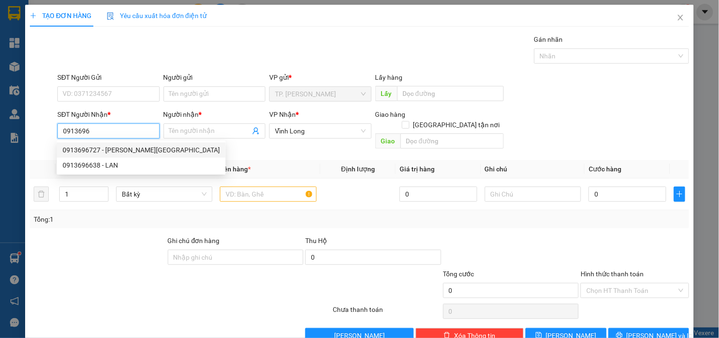
click at [129, 153] on div "0913696727 - QUỐC HUY" at bounding box center [141, 150] width 157 height 10
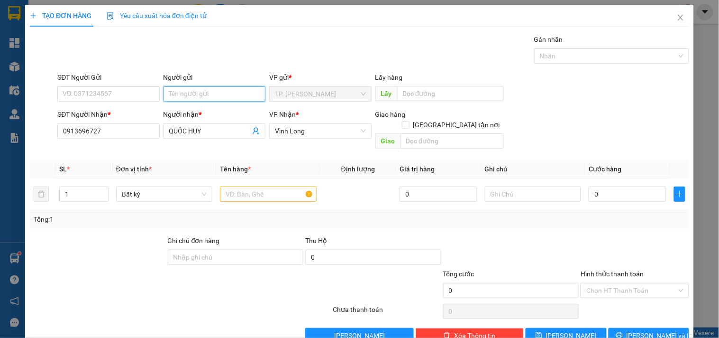
click at [201, 94] on input "Người gửi" at bounding box center [215, 93] width 102 height 15
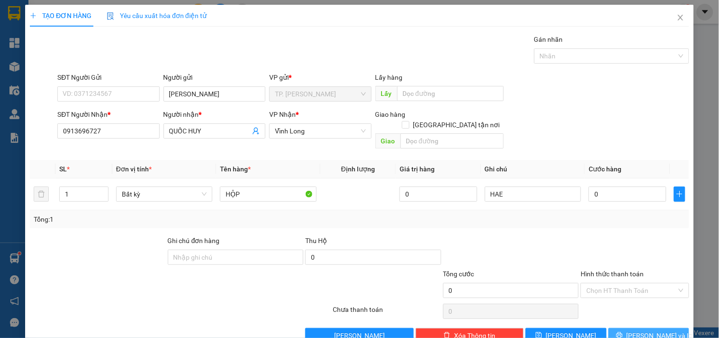
click at [658, 330] on span "Lưu và In" at bounding box center [660, 335] width 66 height 10
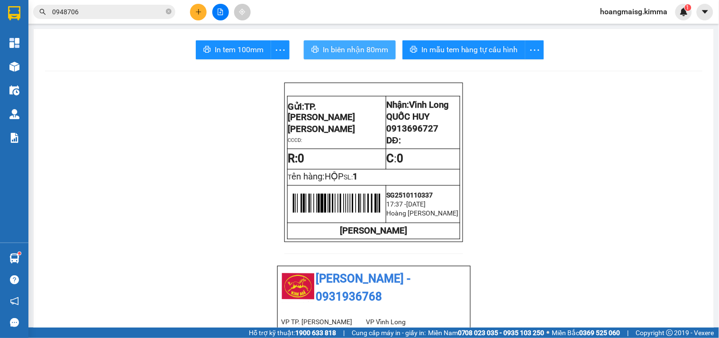
click at [325, 46] on span "In biên nhận 80mm" at bounding box center [355, 50] width 65 height 12
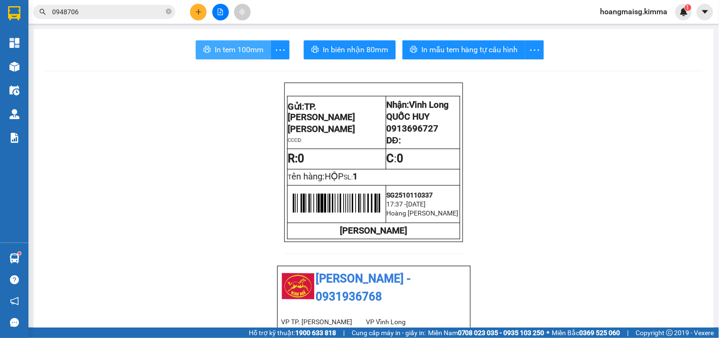
click at [239, 49] on span "In tem 100mm" at bounding box center [239, 50] width 49 height 12
click at [140, 17] on input "0948706" at bounding box center [108, 12] width 112 height 10
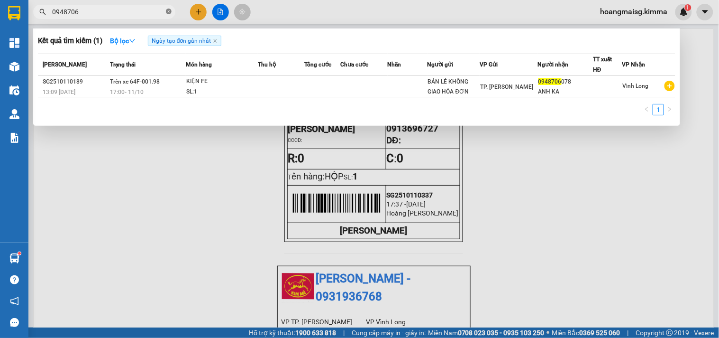
click at [169, 12] on icon "close-circle" at bounding box center [169, 12] width 6 height 6
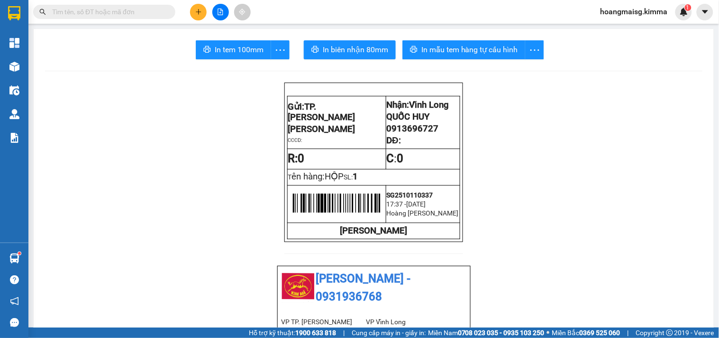
click at [160, 12] on input "text" at bounding box center [108, 12] width 112 height 10
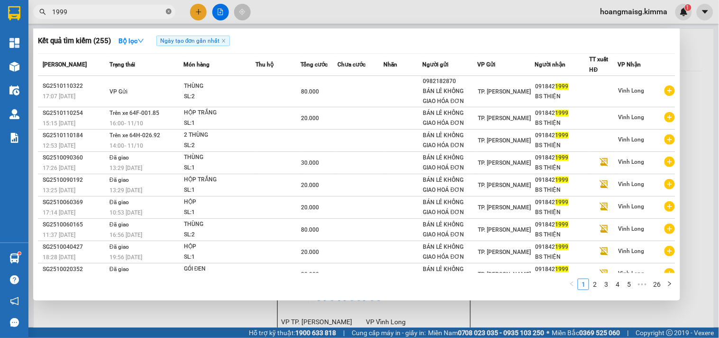
click at [168, 11] on icon "close-circle" at bounding box center [169, 12] width 6 height 6
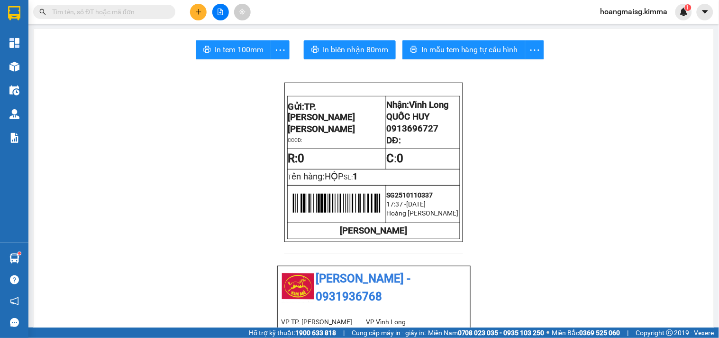
click at [136, 6] on span at bounding box center [104, 12] width 142 height 14
click at [121, 11] on input "text" at bounding box center [108, 12] width 112 height 10
click at [198, 17] on button at bounding box center [198, 12] width 17 height 17
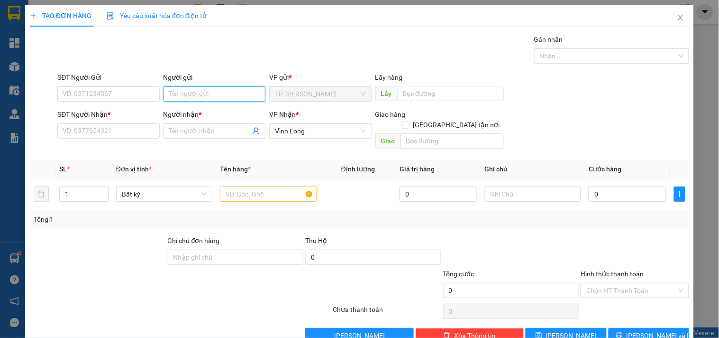
click at [193, 87] on input "Người gửi" at bounding box center [215, 93] width 102 height 15
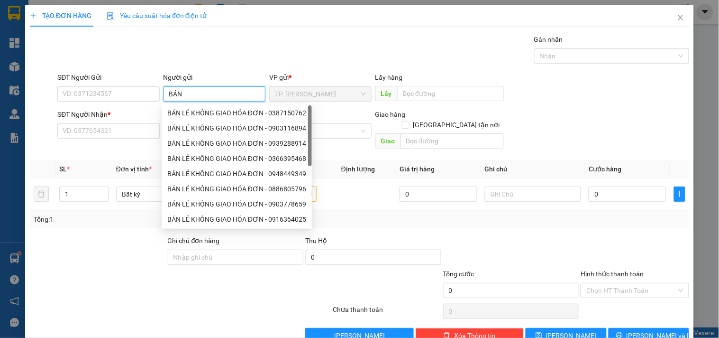
click at [183, 120] on div "BÁN LẺ KHÔNG GIAO HÓA ĐƠN - 0903116894" at bounding box center [237, 127] width 150 height 15
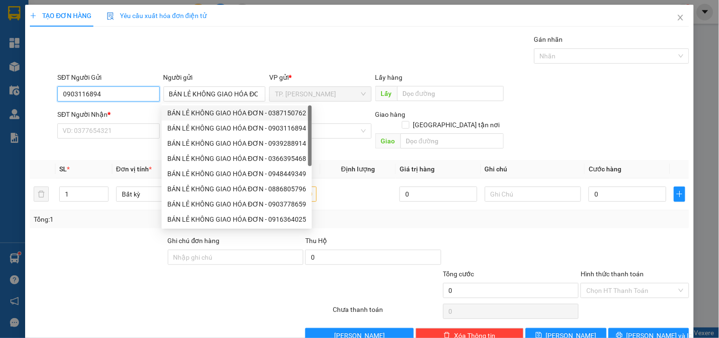
click at [123, 98] on input "0903116894" at bounding box center [108, 93] width 102 height 15
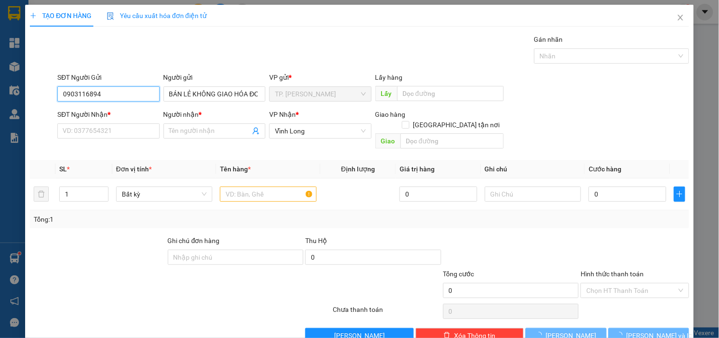
click at [123, 98] on input "0903116894" at bounding box center [108, 93] width 102 height 15
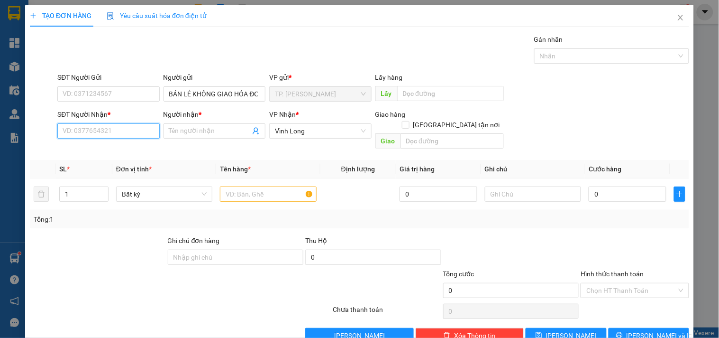
click at [122, 128] on input "SĐT Người Nhận *" at bounding box center [108, 130] width 102 height 15
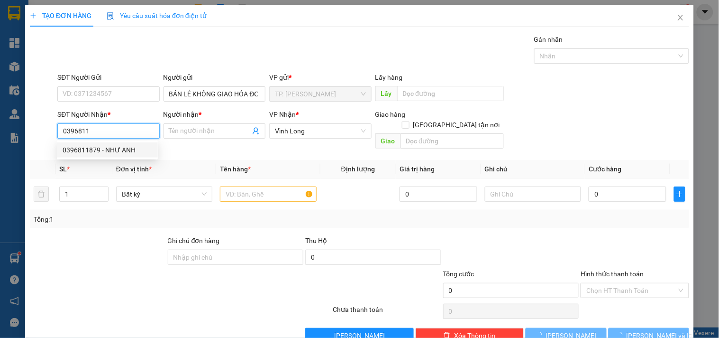
click at [124, 154] on div "0396811879 - NHƯ ANH" at bounding box center [108, 150] width 90 height 10
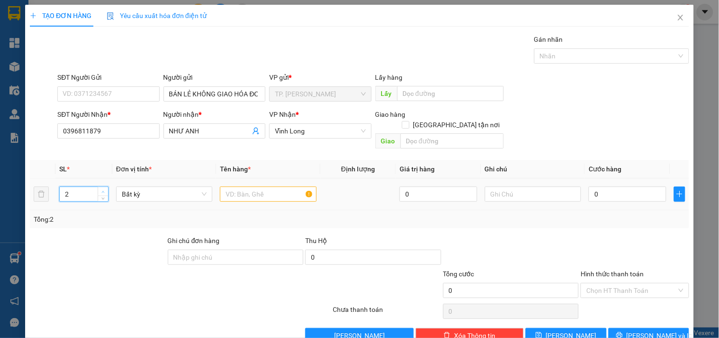
click at [103, 187] on span "Increase Value" at bounding box center [103, 191] width 10 height 9
click at [102, 187] on span "Increase Value" at bounding box center [103, 191] width 10 height 9
click at [257, 186] on input "text" at bounding box center [268, 193] width 96 height 15
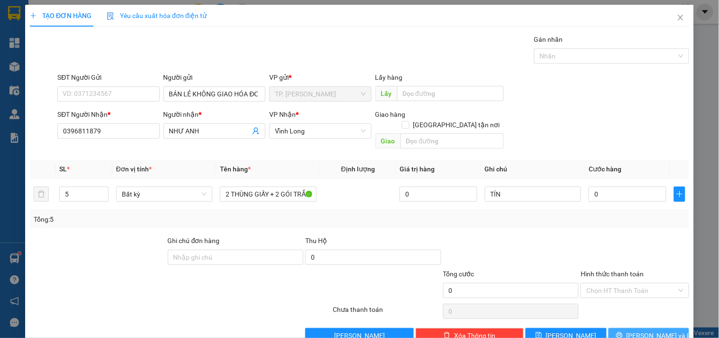
click at [638, 330] on span "Lưu và In" at bounding box center [660, 335] width 66 height 10
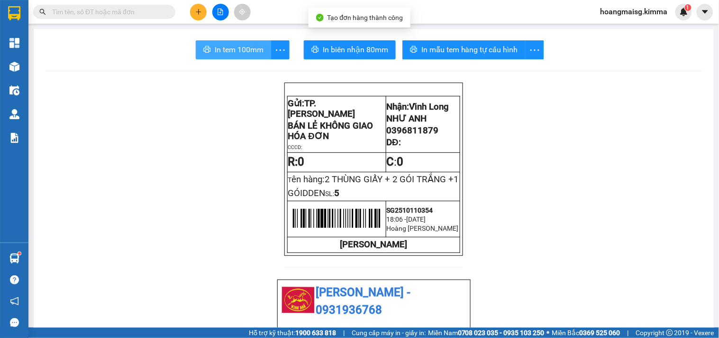
click at [215, 52] on span "In tem 100mm" at bounding box center [239, 50] width 49 height 12
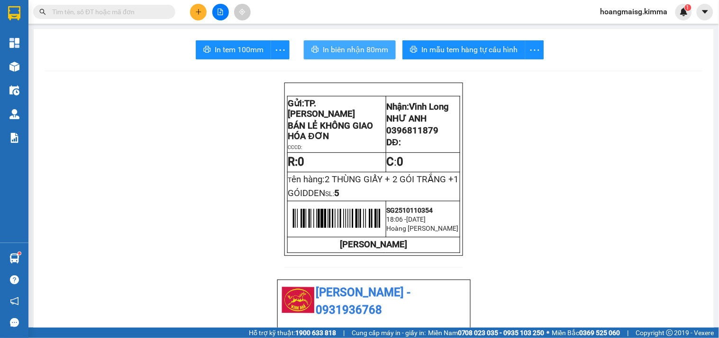
click at [345, 45] on span "In biên nhận 80mm" at bounding box center [355, 50] width 65 height 12
click at [134, 9] on input "text" at bounding box center [108, 12] width 112 height 10
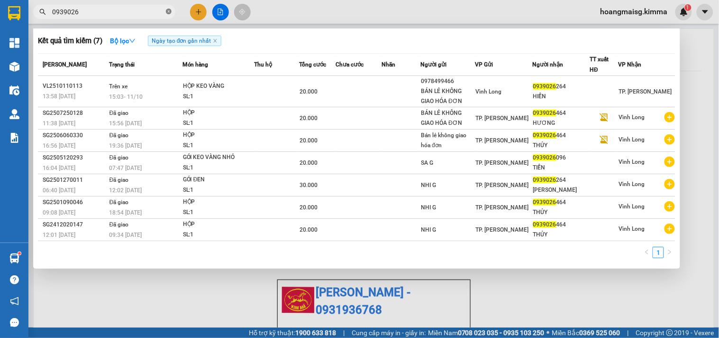
click at [170, 9] on icon "close-circle" at bounding box center [169, 12] width 6 height 6
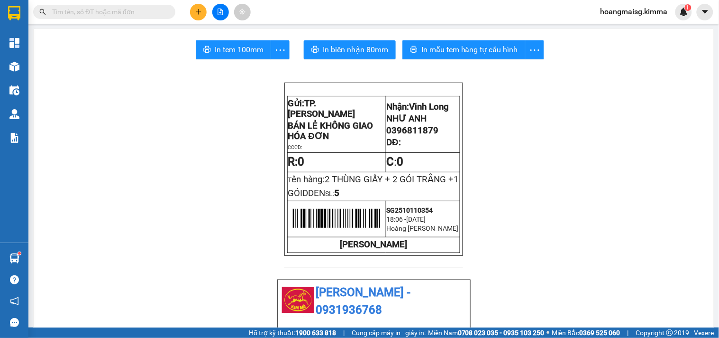
click at [134, 13] on input "text" at bounding box center [108, 12] width 112 height 10
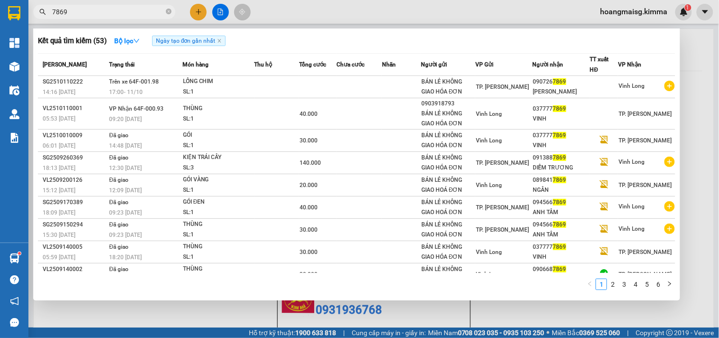
click at [229, 111] on div "THÙNG" at bounding box center [218, 108] width 71 height 10
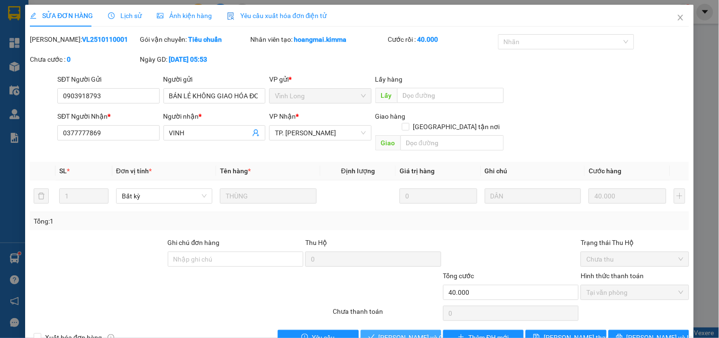
click at [401, 332] on span "Lưu và Giao hàng" at bounding box center [424, 337] width 91 height 10
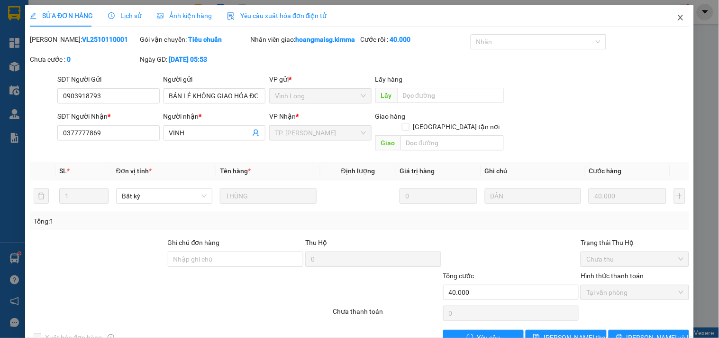
drag, startPoint x: 670, startPoint y: 18, endPoint x: 377, endPoint y: 12, distance: 293.6
click at [668, 17] on span "Close" at bounding box center [681, 18] width 27 height 27
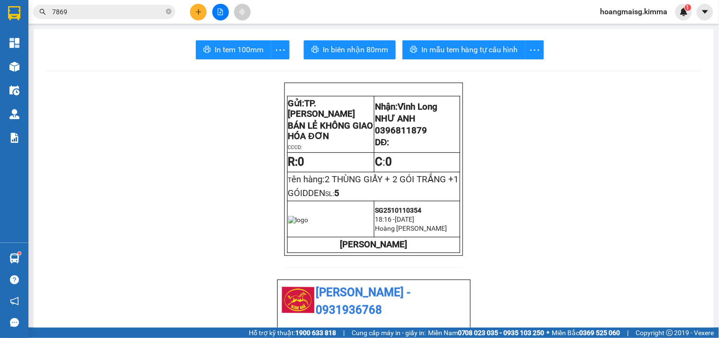
click at [138, 7] on input "7869" at bounding box center [108, 12] width 112 height 10
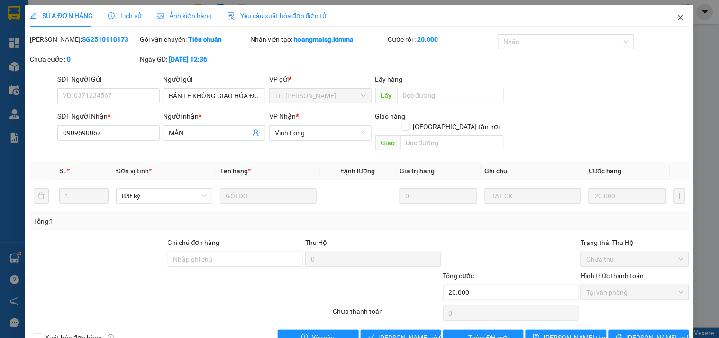
drag, startPoint x: 678, startPoint y: 17, endPoint x: 283, endPoint y: 25, distance: 395.1
click at [672, 16] on span "Close" at bounding box center [681, 18] width 27 height 27
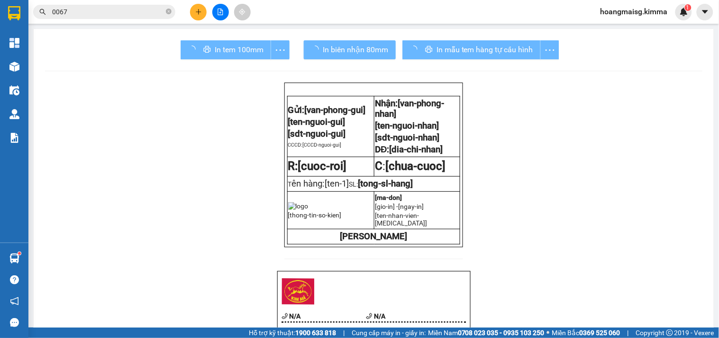
click at [198, 11] on icon "plus" at bounding box center [198, 11] width 5 height 0
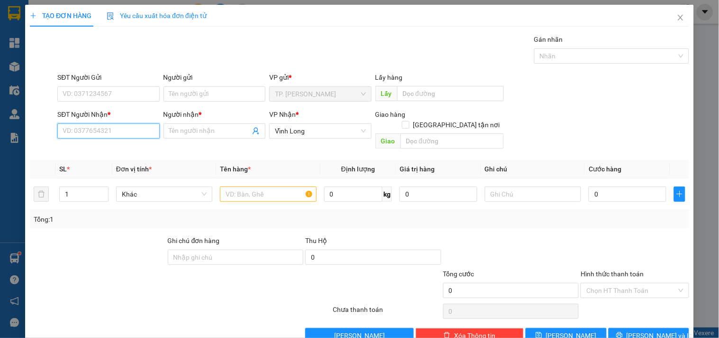
click at [143, 136] on input "SĐT Người Nhận *" at bounding box center [108, 130] width 102 height 15
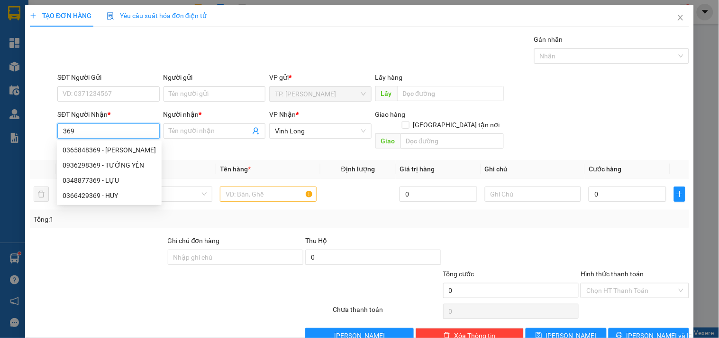
click at [133, 150] on div "0365848369 - KHƯƠNG VINH PHƯỚC" at bounding box center [109, 150] width 93 height 10
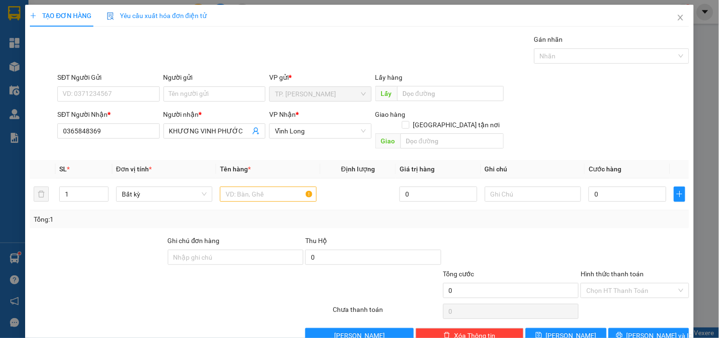
click at [213, 82] on div "Người gửi" at bounding box center [215, 77] width 102 height 10
click at [213, 86] on input "Người gửi" at bounding box center [215, 93] width 102 height 15
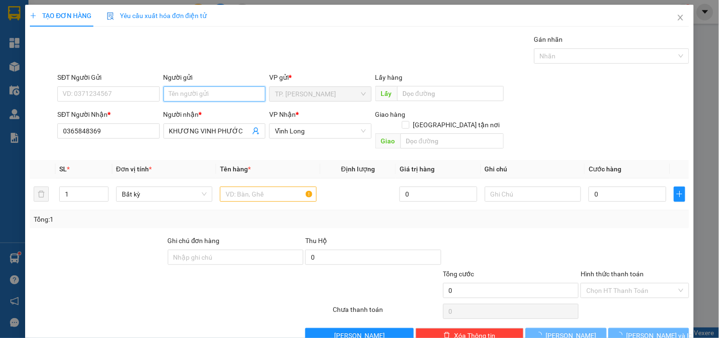
click at [213, 86] on input "Người gửi" at bounding box center [215, 93] width 102 height 15
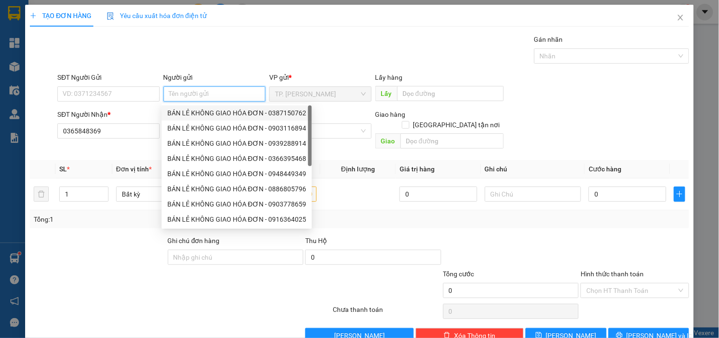
drag, startPoint x: 205, startPoint y: 110, endPoint x: 149, endPoint y: 103, distance: 56.3
click at [198, 108] on div "BÁN LẺ KHÔNG GIAO HÓA ĐƠN - 0387150762" at bounding box center [236, 113] width 139 height 10
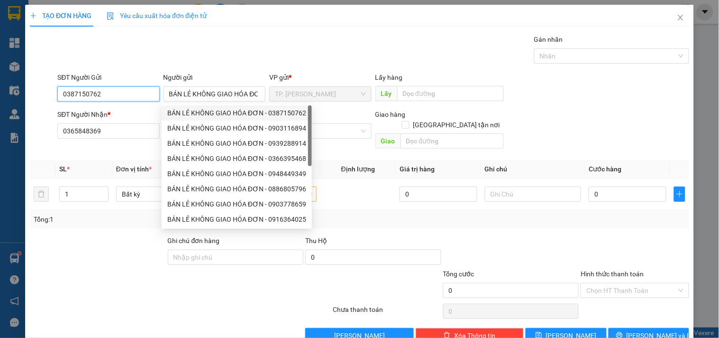
click at [117, 95] on input "0387150762" at bounding box center [108, 93] width 102 height 15
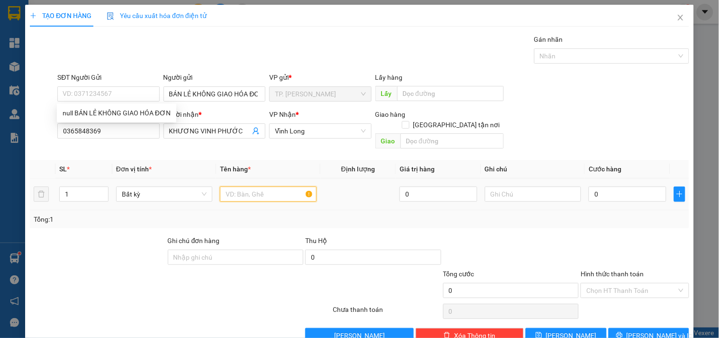
click at [231, 186] on input "text" at bounding box center [268, 193] width 96 height 15
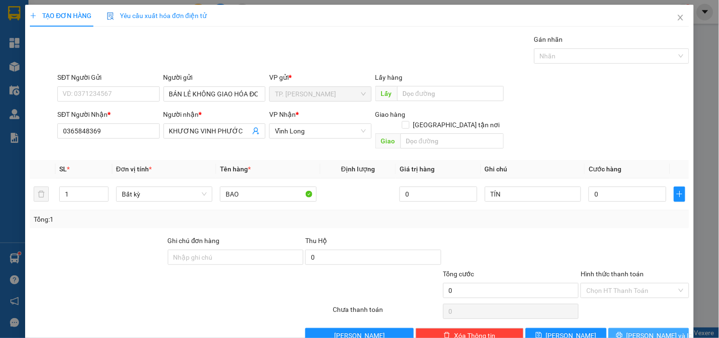
click at [618, 328] on button "Lưu và In" at bounding box center [649, 335] width 81 height 15
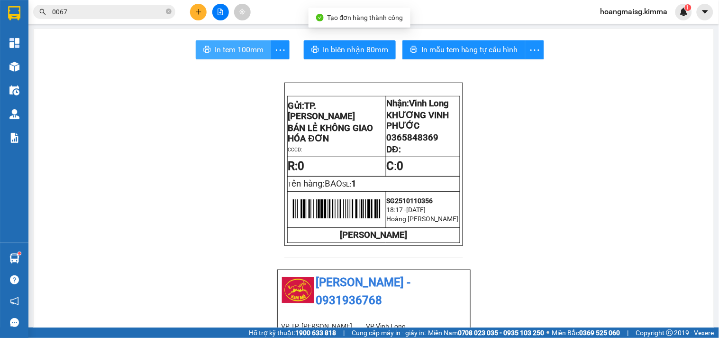
click at [241, 53] on span "In tem 100mm" at bounding box center [239, 50] width 49 height 12
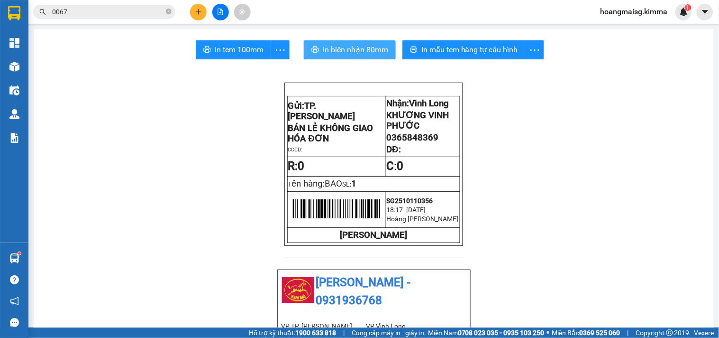
click at [343, 47] on span "In biên nhận 80mm" at bounding box center [355, 50] width 65 height 12
click at [201, 7] on button at bounding box center [198, 12] width 17 height 17
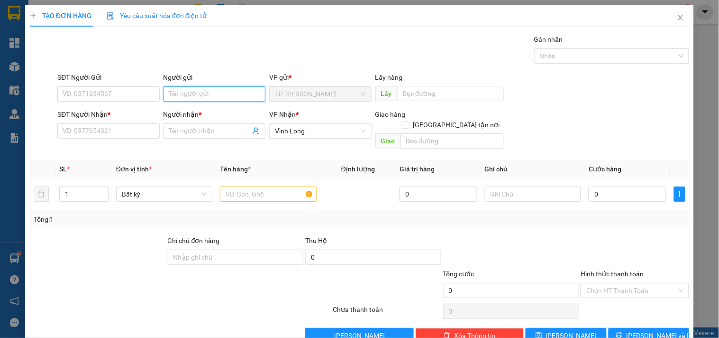
click at [190, 90] on input "Người gửi" at bounding box center [215, 93] width 102 height 15
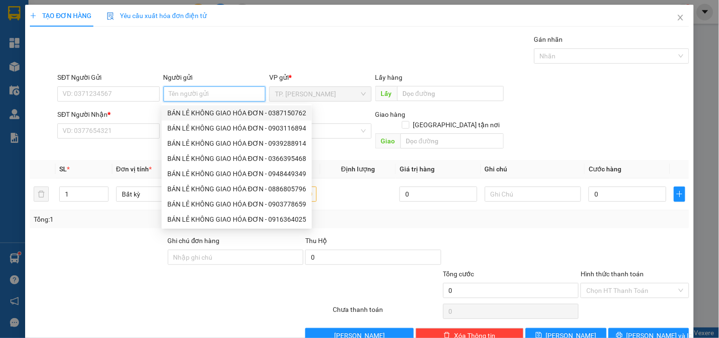
click at [233, 119] on div "BÁN LẺ KHÔNG GIAO HÓA ĐƠN - 0387150762" at bounding box center [237, 112] width 150 height 15
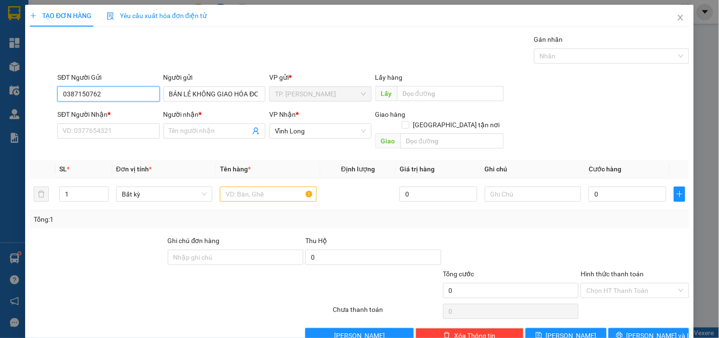
click at [138, 92] on input "0387150762" at bounding box center [108, 93] width 102 height 15
click at [677, 13] on span "Close" at bounding box center [681, 18] width 27 height 27
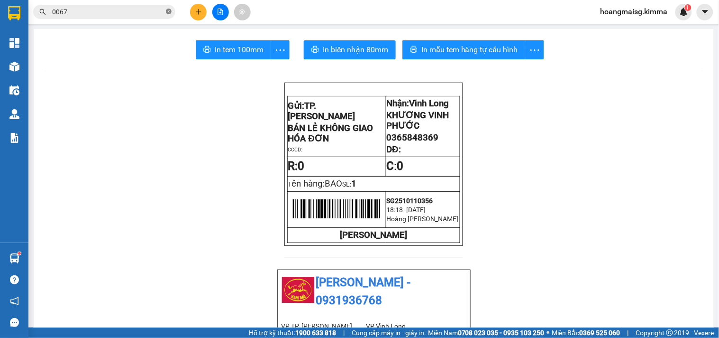
click at [168, 11] on icon "close-circle" at bounding box center [169, 12] width 6 height 6
click at [145, 47] on div "In tem 100mm In biên nhận 80mm In mẫu tem hàng tự cấu hình" at bounding box center [374, 49] width 658 height 19
click at [145, 9] on input "text" at bounding box center [108, 12] width 112 height 10
click at [141, 16] on input "text" at bounding box center [108, 12] width 112 height 10
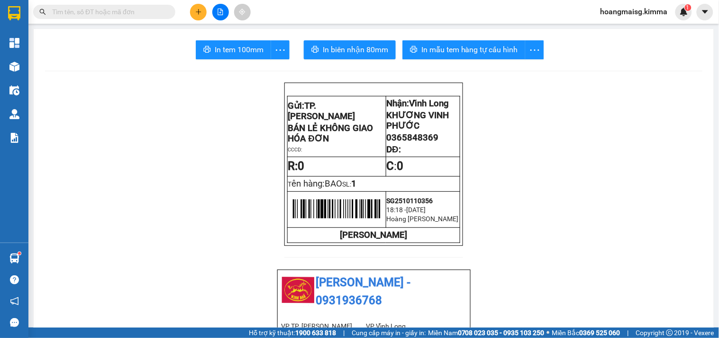
click at [166, 57] on div "In tem 100mm In biên nhận 80mm In mẫu tem hàng tự cấu hình" at bounding box center [374, 49] width 658 height 19
click at [174, 50] on div "In tem 100mm In biên nhận 80mm In mẫu tem hàng tự cấu hình" at bounding box center [374, 49] width 658 height 19
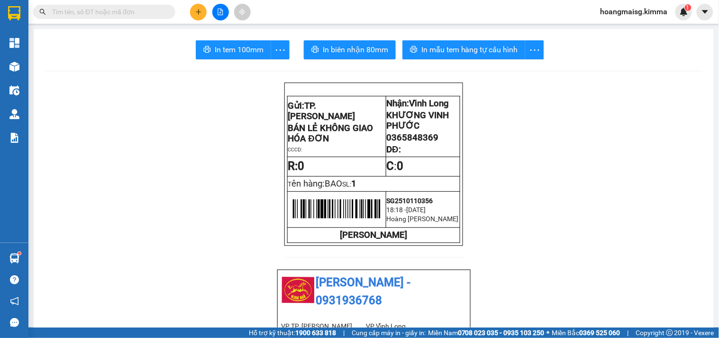
click at [138, 17] on input "text" at bounding box center [108, 12] width 112 height 10
click at [200, 5] on button at bounding box center [198, 12] width 17 height 17
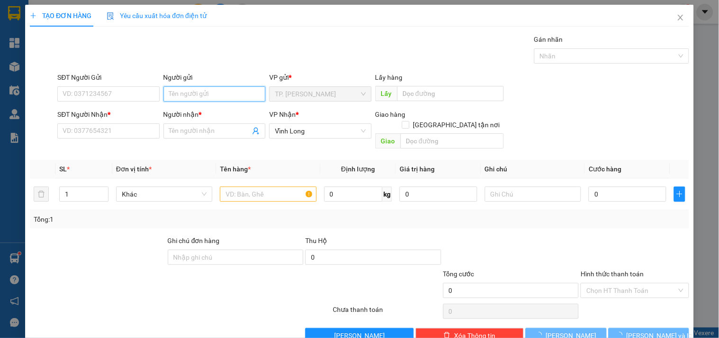
click at [187, 97] on input "Người gửi" at bounding box center [215, 93] width 102 height 15
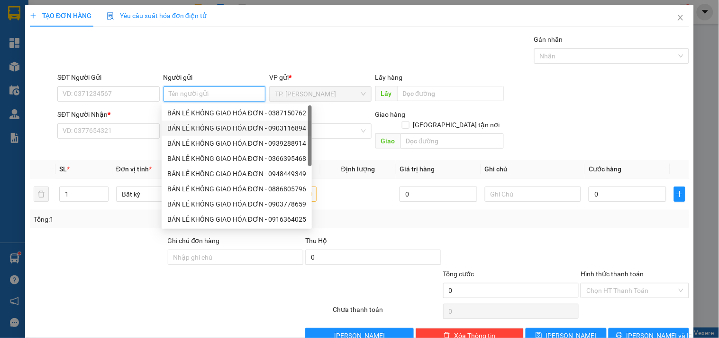
click at [207, 123] on div "BÁN LẺ KHÔNG GIAO HÓA ĐƠN - 0903116894" at bounding box center [236, 128] width 139 height 10
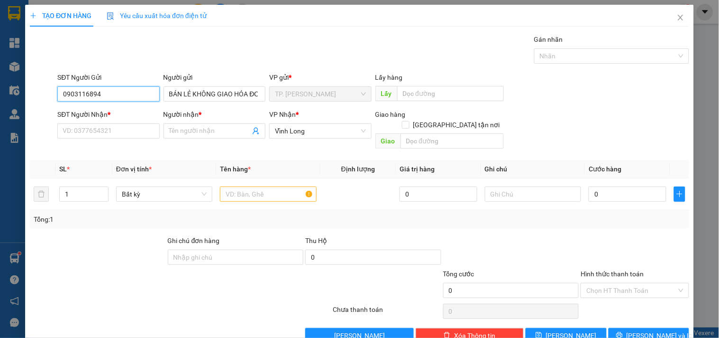
click at [136, 94] on input "0903116894" at bounding box center [108, 93] width 102 height 15
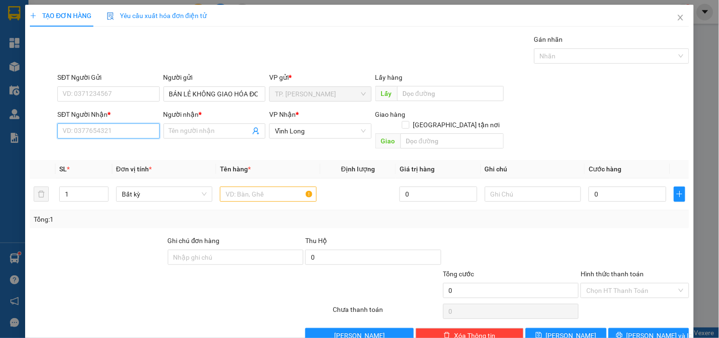
click at [127, 138] on input "SĐT Người Nhận *" at bounding box center [108, 130] width 102 height 15
click at [129, 146] on div "0984720272 - NAM" at bounding box center [108, 150] width 90 height 10
click at [258, 186] on input "text" at bounding box center [268, 193] width 96 height 15
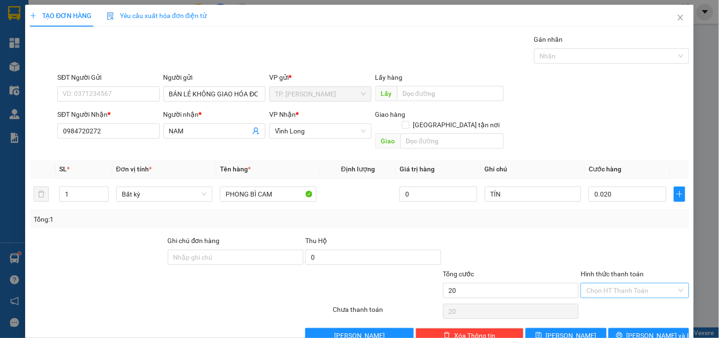
click at [604, 283] on input "Hình thức thanh toán" at bounding box center [632, 290] width 90 height 14
click at [600, 294] on div "Tại văn phòng" at bounding box center [629, 299] width 96 height 10
click at [623, 332] on icon "printer" at bounding box center [619, 335] width 6 height 6
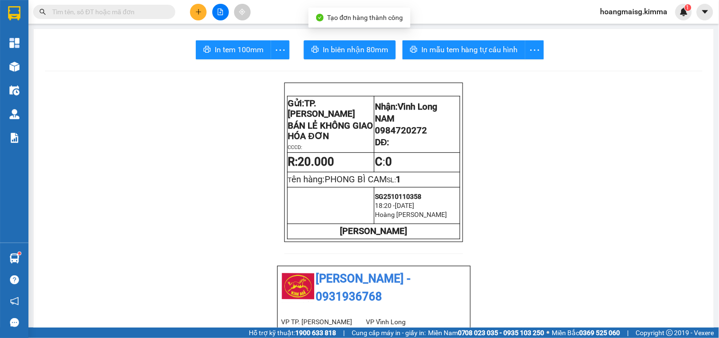
click at [220, 55] on span "In tem 100mm" at bounding box center [239, 50] width 49 height 12
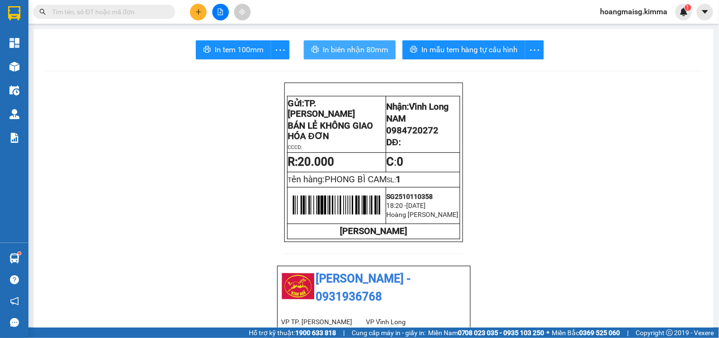
click at [359, 43] on button "In biên nhận 80mm" at bounding box center [350, 49] width 92 height 19
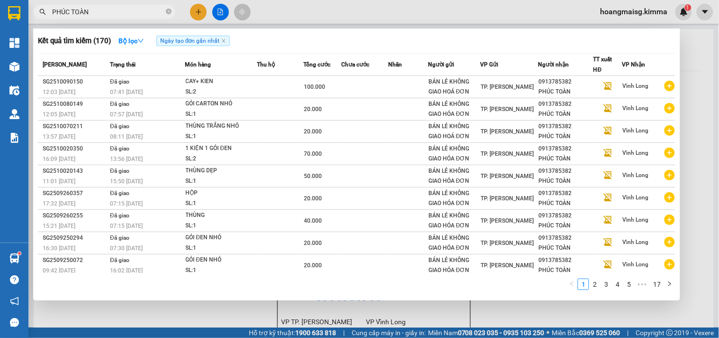
click at [215, 10] on div at bounding box center [359, 169] width 719 height 338
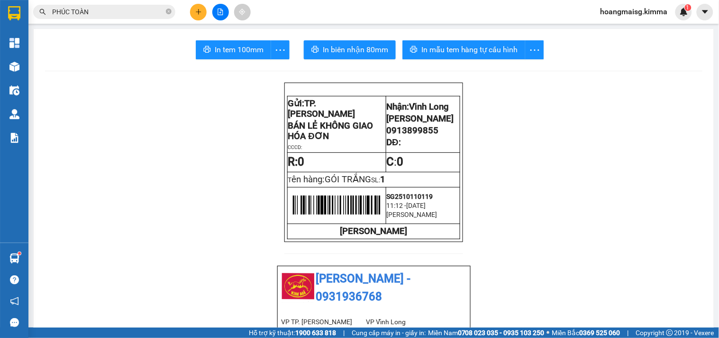
click at [215, 10] on button at bounding box center [220, 12] width 17 height 17
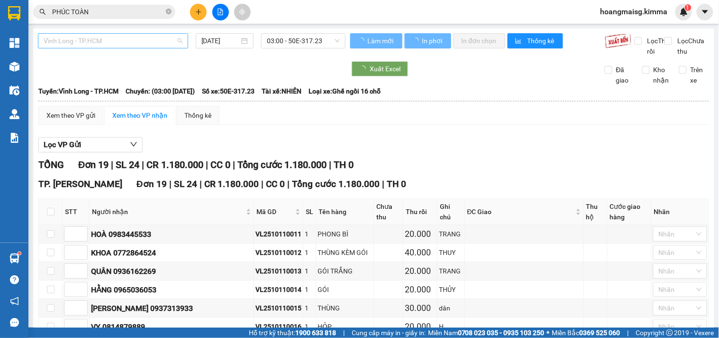
click at [139, 43] on span "Vĩnh Long - TP.HCM" at bounding box center [113, 41] width 139 height 14
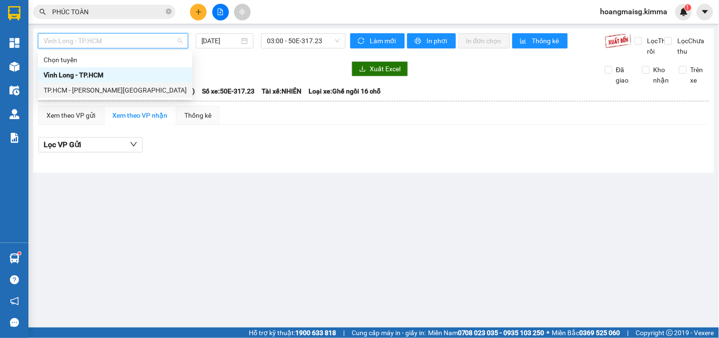
click at [93, 86] on div "TP.HCM - Vĩnh Long" at bounding box center [115, 90] width 143 height 10
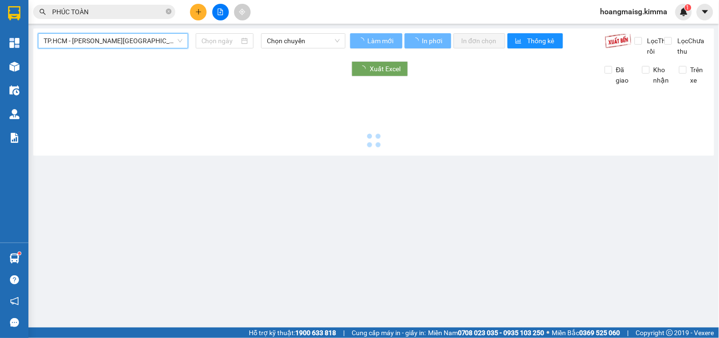
type input "[DATE]"
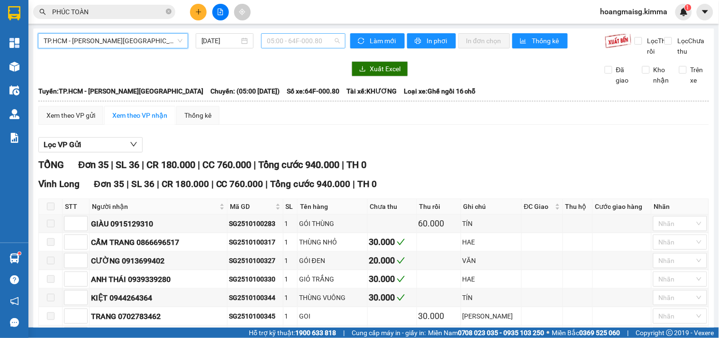
click at [285, 44] on span "05:00 - 64F-000.80" at bounding box center [303, 41] width 73 height 14
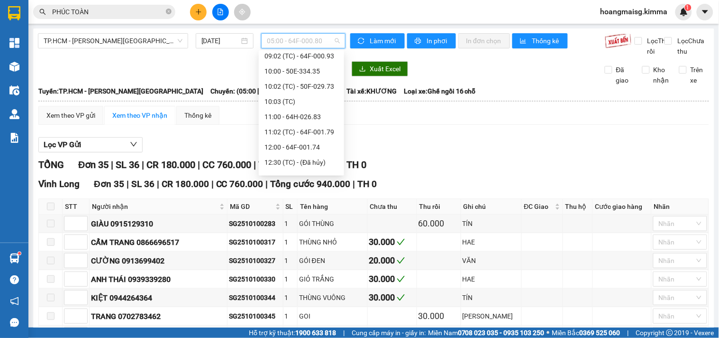
scroll to position [211, 0]
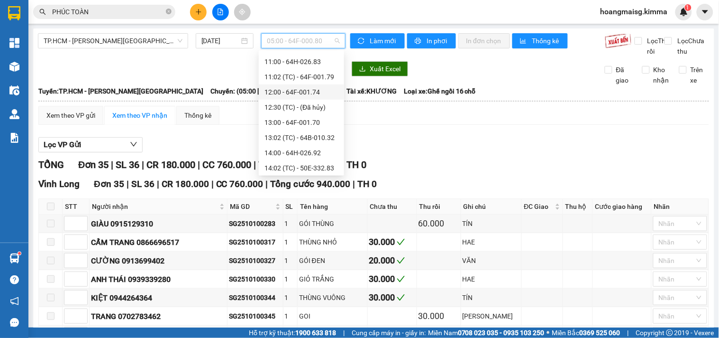
click at [294, 90] on div "12:00 - 64F-001.74" at bounding box center [302, 92] width 74 height 10
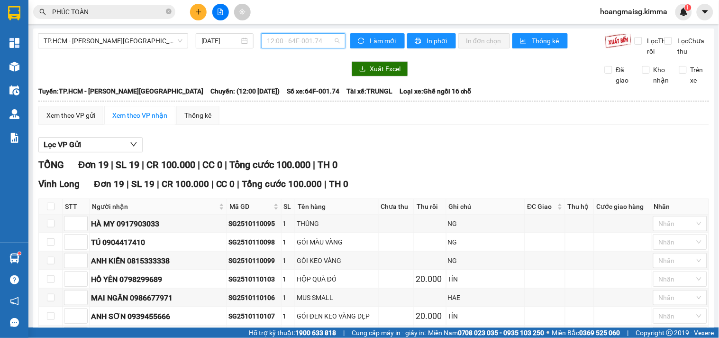
click at [307, 40] on span "12:00 - 64F-001.74" at bounding box center [303, 41] width 73 height 14
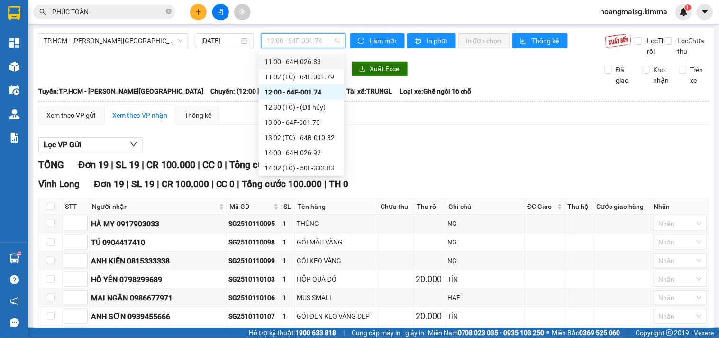
click at [306, 59] on div "11:00 - 64H-026.83" at bounding box center [302, 61] width 74 height 10
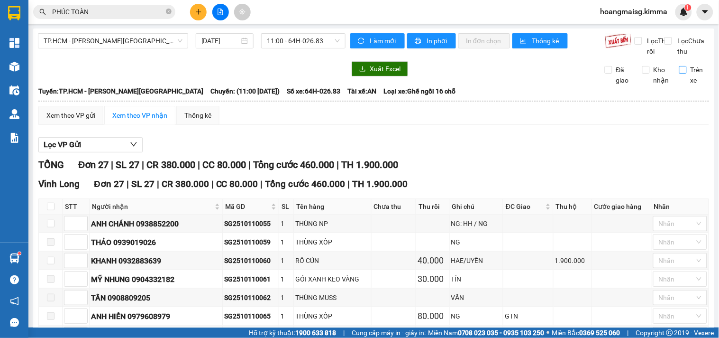
click at [687, 85] on span "Trên xe" at bounding box center [698, 74] width 23 height 21
click at [680, 74] on input "Trên xe" at bounding box center [684, 70] width 8 height 8
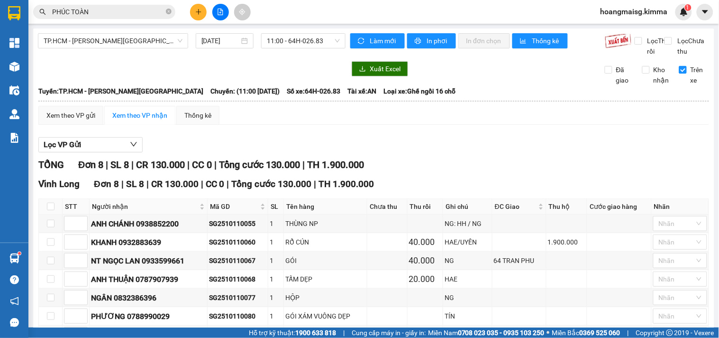
click at [687, 85] on span "Trên xe" at bounding box center [698, 74] width 23 height 21
click at [680, 74] on input "Trên xe" at bounding box center [684, 70] width 8 height 8
checkbox input "false"
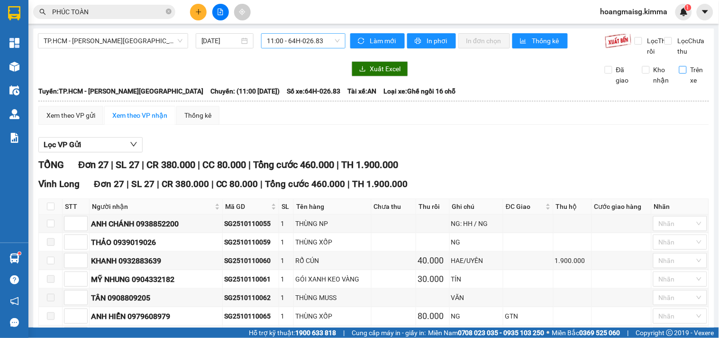
click at [290, 37] on span "11:00 - 64H-026.83" at bounding box center [303, 41] width 73 height 14
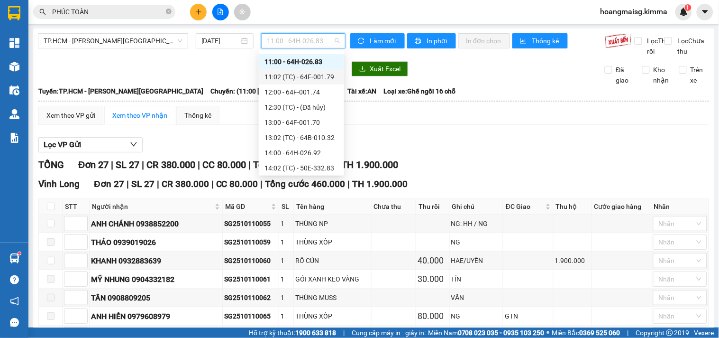
click at [295, 75] on div "11:02 (TC) - 64F-001.79" at bounding box center [302, 77] width 74 height 10
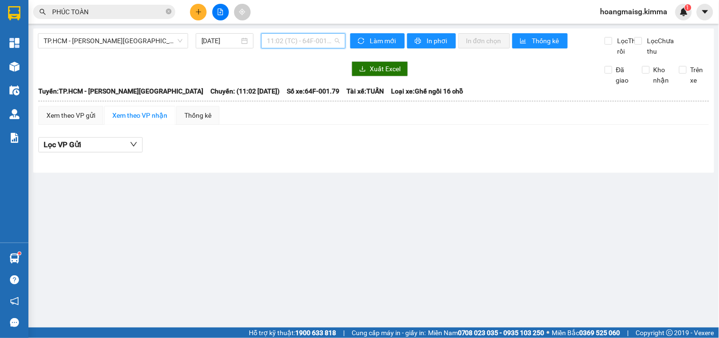
click at [315, 43] on span "11:02 (TC) - 64F-001.79" at bounding box center [303, 41] width 73 height 14
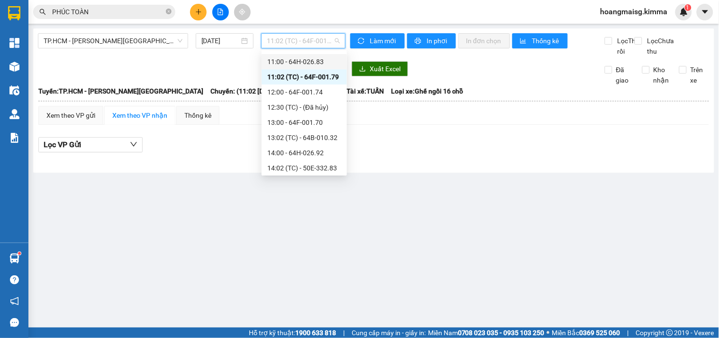
click at [312, 64] on div "11:00 - 64H-026.83" at bounding box center [304, 61] width 74 height 10
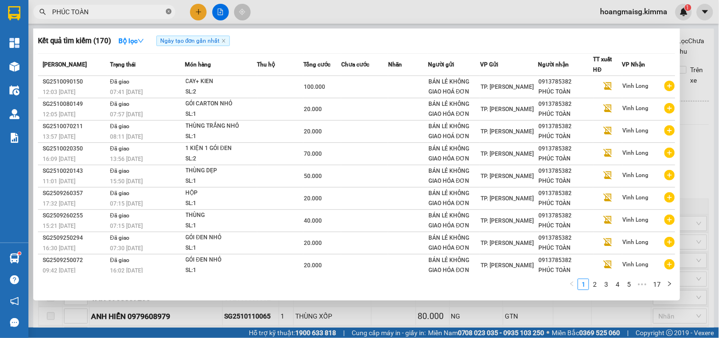
click at [171, 13] on icon "close-circle" at bounding box center [169, 12] width 6 height 6
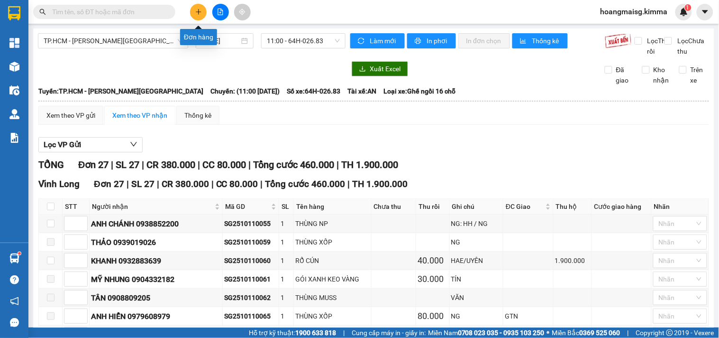
click at [201, 15] on button at bounding box center [198, 12] width 17 height 17
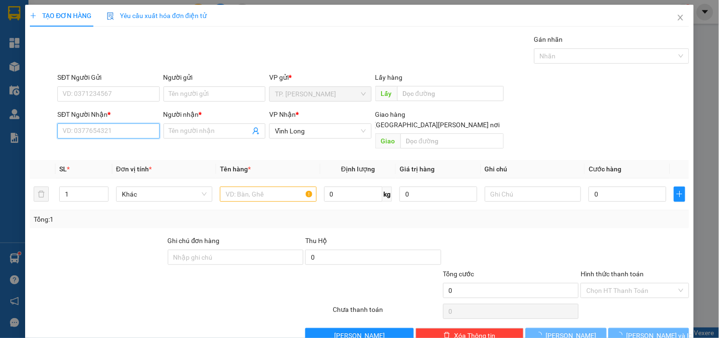
click at [148, 130] on input "SĐT Người Nhận *" at bounding box center [108, 130] width 102 height 15
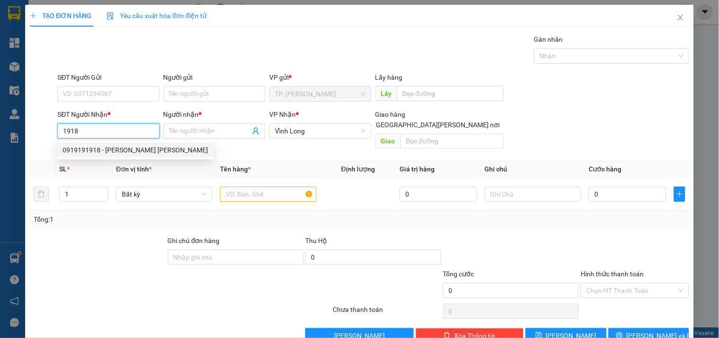
click at [136, 149] on div "0919191918 - VŨ TIẾN THÀNH" at bounding box center [136, 150] width 146 height 10
type input "0919191918"
type input "VŨ TIẾN THÀNH"
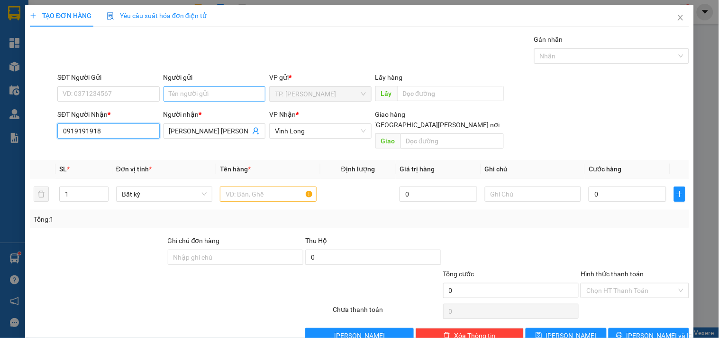
type input "0919191918"
click at [200, 92] on input "Người gửi" at bounding box center [215, 93] width 102 height 15
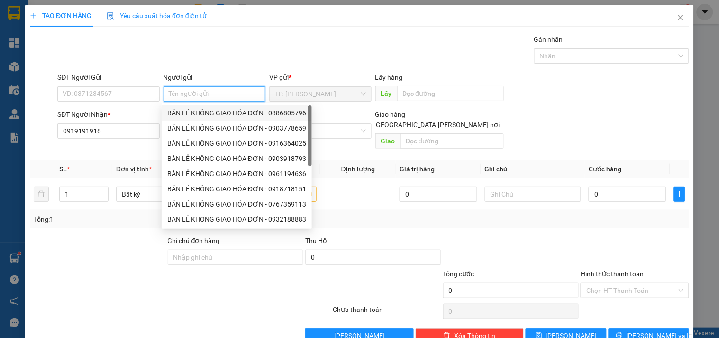
click at [204, 110] on div "BÁN LẺ KHÔNG GIAO HÓA ĐƠN - 0886805796" at bounding box center [236, 113] width 139 height 10
type input "0886805796"
type input "BÁN LẺ KHÔNG GIAO HÓA ĐƠN"
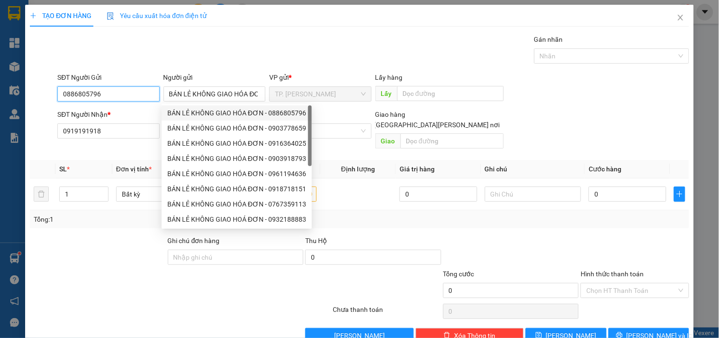
click at [138, 92] on input "0886805796" at bounding box center [108, 93] width 102 height 15
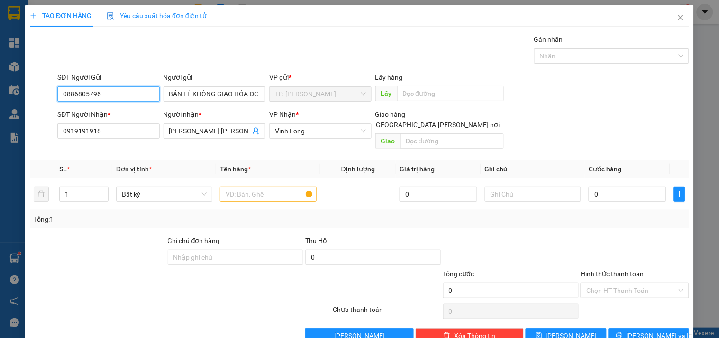
click at [138, 92] on input "0886805796" at bounding box center [108, 93] width 102 height 15
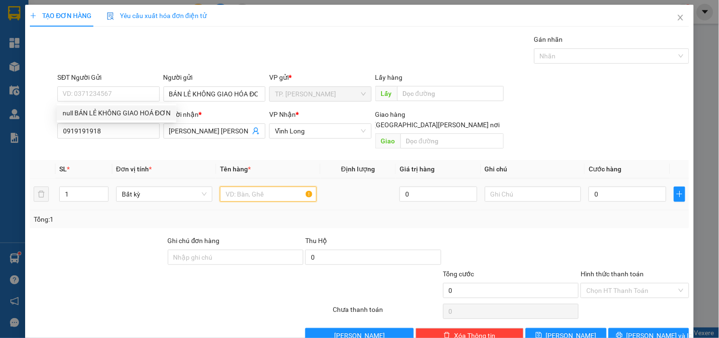
click at [236, 186] on input "text" at bounding box center [268, 193] width 96 height 15
click at [261, 187] on input "text" at bounding box center [268, 193] width 96 height 15
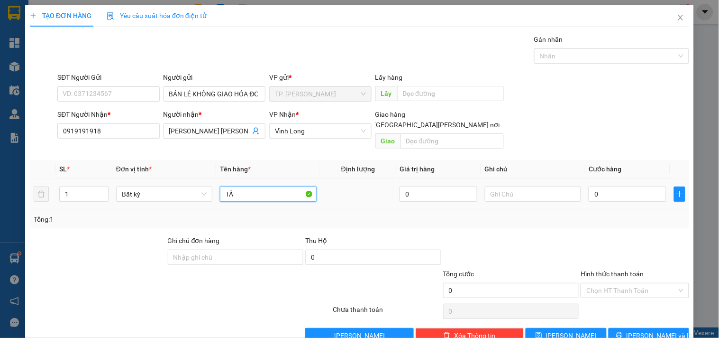
type input "T"
type input "1 TẤM DẸP LỚN + 1 THÙNG"
type input "TÍN"
click at [633, 329] on button "[PERSON_NAME] và In" at bounding box center [649, 335] width 81 height 15
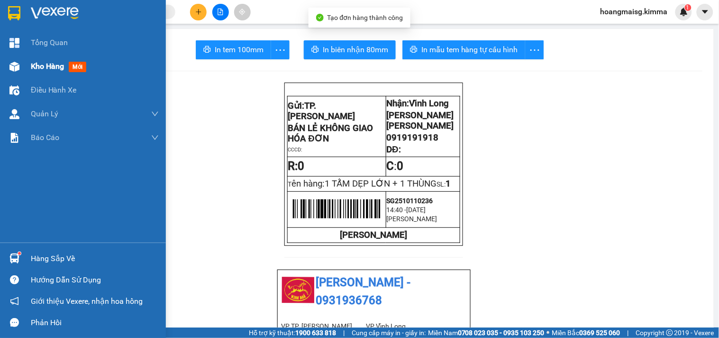
click at [16, 63] on img at bounding box center [14, 67] width 10 height 10
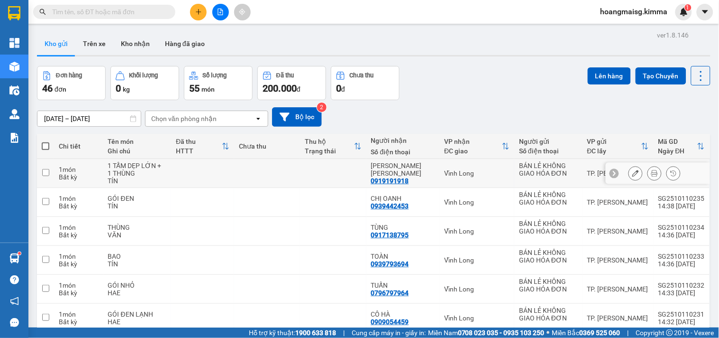
click at [633, 175] on icon at bounding box center [636, 173] width 7 height 7
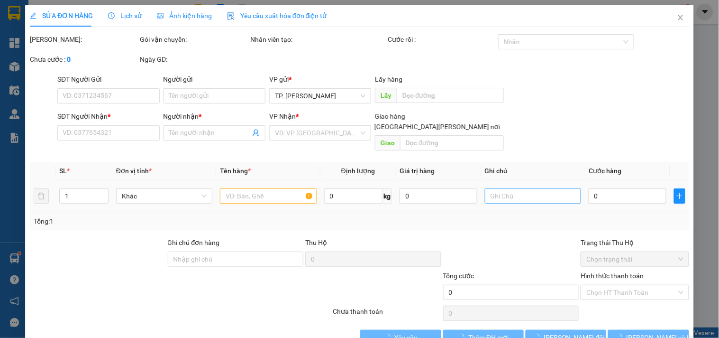
type input "BÁN LẺ KHÔNG GIAO HÓA ĐƠN"
type input "0919191918"
type input "VŨ TIẾN THÀNH"
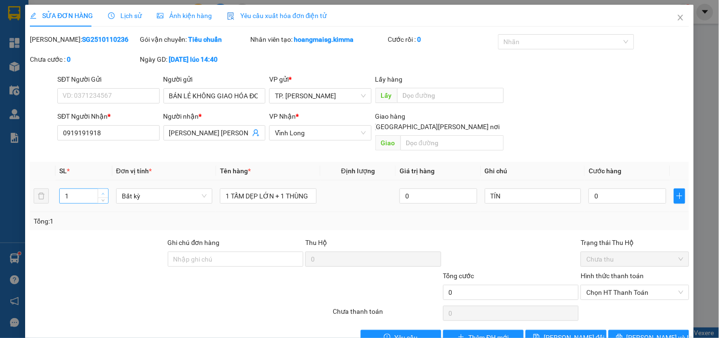
type input "2"
click at [101, 191] on span "up" at bounding box center [104, 194] width 6 height 6
click at [669, 330] on button "[PERSON_NAME] và In" at bounding box center [649, 337] width 81 height 15
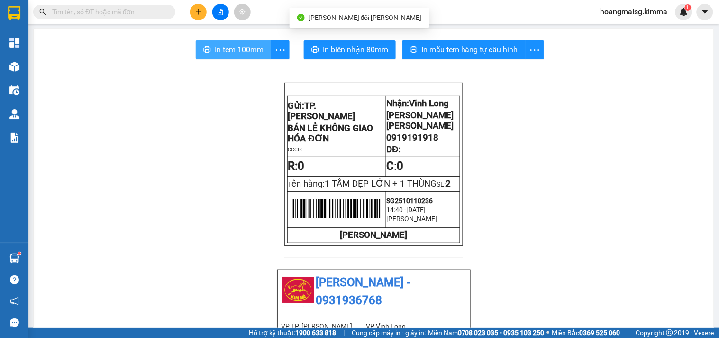
click at [239, 56] on button "In tem 100mm" at bounding box center [233, 49] width 75 height 19
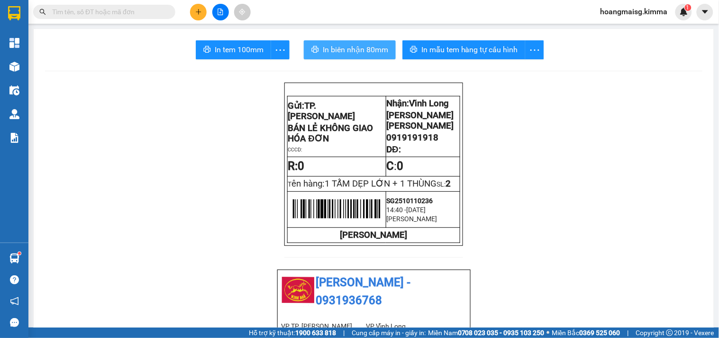
click at [344, 52] on span "In biên nhận 80mm" at bounding box center [355, 50] width 65 height 12
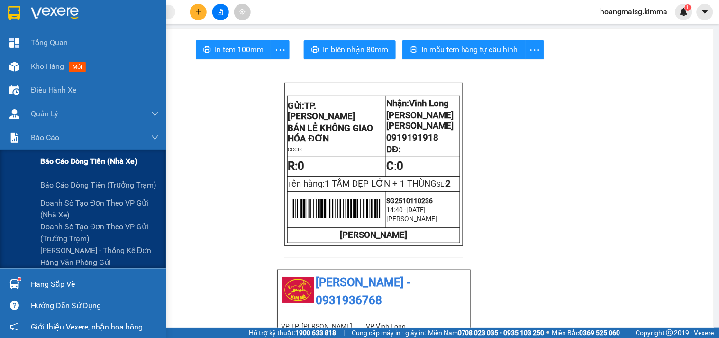
click at [43, 168] on div "Báo cáo dòng tiền (nhà xe)" at bounding box center [99, 161] width 119 height 24
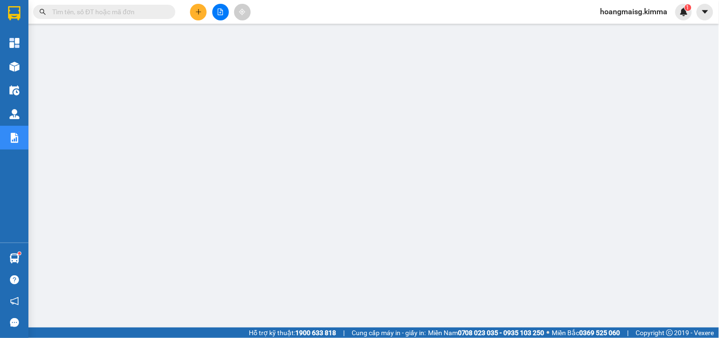
click at [152, 12] on input "text" at bounding box center [108, 12] width 112 height 10
paste input "SG2510110012"
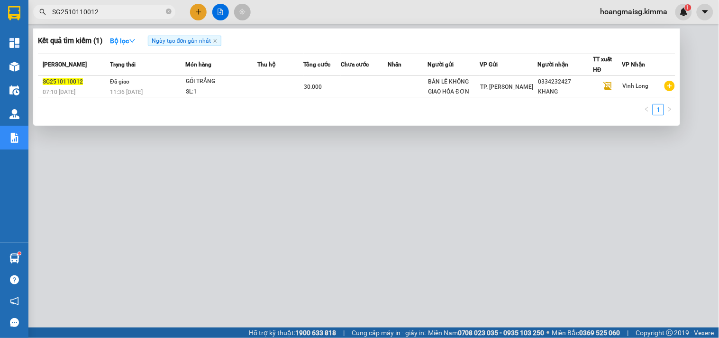
click at [358, 216] on div at bounding box center [359, 169] width 719 height 338
click at [123, 12] on input "SG2510110012" at bounding box center [108, 12] width 112 height 10
paste input "129"
click at [331, 245] on div at bounding box center [359, 169] width 719 height 338
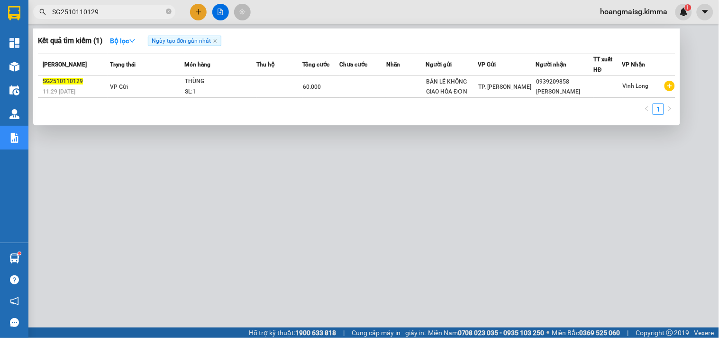
click at [114, 16] on input "SG2510110129" at bounding box center [108, 12] width 112 height 10
paste input "212"
click at [110, 15] on input "SG2510110212" at bounding box center [108, 12] width 112 height 10
click at [110, 13] on input "SG2510110212" at bounding box center [108, 12] width 112 height 10
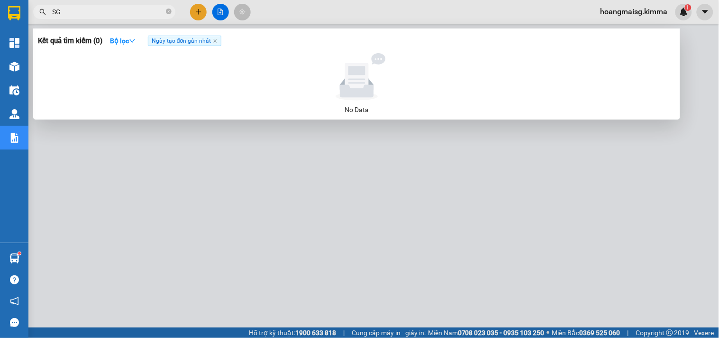
type input "S"
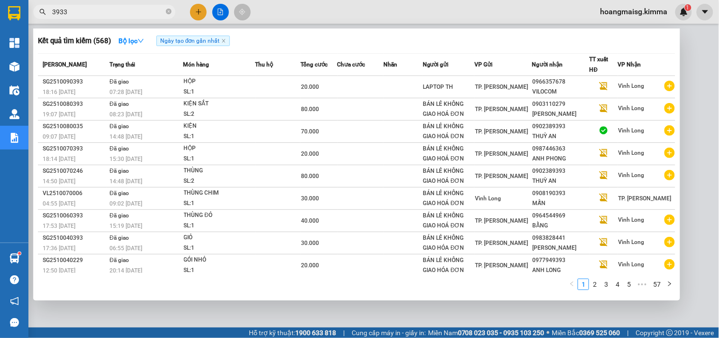
click at [97, 10] on input "3933" at bounding box center [108, 12] width 112 height 10
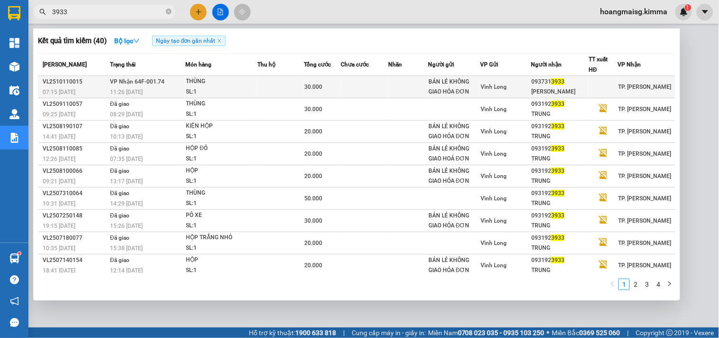
type input "3933"
click at [250, 77] on div "THÙNG" at bounding box center [221, 81] width 71 height 10
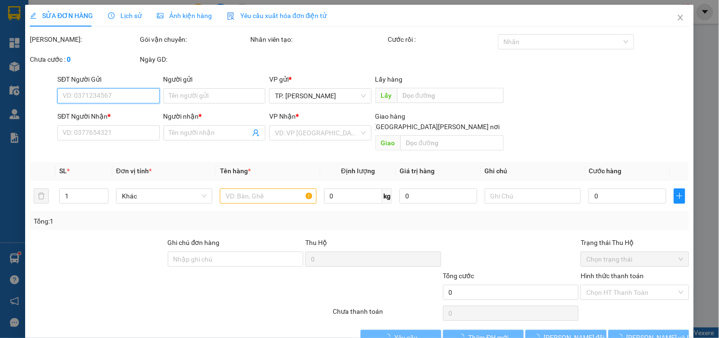
type input "BÁN LẺ KHÔNG GIAO HÓA ĐƠN"
type input "0937313933"
type input "HOÀNG DUY"
type input "30.000"
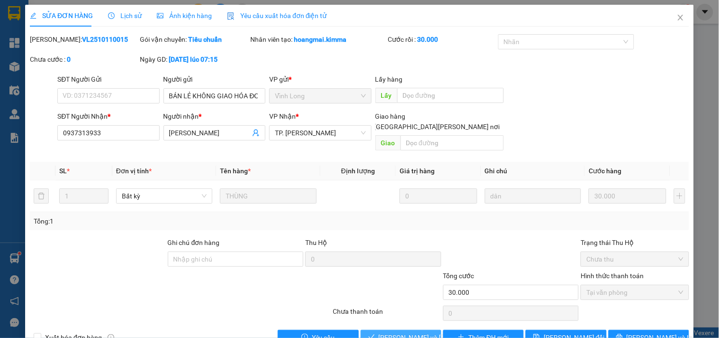
click at [391, 332] on span "Lưu và Giao hàng" at bounding box center [443, 337] width 128 height 10
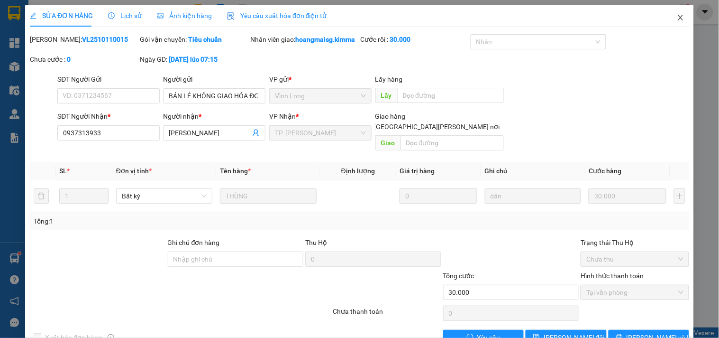
drag, startPoint x: 676, startPoint y: 24, endPoint x: 666, endPoint y: 23, distance: 10.1
click at [676, 24] on span "Close" at bounding box center [681, 18] width 27 height 27
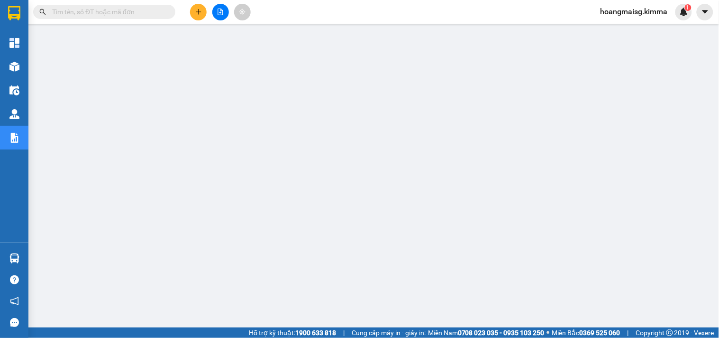
click at [190, 9] on button at bounding box center [198, 12] width 17 height 17
click at [192, 9] on div "Yêu cầu xuất hóa đơn điện tử" at bounding box center [157, 16] width 100 height 22
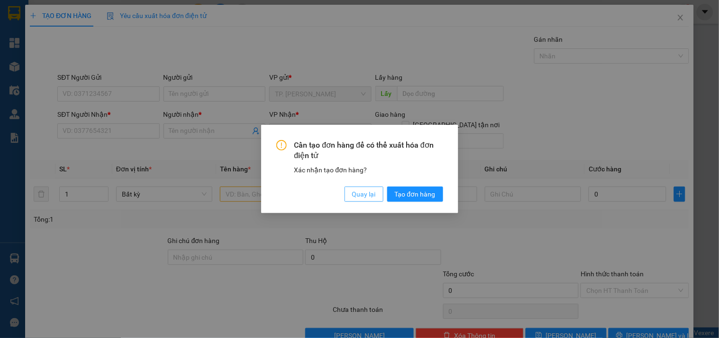
click at [358, 188] on button "Quay lại" at bounding box center [364, 193] width 39 height 15
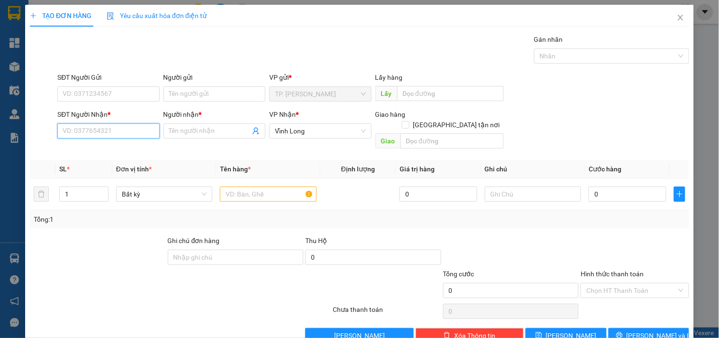
click at [73, 127] on input "SĐT Người Nhận *" at bounding box center [108, 130] width 102 height 15
type input "0938779939"
click at [103, 147] on div "0938779939 - TRÚC XUÂN" at bounding box center [109, 150] width 93 height 10
type input "TRÚC XUÂN"
type input "AN HỮU 4364"
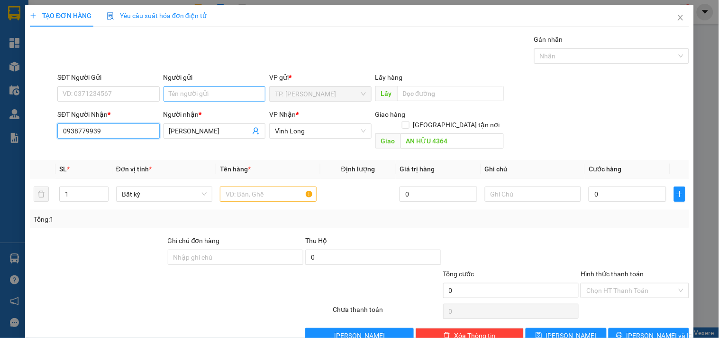
type input "0938779939"
click at [200, 88] on input "Người gửi" at bounding box center [215, 93] width 102 height 15
type input "BÁN"
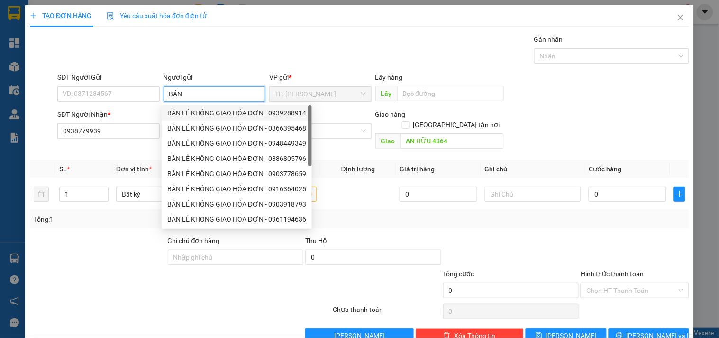
click at [202, 110] on div "BÁN LẺ KHÔNG GIAO HÓA ĐƠN - 0939288914" at bounding box center [236, 113] width 139 height 10
type input "0939288914"
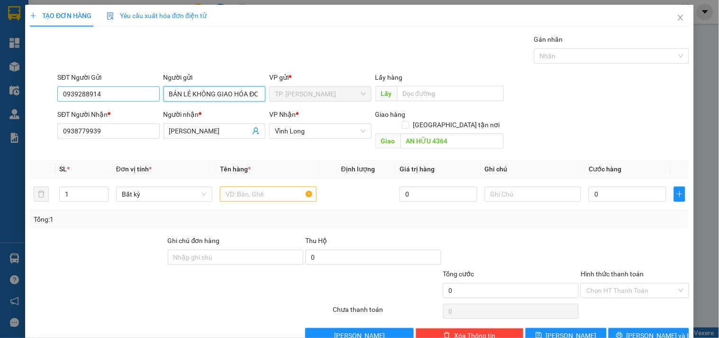
type input "BÁN LẺ KHÔNG GIAO HÓA ĐƠN"
click at [154, 91] on input "0939288914" at bounding box center [108, 93] width 102 height 15
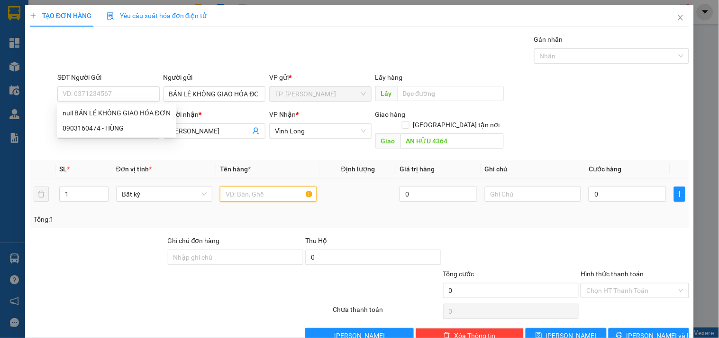
click at [267, 187] on input "text" at bounding box center [268, 193] width 96 height 15
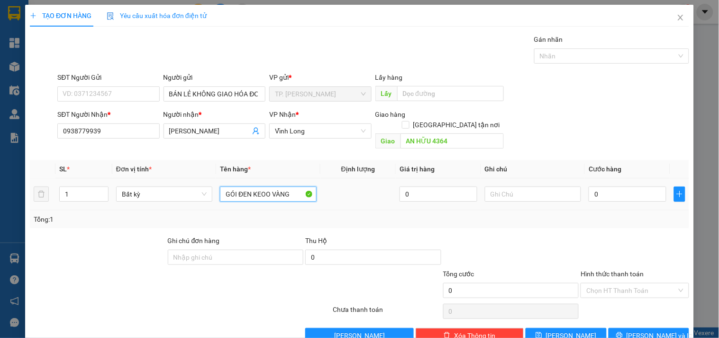
type input "GÓI ĐEN KEOO VÀNG"
type input "TÍN"
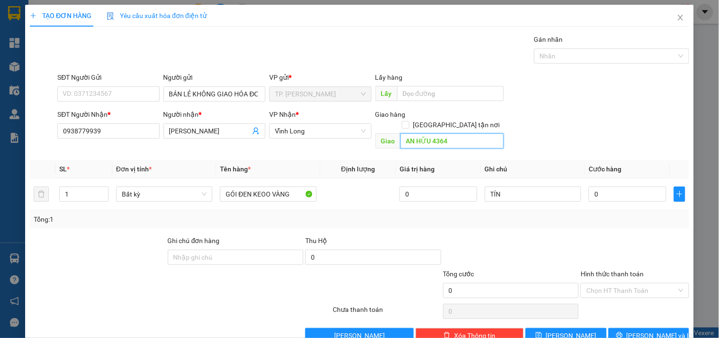
click at [456, 133] on input "AN HỮU 4364" at bounding box center [452, 140] width 103 height 15
type input "AN [DEMOGRAPHIC_DATA]"
click at [632, 328] on button "[PERSON_NAME] và In" at bounding box center [649, 335] width 81 height 15
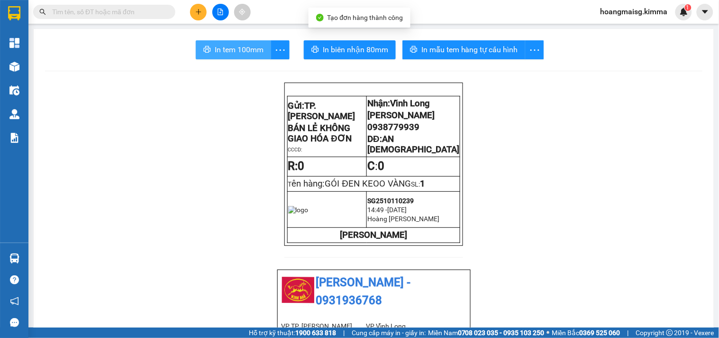
click at [230, 52] on span "In tem 100mm" at bounding box center [239, 50] width 49 height 12
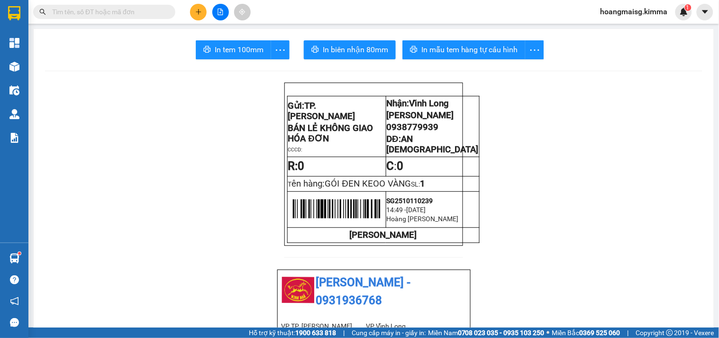
click at [143, 16] on input "text" at bounding box center [108, 12] width 112 height 10
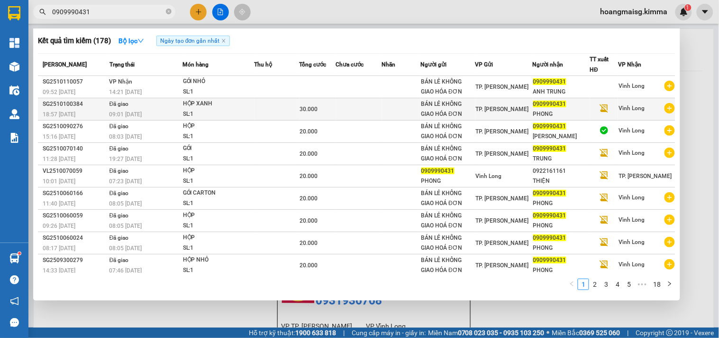
type input "0909990431"
click at [315, 113] on div "30.000" at bounding box center [318, 109] width 36 height 10
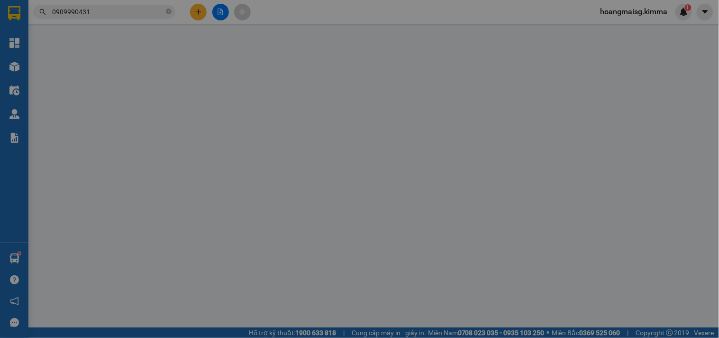
type input "BÁN LẺ KHÔNG GIAO HÓA ĐƠN"
type input "0909990431"
type input "PHONG"
type input "30.000"
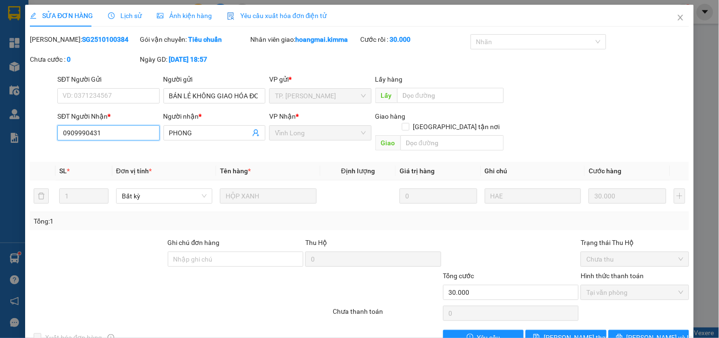
click at [131, 137] on input "0909990431" at bounding box center [108, 132] width 102 height 15
click at [677, 15] on icon "close" at bounding box center [681, 18] width 8 height 8
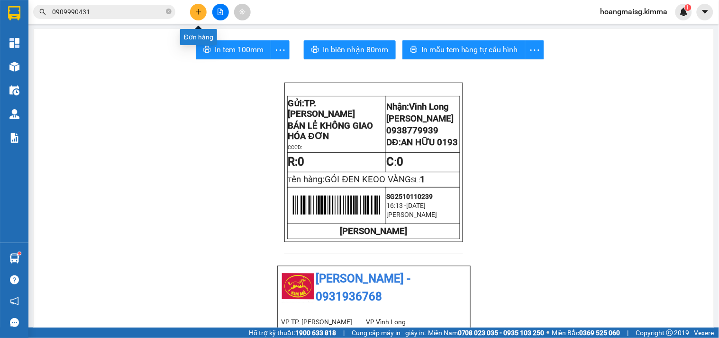
click at [200, 11] on icon "plus" at bounding box center [198, 11] width 5 height 0
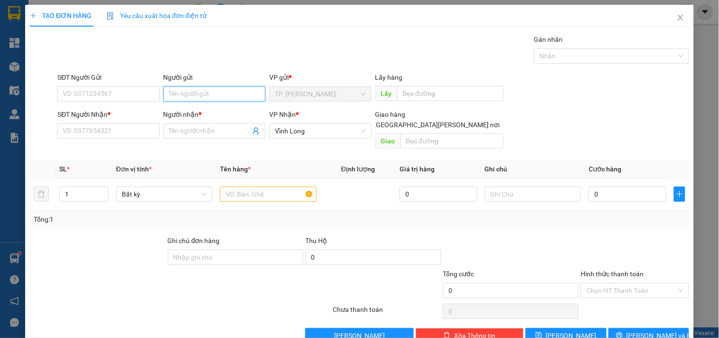
click at [235, 99] on input "Người gửi" at bounding box center [215, 93] width 102 height 15
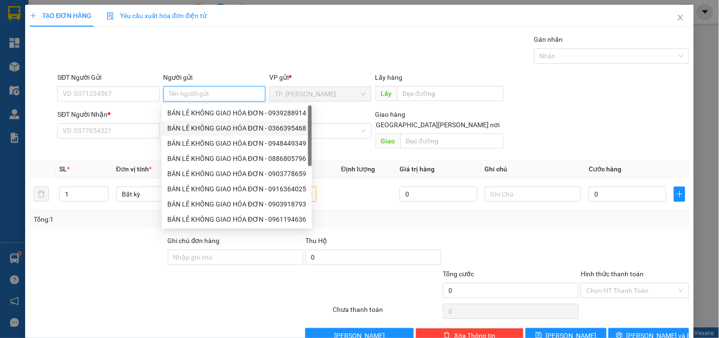
click at [236, 131] on div "BÁN LẺ KHÔNG GIAO HÓA ĐƠN - 0366395468" at bounding box center [236, 128] width 139 height 10
type input "0366395468"
type input "BÁN LẺ KHÔNG GIAO HÓA ĐƠN"
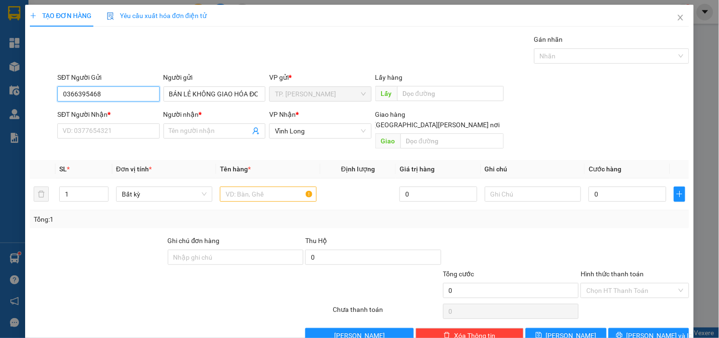
drag, startPoint x: 115, startPoint y: 101, endPoint x: 0, endPoint y: 111, distance: 115.2
click at [0, 111] on div "TẠO ĐƠN HÀNG Yêu cầu xuất [PERSON_NAME] điện tử Transit Pickup Surcharge Ids Tr…" at bounding box center [359, 169] width 719 height 338
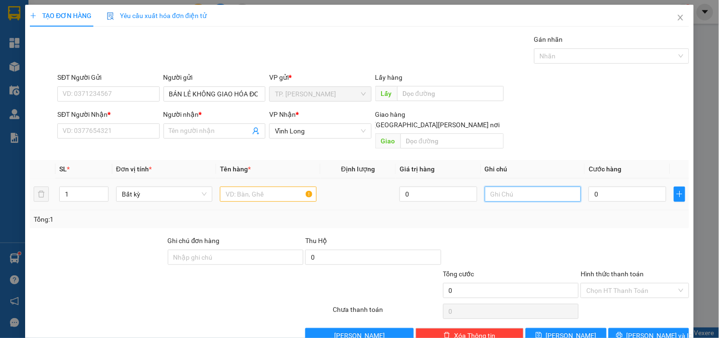
click at [548, 186] on input "text" at bounding box center [533, 193] width 96 height 15
type input "NG"
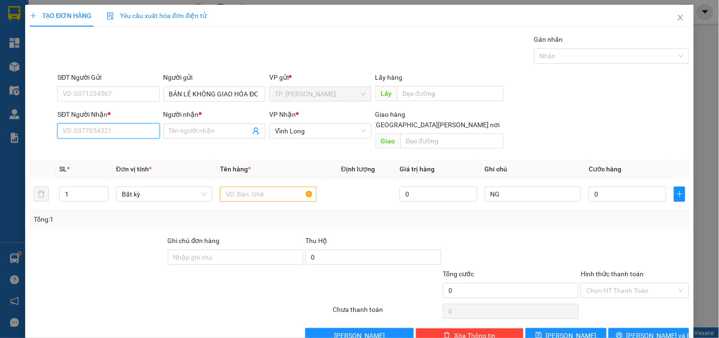
click at [120, 123] on input "SĐT Người Nhận *" at bounding box center [108, 130] width 102 height 15
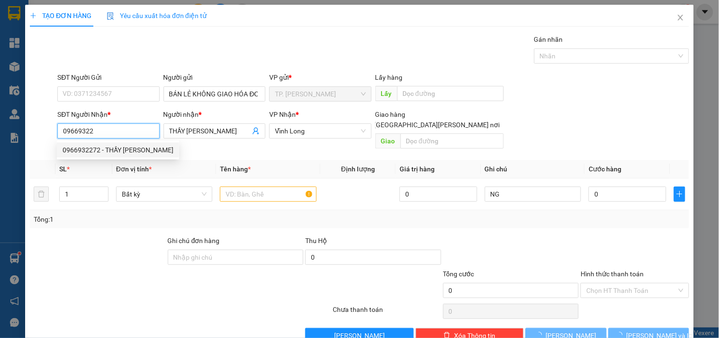
type input "0966932272"
type input "THẦY [PERSON_NAME]"
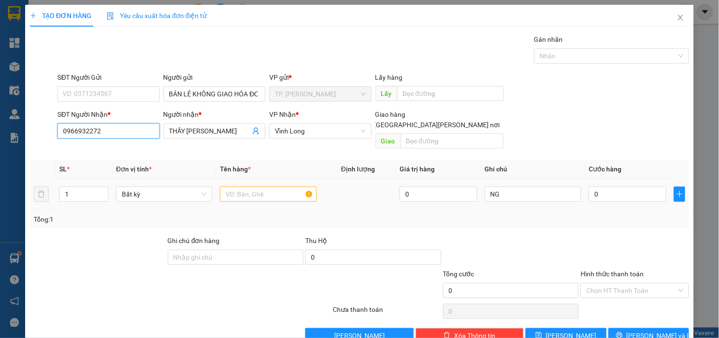
type input "0966932272"
click at [276, 193] on td at bounding box center [268, 194] width 104 height 32
click at [272, 188] on input "text" at bounding box center [268, 193] width 96 height 15
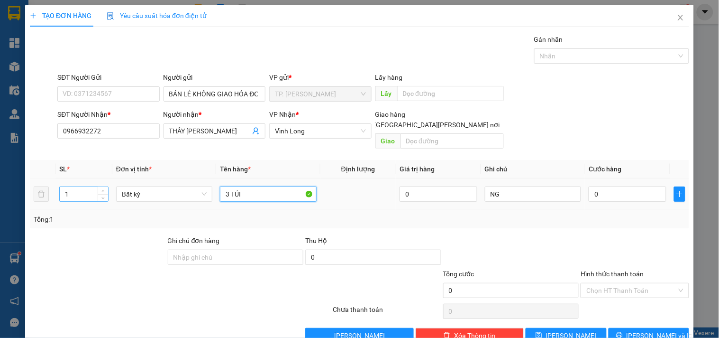
type input "3 TÚI"
drag, startPoint x: 76, startPoint y: 183, endPoint x: 55, endPoint y: 183, distance: 20.9
click at [55, 183] on td "1" at bounding box center [83, 194] width 57 height 32
type input "3"
click at [292, 178] on td "3 TÚI" at bounding box center [268, 194] width 104 height 32
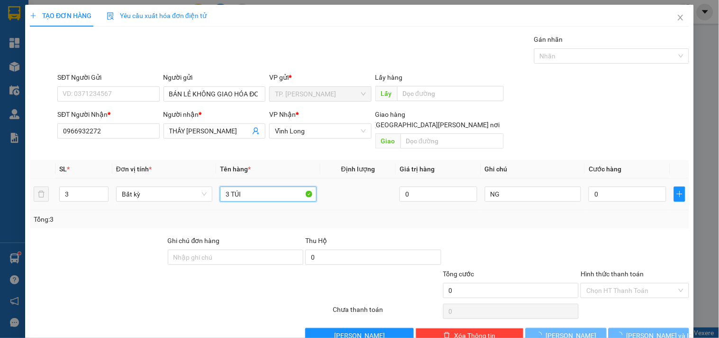
click at [287, 186] on input "3 TÚI" at bounding box center [268, 193] width 96 height 15
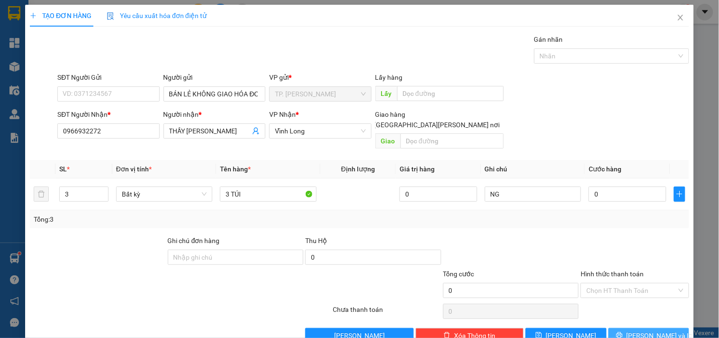
click at [646, 328] on button "[PERSON_NAME] và In" at bounding box center [649, 335] width 81 height 15
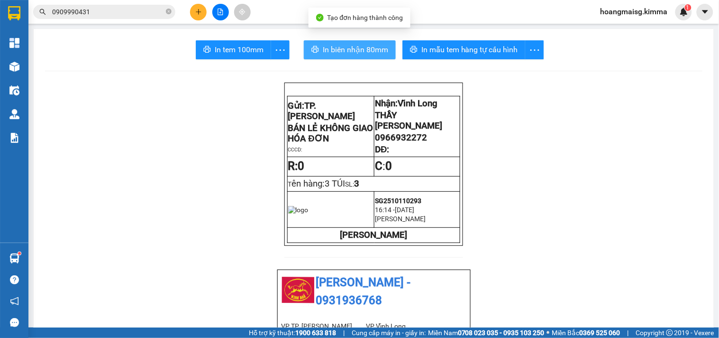
click at [356, 46] on span "In biên nhận 80mm" at bounding box center [355, 50] width 65 height 12
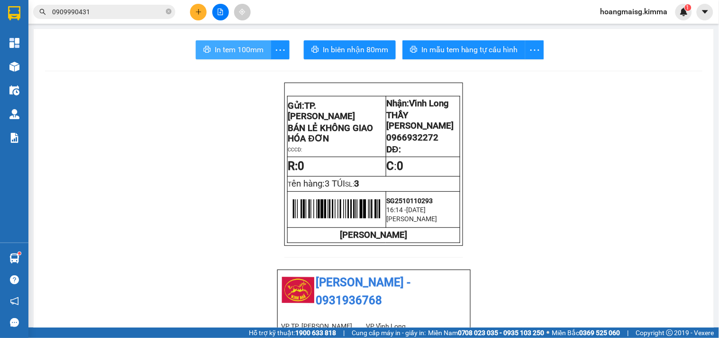
click at [215, 52] on span "In tem 100mm" at bounding box center [239, 50] width 49 height 12
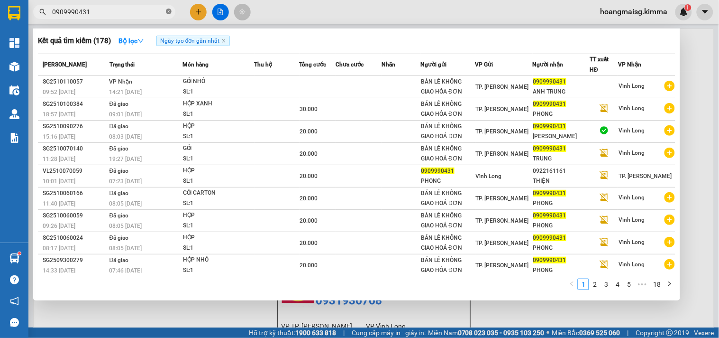
click at [171, 12] on icon "close-circle" at bounding box center [169, 12] width 6 height 6
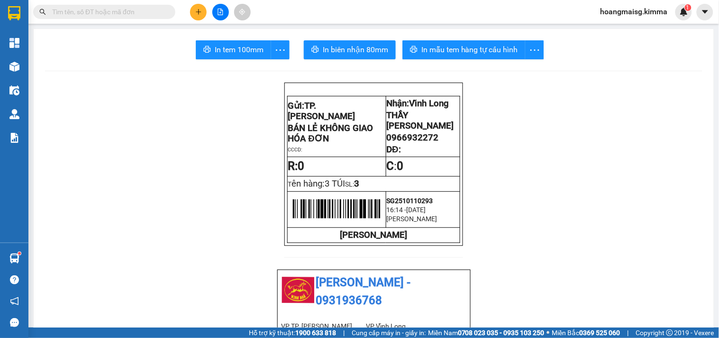
click at [159, 12] on input "text" at bounding box center [108, 12] width 112 height 10
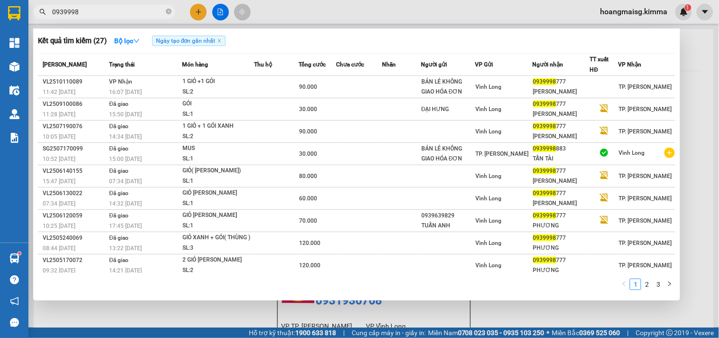
click at [299, 83] on td at bounding box center [276, 87] width 45 height 22
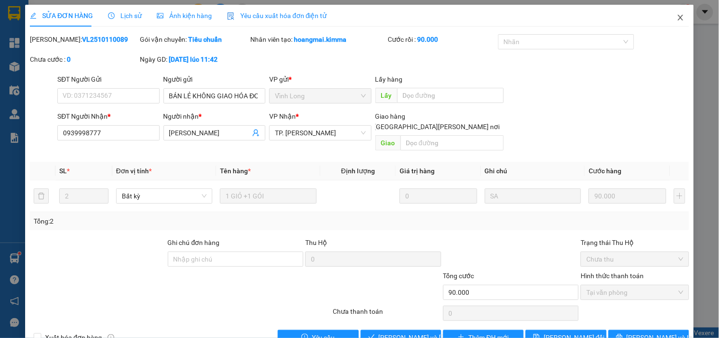
drag, startPoint x: 677, startPoint y: 19, endPoint x: 476, endPoint y: 0, distance: 202.4
click at [677, 19] on span "Close" at bounding box center [681, 18] width 27 height 27
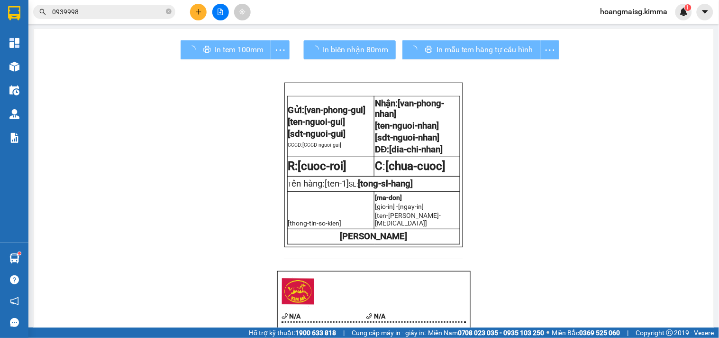
drag, startPoint x: 176, startPoint y: 7, endPoint x: 151, endPoint y: 9, distance: 25.2
click at [168, 9] on div "0939998" at bounding box center [92, 12] width 185 height 14
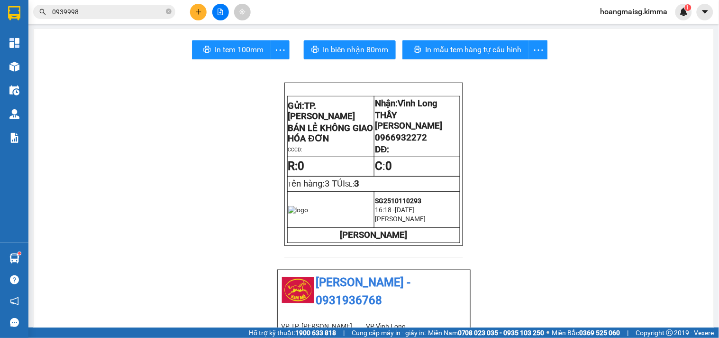
click at [148, 9] on input "0939998" at bounding box center [108, 12] width 112 height 10
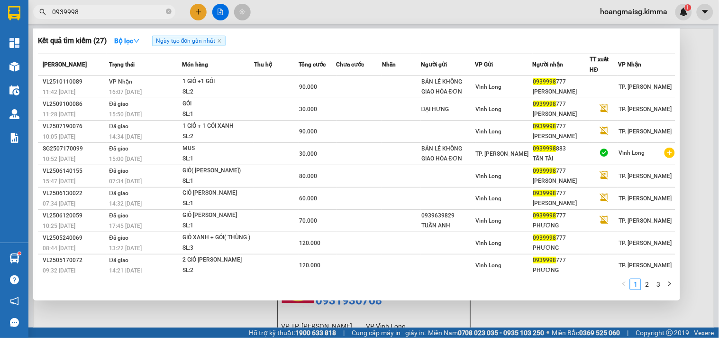
click at [148, 9] on input "0939998" at bounding box center [108, 12] width 112 height 10
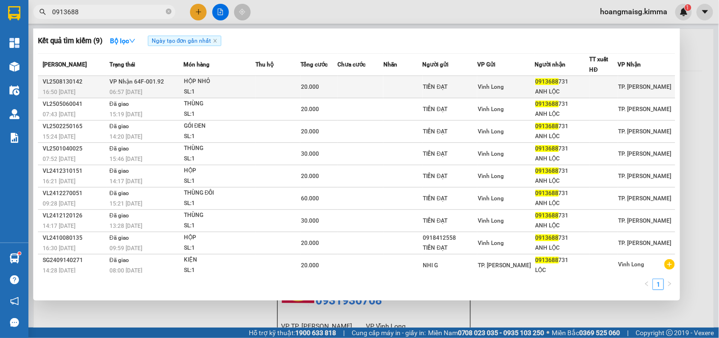
type input "0913688"
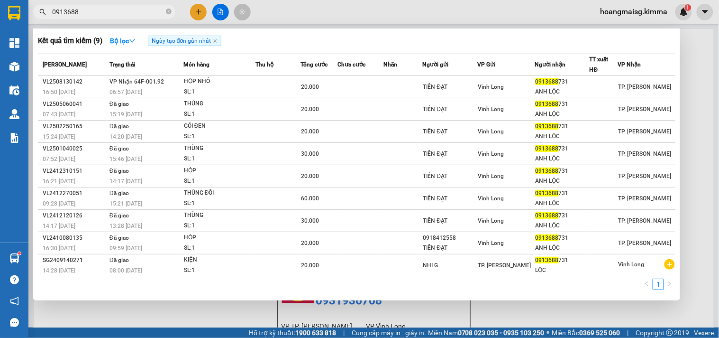
click at [232, 83] on div "HỘP NHỎ" at bounding box center [219, 81] width 71 height 10
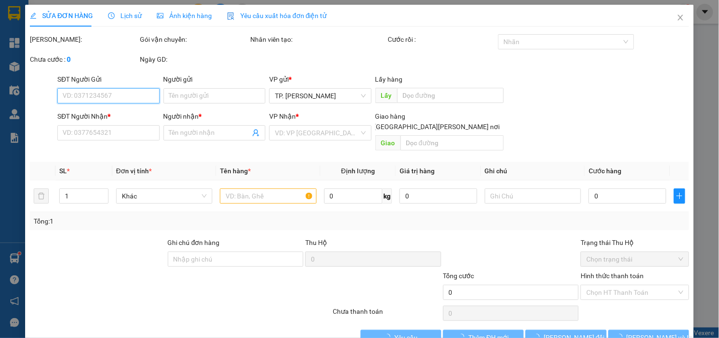
type input "TIẾN ĐẠT"
type input "0913688731"
type input "ANH LỘC"
type input "20.000"
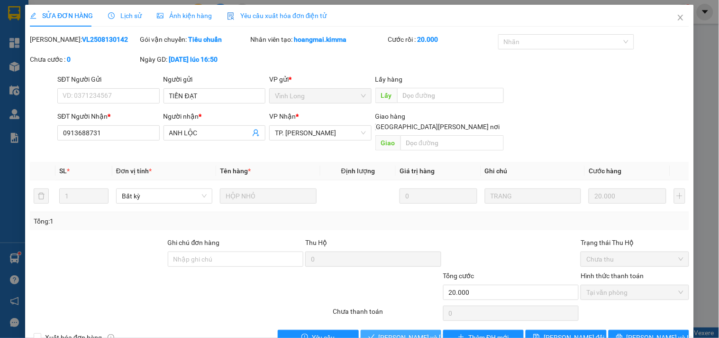
click at [407, 332] on span "[PERSON_NAME] và [PERSON_NAME] hàng" at bounding box center [443, 337] width 128 height 10
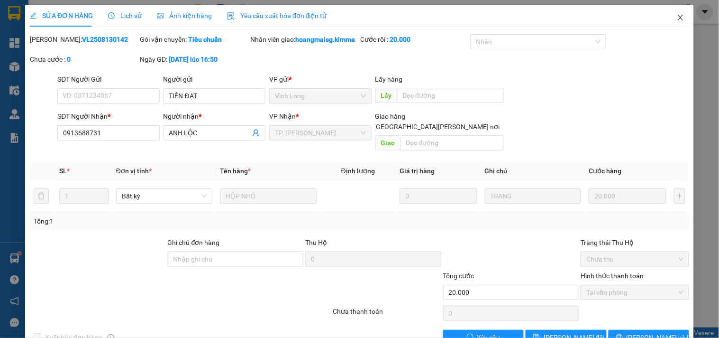
click at [677, 16] on icon "close" at bounding box center [681, 18] width 8 height 8
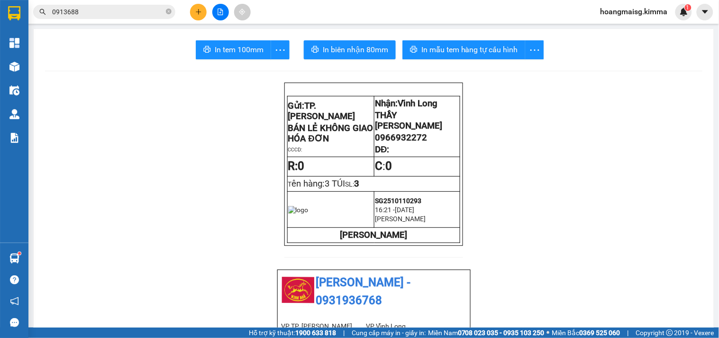
click at [209, 8] on div at bounding box center [220, 12] width 71 height 17
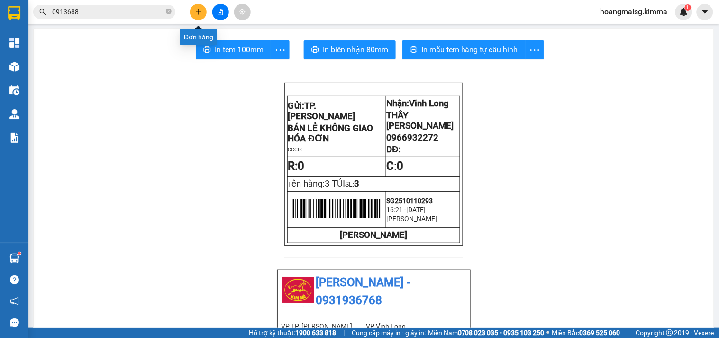
click at [193, 13] on button at bounding box center [198, 12] width 17 height 17
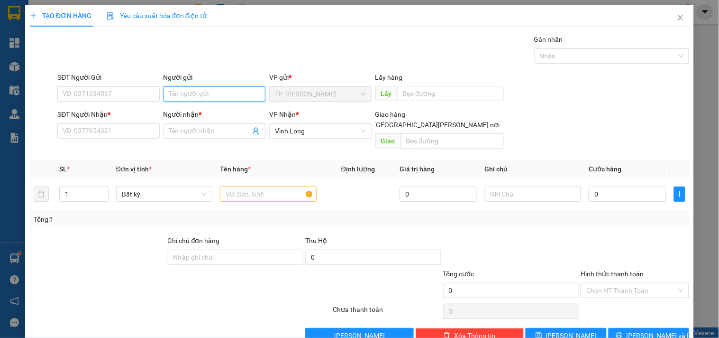
click at [203, 92] on input "Người gửi" at bounding box center [215, 93] width 102 height 15
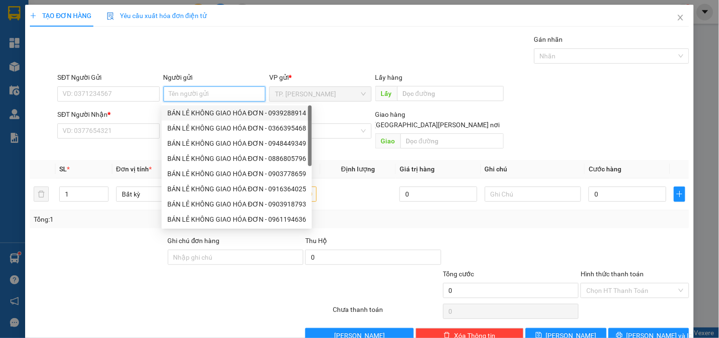
click at [201, 114] on div "BÁN LẺ KHÔNG GIAO HÓA ĐƠN - 0939288914" at bounding box center [236, 113] width 139 height 10
type input "0939288914"
type input "BÁN LẺ KHÔNG GIAO HÓA ĐƠN"
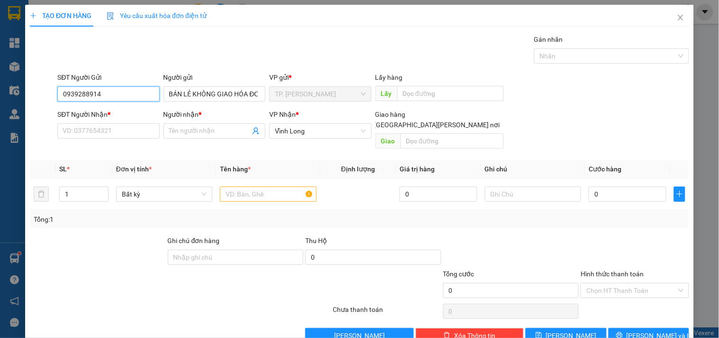
click at [149, 93] on input "0939288914" at bounding box center [108, 93] width 102 height 15
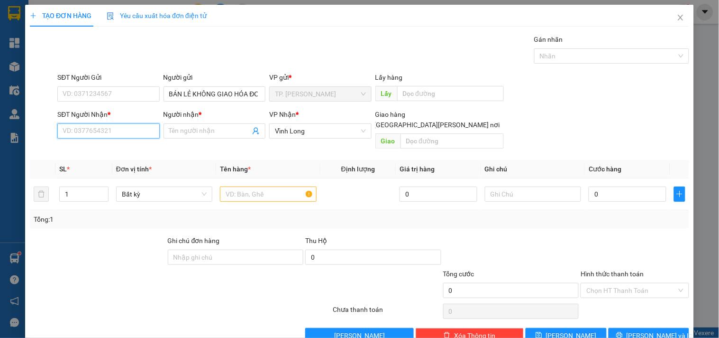
click at [115, 125] on input "SĐT Người Nhận *" at bounding box center [108, 130] width 102 height 15
type input "0939687668"
click at [112, 147] on div "0939687668 - TOÀN" at bounding box center [109, 150] width 93 height 10
type input "TOÀN"
type input "0939687668"
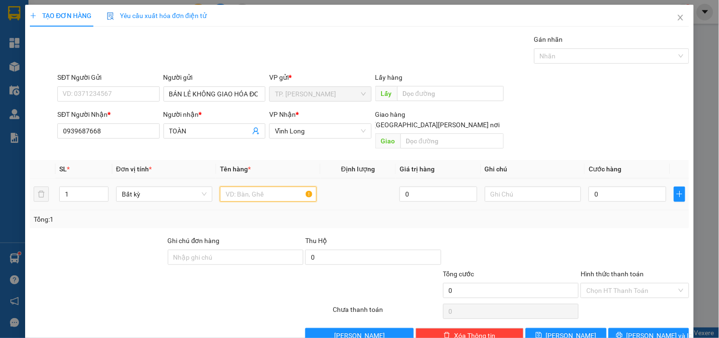
click at [249, 188] on input "text" at bounding box center [268, 193] width 96 height 15
type input "GÓI ĐEN KE"
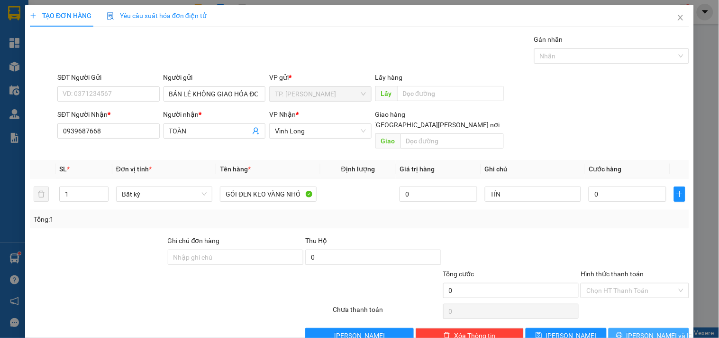
click at [623, 331] on span "printer" at bounding box center [619, 335] width 7 height 8
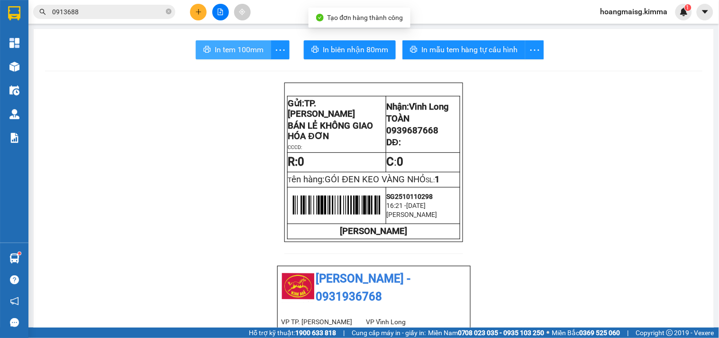
click at [221, 46] on span "In tem 100mm" at bounding box center [239, 50] width 49 height 12
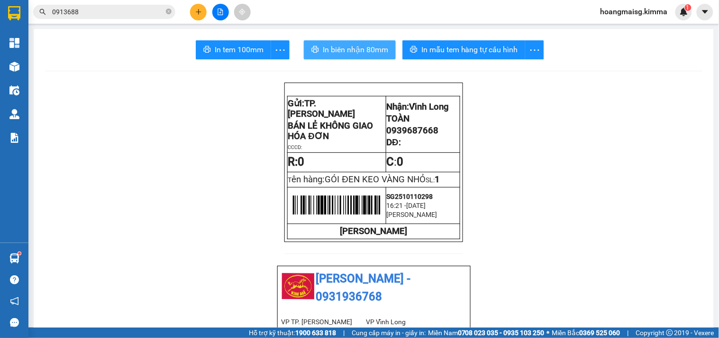
click at [345, 43] on button "In biên nhận 80mm" at bounding box center [350, 49] width 92 height 19
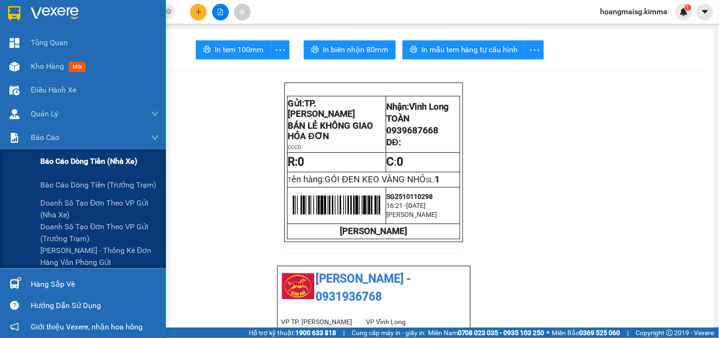
click at [73, 155] on span "Báo cáo dòng tiền (nhà xe)" at bounding box center [88, 161] width 97 height 12
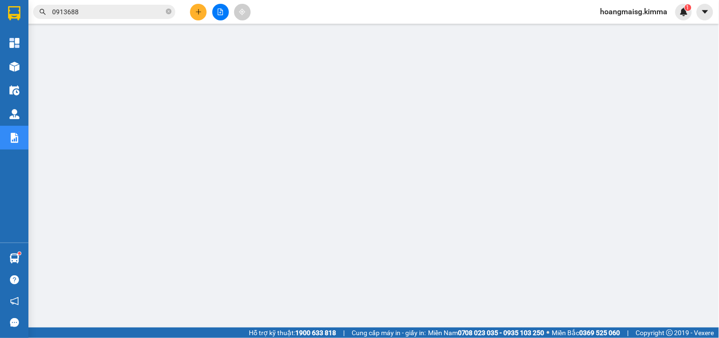
click at [157, 11] on input "0913688" at bounding box center [108, 12] width 112 height 10
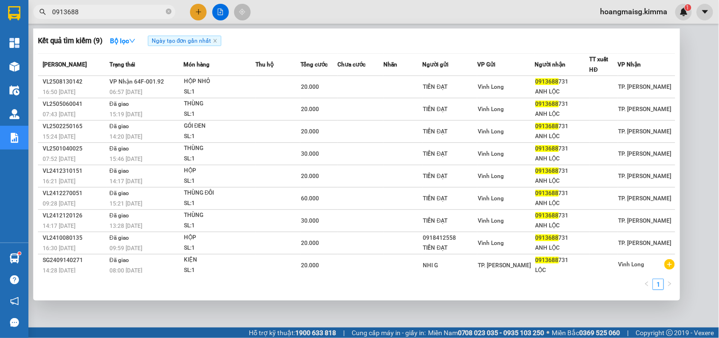
click at [157, 11] on input "0913688" at bounding box center [108, 12] width 112 height 10
paste input "SG2510110270"
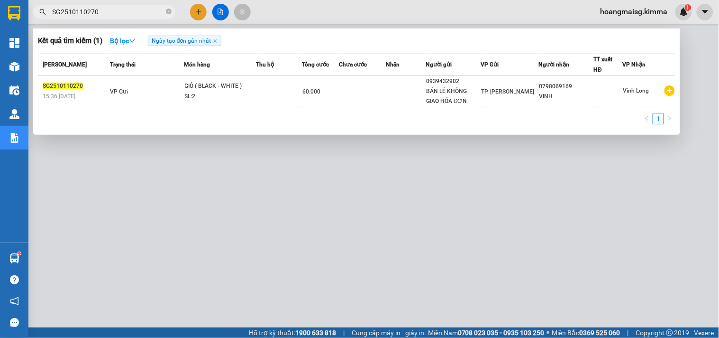
click at [370, 264] on div at bounding box center [359, 169] width 719 height 338
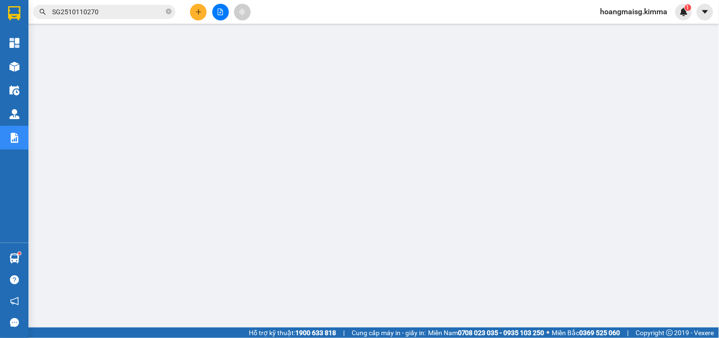
click at [138, 15] on input "SG2510110270" at bounding box center [108, 12] width 112 height 10
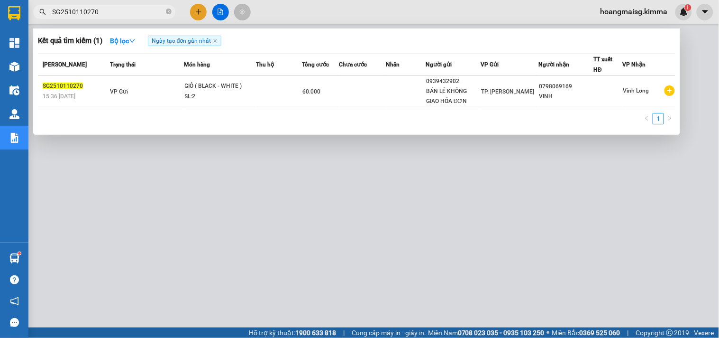
paste input "5"
click at [138, 15] on input "SG2510110270" at bounding box center [108, 12] width 112 height 10
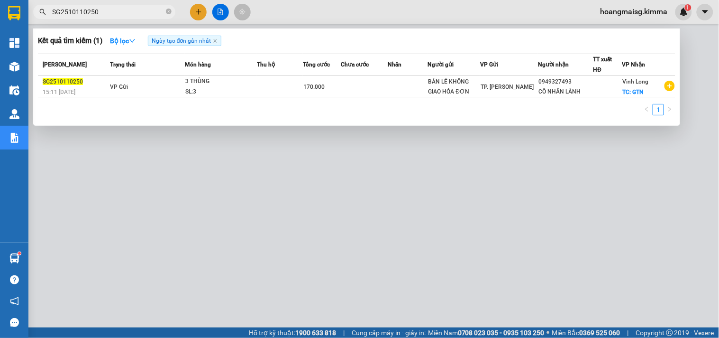
click at [122, 10] on input "SG2510110250" at bounding box center [108, 12] width 112 height 10
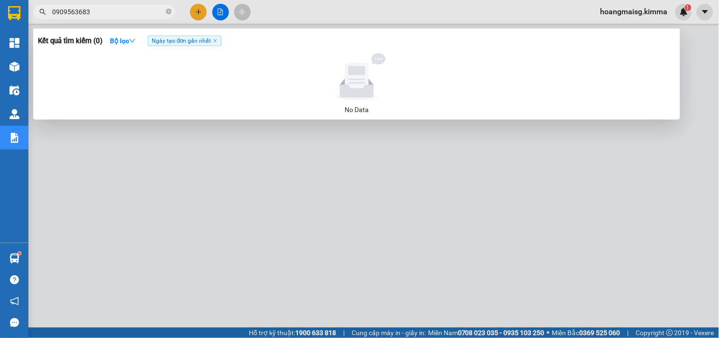
click at [156, 11] on input "0909563683" at bounding box center [108, 12] width 112 height 10
type input "4664"
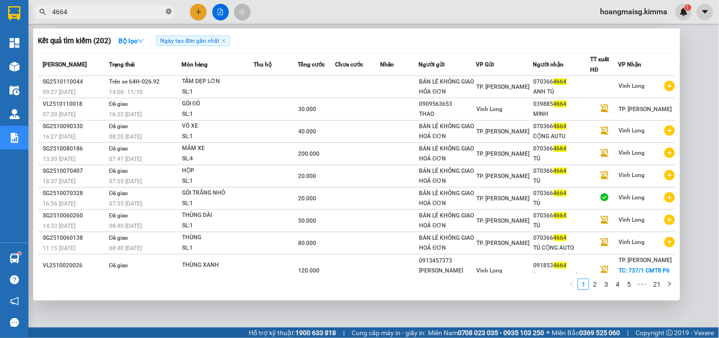
click at [168, 13] on icon "close-circle" at bounding box center [169, 12] width 6 height 6
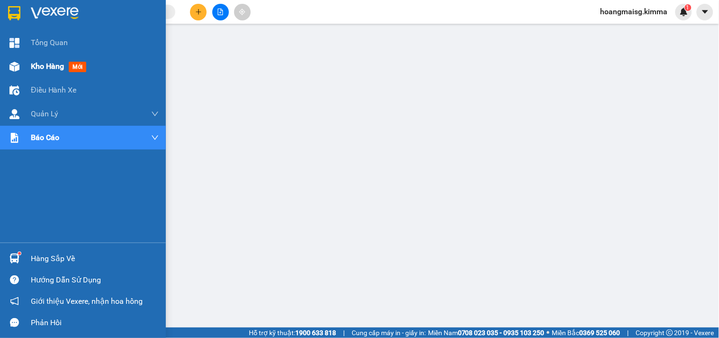
click at [35, 62] on span "Kho hàng" at bounding box center [47, 66] width 33 height 9
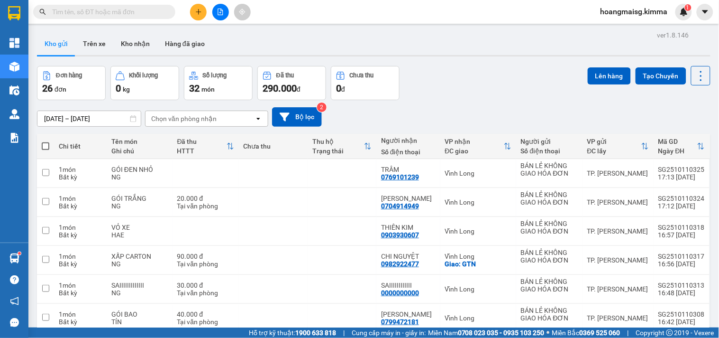
click at [111, 19] on div "Kết quả [PERSON_NAME] ( 202 ) Bộ lọc Ngày tạo [PERSON_NAME] nhất Mã ĐH Trạng th…" at bounding box center [92, 12] width 185 height 17
click at [115, 7] on input "text" at bounding box center [108, 12] width 112 height 10
click at [145, 15] on input "text" at bounding box center [108, 12] width 112 height 10
click at [139, 10] on input "text" at bounding box center [108, 12] width 112 height 10
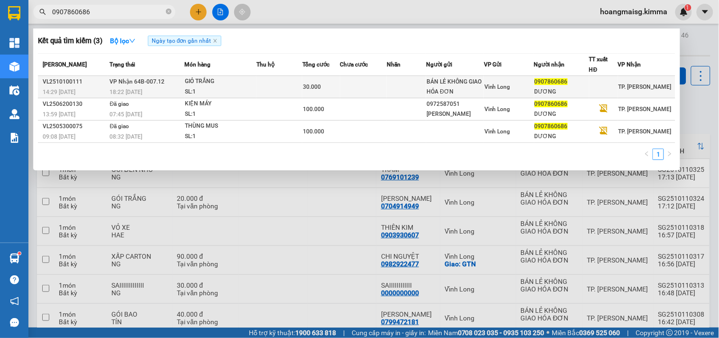
type input "0907860686"
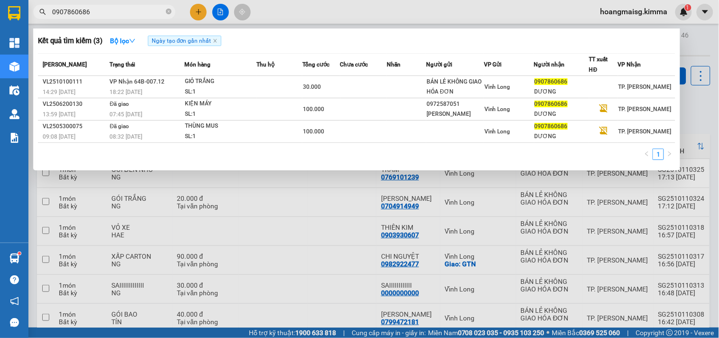
click at [220, 77] on div "GIỎ TRẮNG" at bounding box center [220, 81] width 71 height 10
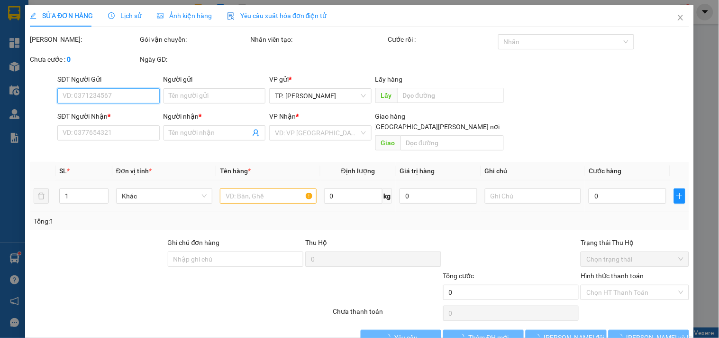
type input "BÁN LẺ KHÔNG GIAO HÓA ĐƠN"
type input "0907860686"
type input "DƯƠNG"
type input "30.000"
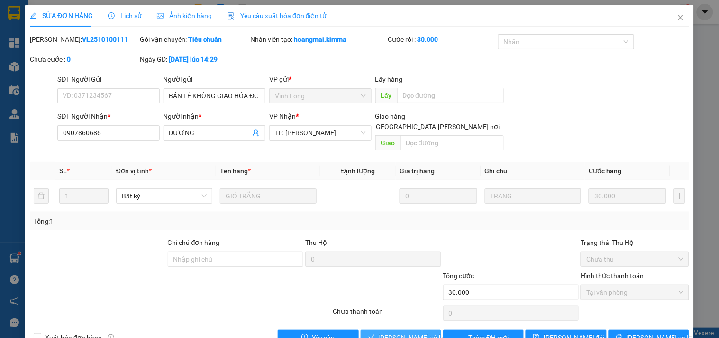
click at [411, 332] on span "[PERSON_NAME] và [PERSON_NAME] hàng" at bounding box center [443, 337] width 128 height 10
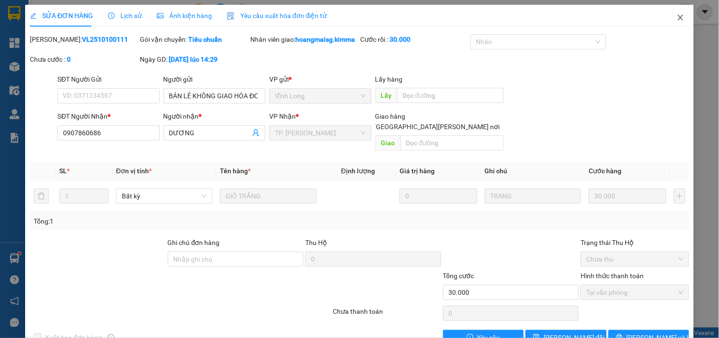
click at [668, 23] on span "Close" at bounding box center [681, 18] width 27 height 27
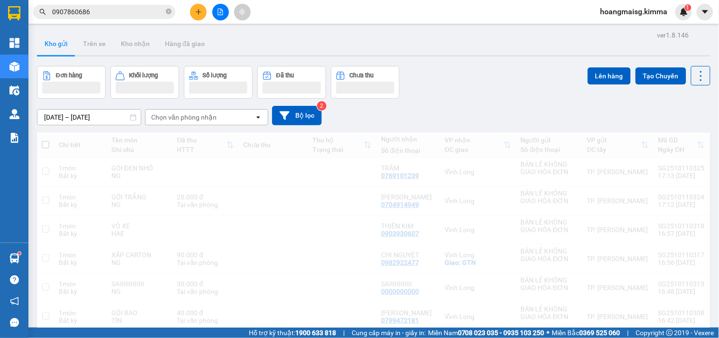
click at [195, 14] on icon "plus" at bounding box center [198, 12] width 7 height 7
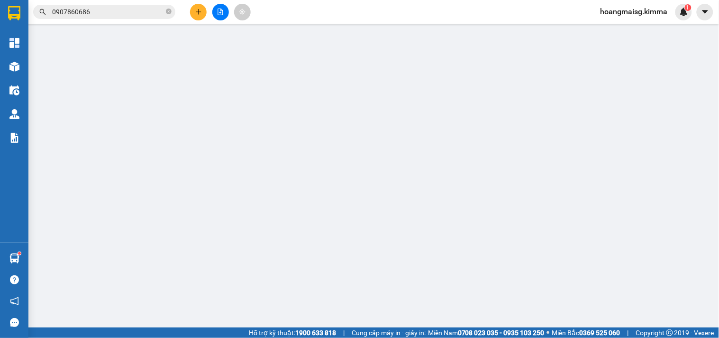
click at [195, 13] on span "Yêu cầu xuất hóa đơn điện tử" at bounding box center [157, 16] width 100 height 8
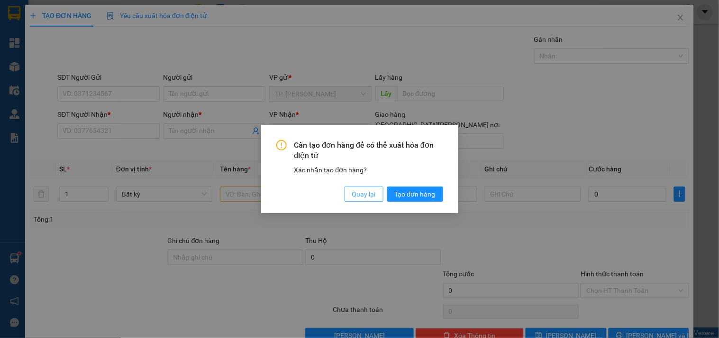
drag, startPoint x: 361, startPoint y: 194, endPoint x: 343, endPoint y: 192, distance: 18.2
click at [343, 192] on div "Cần tạo đơn hàng để có thể xuất hóa đơn điện tử Xác nhận tạo đơn hàng? Quay lại…" at bounding box center [359, 171] width 167 height 62
drag, startPoint x: 363, startPoint y: 191, endPoint x: 344, endPoint y: 188, distance: 18.7
click at [362, 190] on span "Quay lại" at bounding box center [364, 194] width 24 height 10
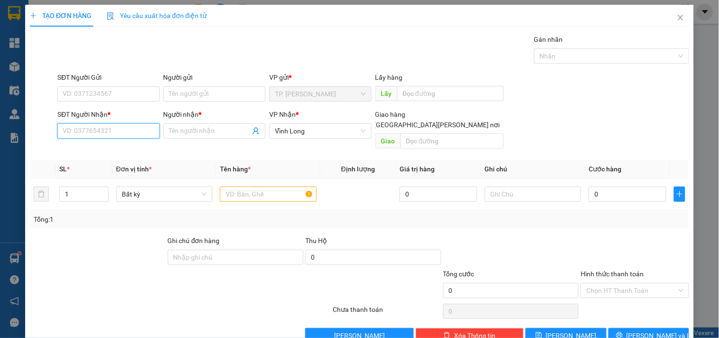
click at [118, 130] on input "SĐT Người Nhận *" at bounding box center [108, 130] width 102 height 15
type input "4"
click at [134, 158] on div "0782879868 - [PERSON_NAME]" at bounding box center [109, 164] width 105 height 15
type input "0782879868"
type input "[PERSON_NAME]"
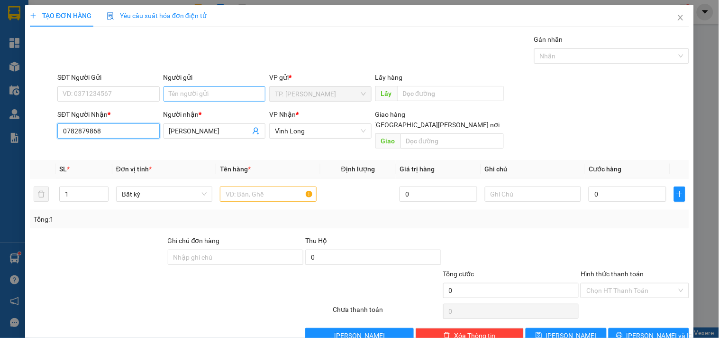
type input "0782879868"
click at [196, 88] on input "Người gửi" at bounding box center [215, 93] width 102 height 15
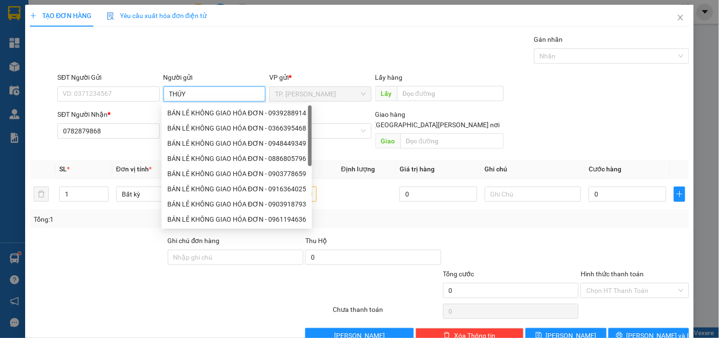
type input "THÚY"
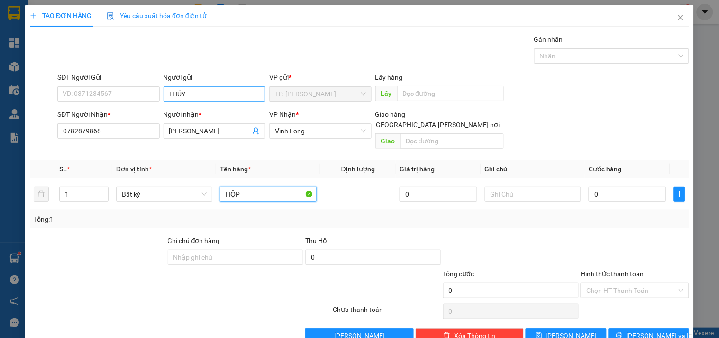
type input "HỘP"
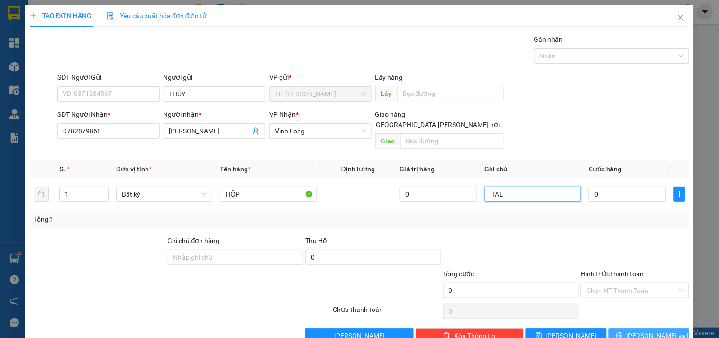
type input "HAE"
click at [616, 328] on button "[PERSON_NAME] và In" at bounding box center [649, 335] width 81 height 15
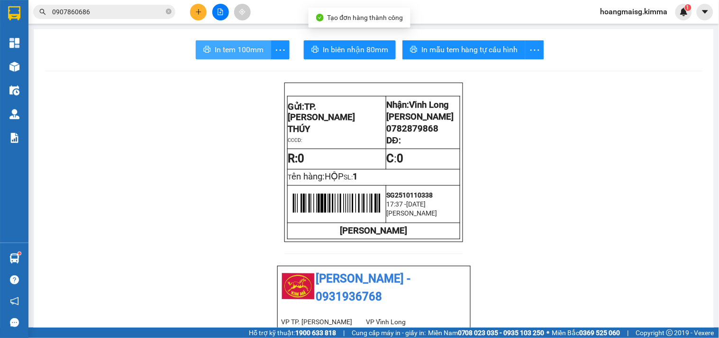
click at [248, 48] on span "In tem 100mm" at bounding box center [239, 50] width 49 height 12
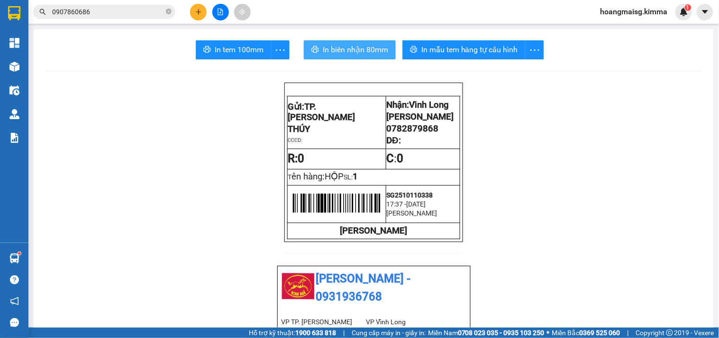
click at [358, 52] on span "In biên nhận 80mm" at bounding box center [355, 50] width 65 height 12
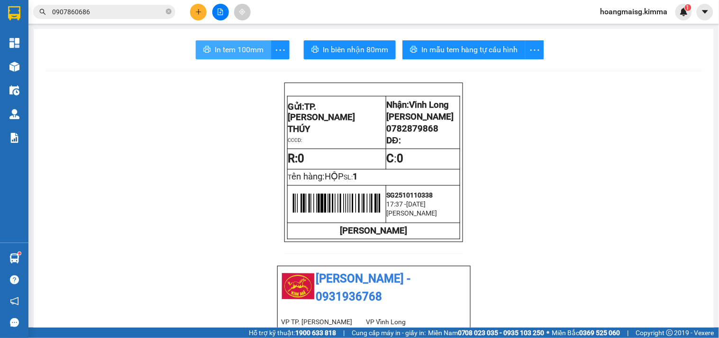
click at [248, 47] on span "In tem 100mm" at bounding box center [239, 50] width 49 height 12
drag, startPoint x: 162, startPoint y: 82, endPoint x: 155, endPoint y: 102, distance: 21.6
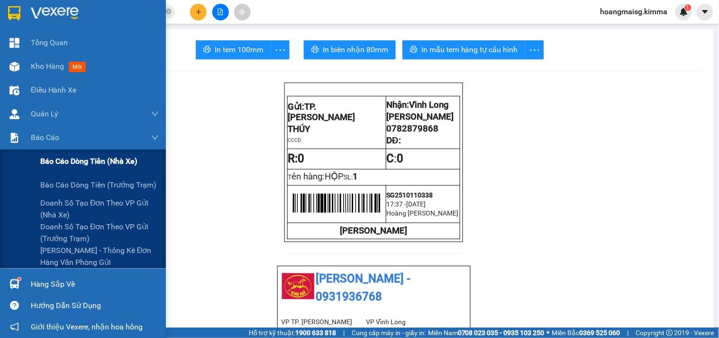
click at [45, 159] on span "Báo cáo dòng tiền (nhà xe)" at bounding box center [88, 161] width 97 height 12
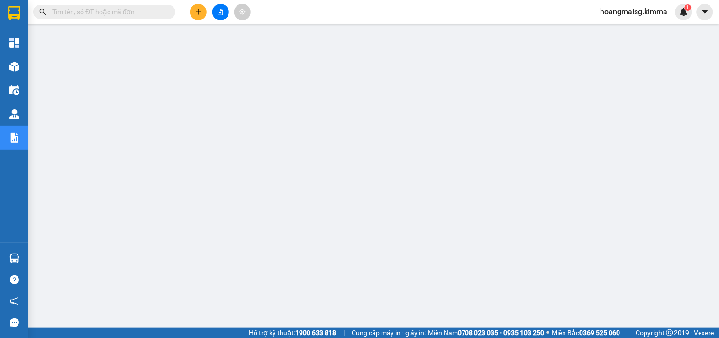
click at [200, 14] on icon "plus" at bounding box center [198, 12] width 7 height 7
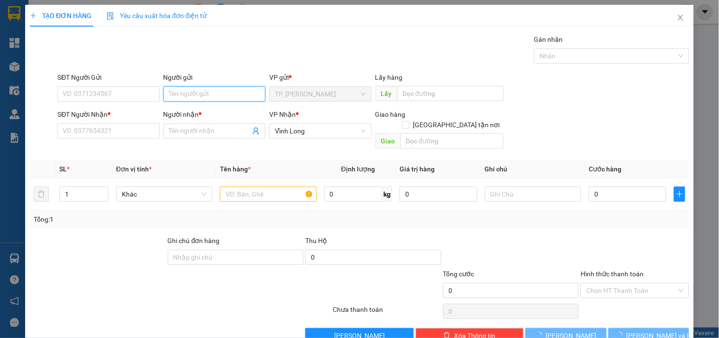
click at [220, 91] on input "Người gửi" at bounding box center [215, 93] width 102 height 15
click at [204, 87] on input "Người gửi" at bounding box center [215, 93] width 102 height 15
type input "BÁN"
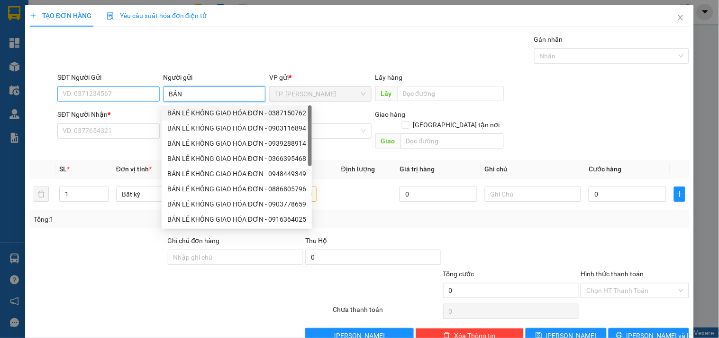
drag, startPoint x: 205, startPoint y: 111, endPoint x: 136, endPoint y: 98, distance: 70.4
click at [197, 110] on div "BÁN LẺ KHÔNG GIAO HÓA ĐƠN - 0387150762" at bounding box center [236, 113] width 139 height 10
type input "0387150762"
type input "BÁN LẺ KHÔNG GIAO HÓA ĐƠN"
click at [130, 96] on input "0387150762" at bounding box center [108, 93] width 102 height 15
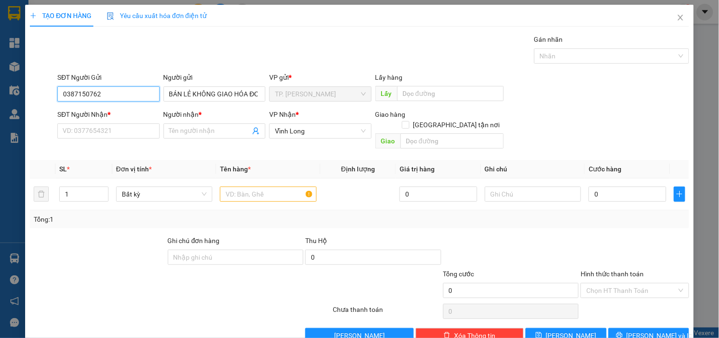
click at [130, 96] on input "0387150762" at bounding box center [108, 93] width 102 height 15
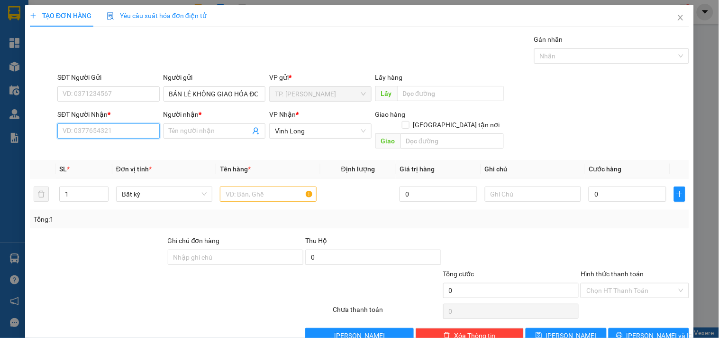
click at [134, 127] on input "SĐT Người Nhận *" at bounding box center [108, 130] width 102 height 15
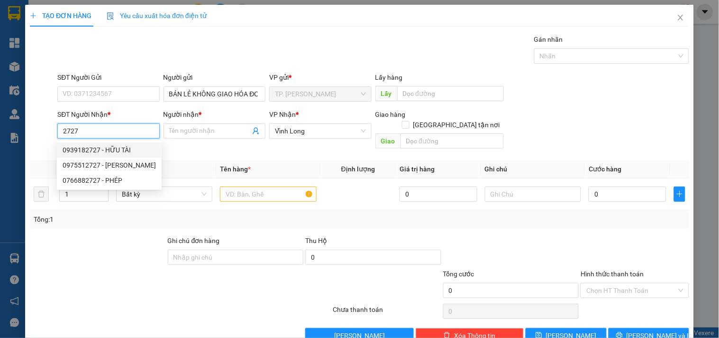
click at [118, 147] on div "0939182727 - HỮU TÀI" at bounding box center [109, 150] width 93 height 10
type input "0939182727"
type input "HỮU TÀI"
type input "0939182727"
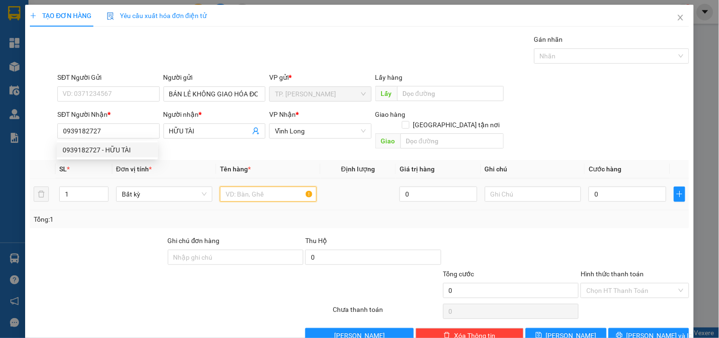
click at [259, 186] on input "text" at bounding box center [268, 193] width 96 height 15
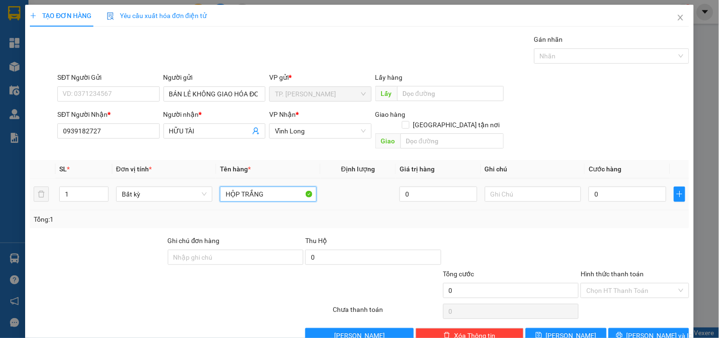
type input "HỘP TRẮNG"
type input "TÍN"
click at [642, 330] on span "Lưu và In" at bounding box center [660, 335] width 66 height 10
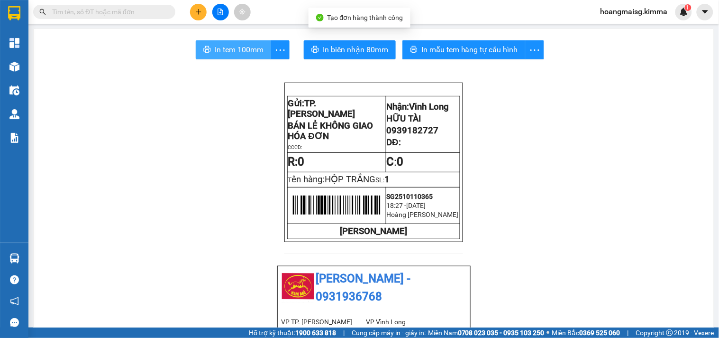
click at [236, 53] on span "In tem 100mm" at bounding box center [239, 50] width 49 height 12
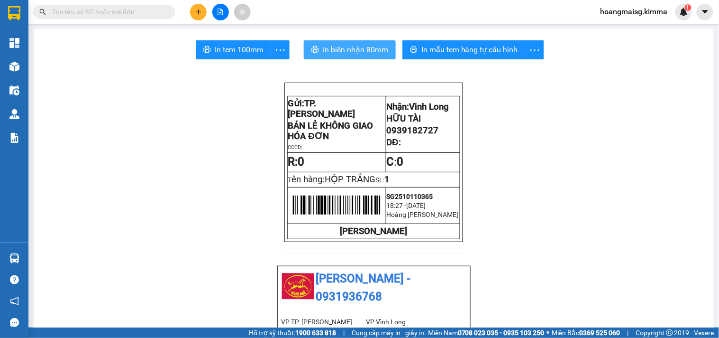
click at [343, 51] on span "In biên nhận 80mm" at bounding box center [355, 50] width 65 height 12
click at [82, 10] on input "text" at bounding box center [108, 12] width 112 height 10
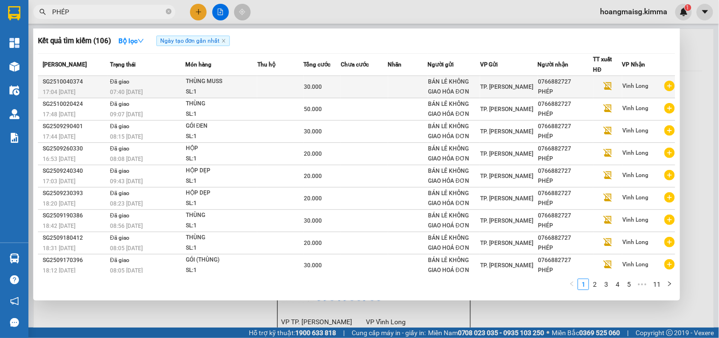
type input "PHÉP"
click at [510, 84] on span "TP. [PERSON_NAME]" at bounding box center [507, 86] width 53 height 7
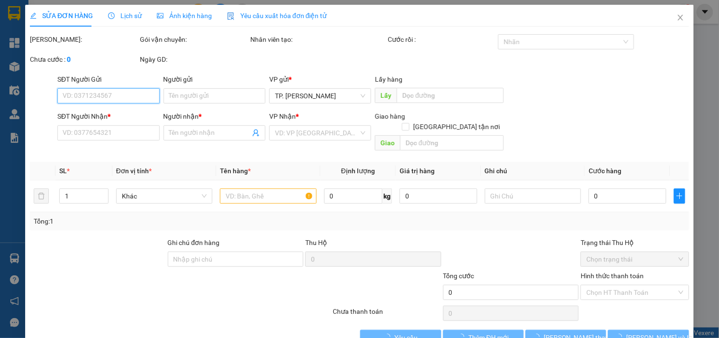
type input "BÁN LẺ KHÔNG GIAO HÓA ĐƠN"
type input "0766882727"
type input "PHÉP"
type input "30.000"
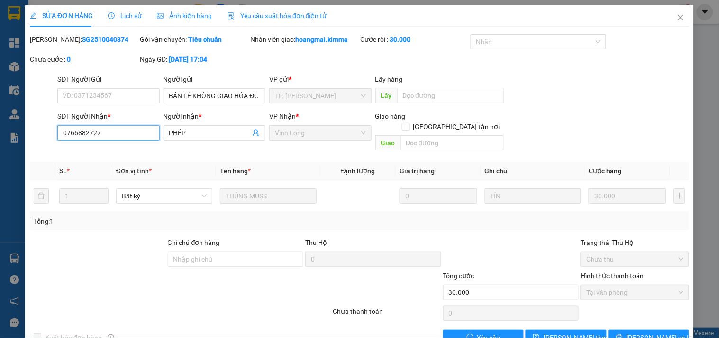
click at [125, 134] on input "0766882727" at bounding box center [108, 132] width 102 height 15
click at [668, 21] on span "Close" at bounding box center [681, 18] width 27 height 27
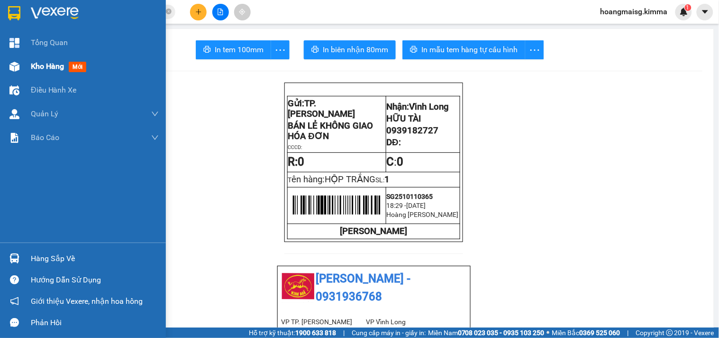
click at [13, 64] on img at bounding box center [14, 67] width 10 height 10
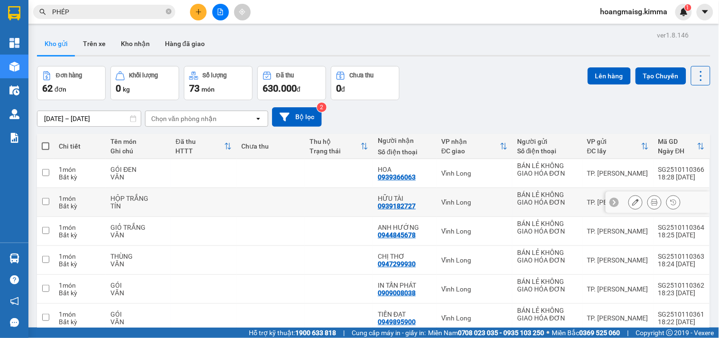
click at [632, 207] on button at bounding box center [635, 202] width 13 height 17
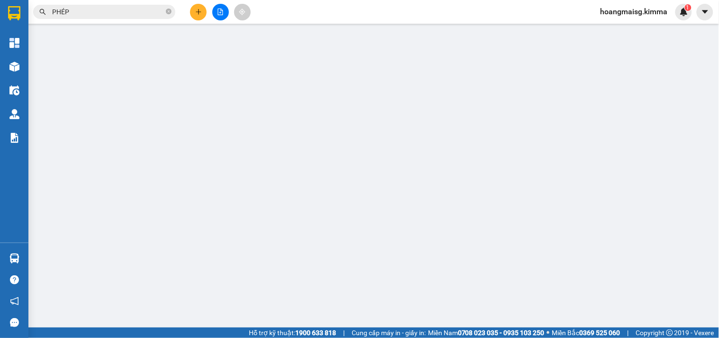
type input "BÁN LẺ KHÔNG GIAO HÓA ĐƠN"
type input "0939182727"
type input "HỮU TÀI"
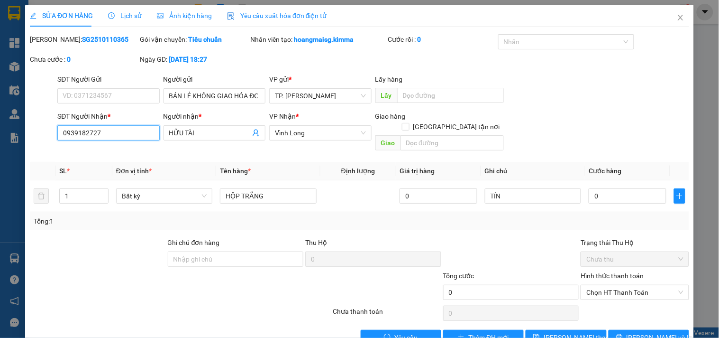
click at [112, 129] on input "0939182727" at bounding box center [108, 132] width 102 height 15
paste input "7668"
type input "0766882727"
click at [202, 135] on input "HỮU TÀI" at bounding box center [209, 133] width 81 height 10
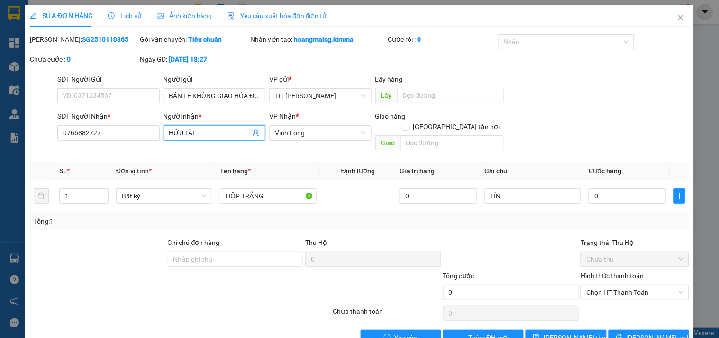
click at [202, 135] on input "HỮU TÀI" at bounding box center [209, 133] width 81 height 10
type input "HỮU PHÉP"
click at [634, 332] on span "Lưu và In" at bounding box center [660, 337] width 66 height 10
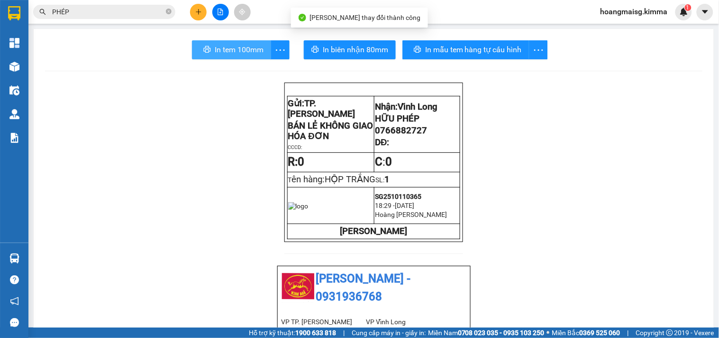
click at [218, 47] on span "In tem 100mm" at bounding box center [239, 50] width 49 height 12
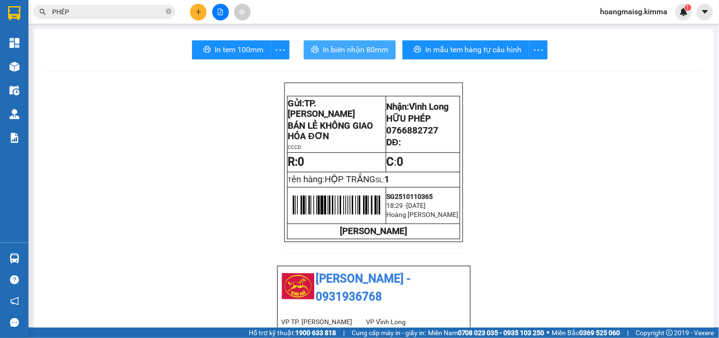
click at [356, 53] on span "In biên nhận 80mm" at bounding box center [355, 50] width 65 height 12
click at [95, 12] on input "PHÉP" at bounding box center [108, 12] width 112 height 10
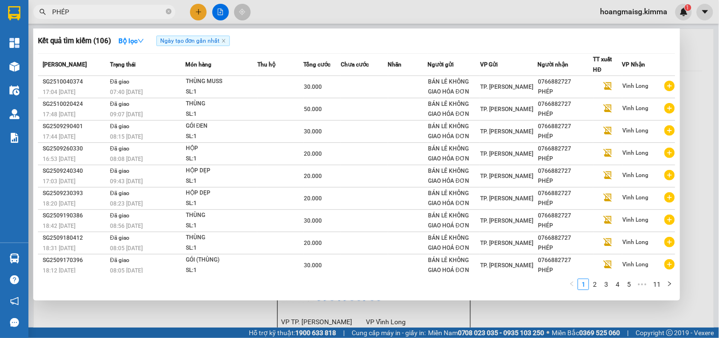
click at [95, 12] on input "PHÉP" at bounding box center [108, 12] width 112 height 10
type input "133"
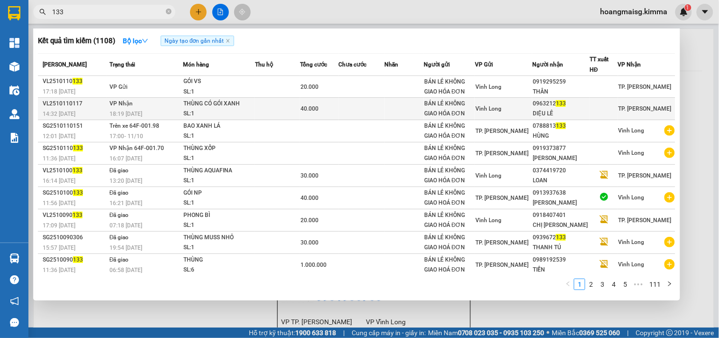
click at [223, 107] on div "THÙNG CÓ GÓI XANH" at bounding box center [219, 104] width 71 height 10
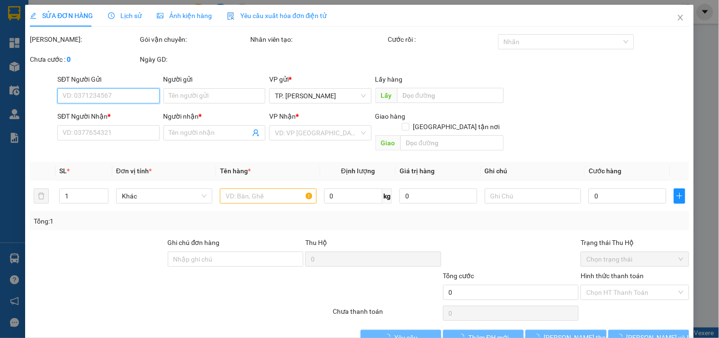
type input "BÁN LẺ KHÔNG GIAO HÓA ĐƠN"
type input "0963212133"
type input "DIỆU LÊ"
type input "40.000"
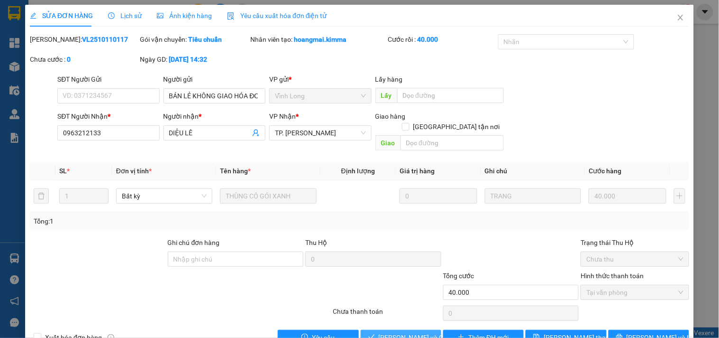
click at [400, 332] on span "Lưu và Giao hàng" at bounding box center [424, 337] width 91 height 10
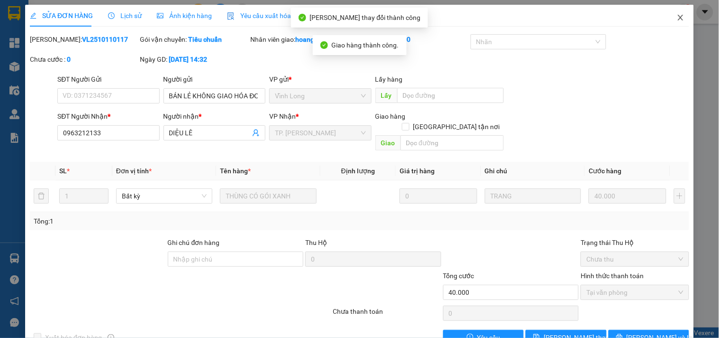
click at [677, 18] on icon "close" at bounding box center [681, 18] width 8 height 8
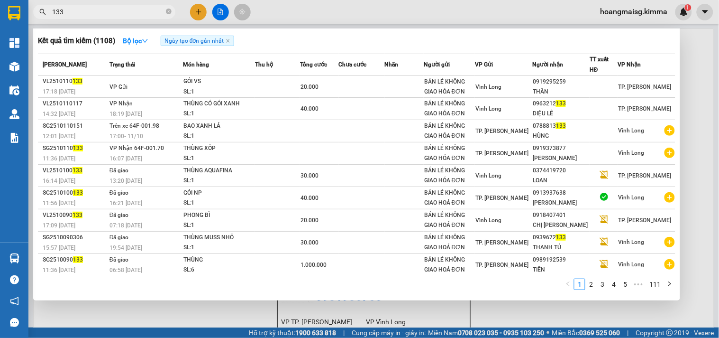
click at [133, 14] on input "133" at bounding box center [108, 12] width 112 height 10
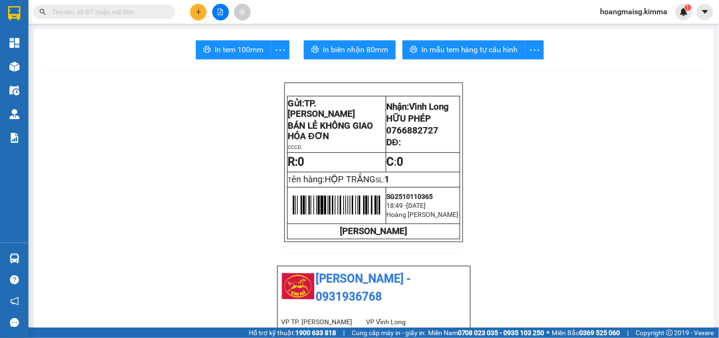
click at [123, 12] on input "text" at bounding box center [108, 12] width 112 height 10
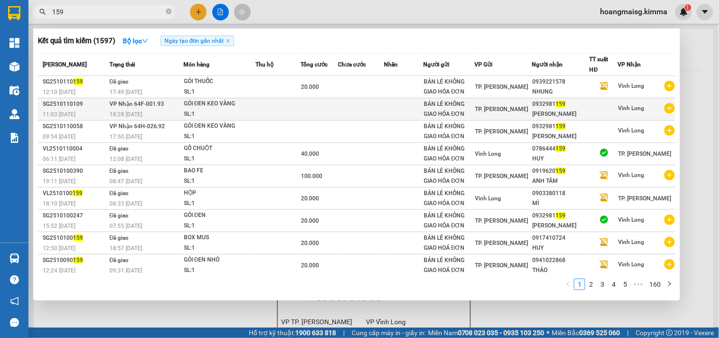
type input "159"
click at [191, 111] on div "SL: 1" at bounding box center [219, 114] width 71 height 10
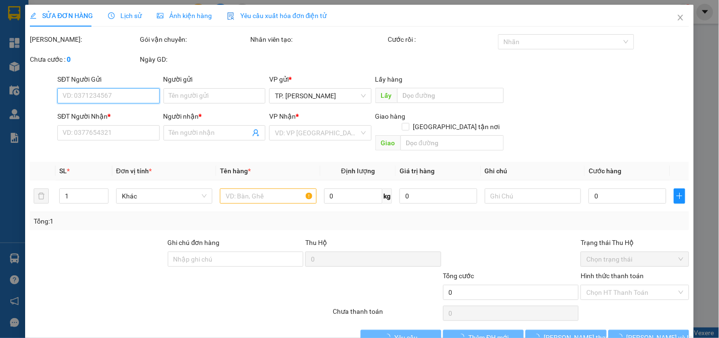
type input "BÁN LẺ KHÔNG GIAO HÓA ĐƠN"
type input "0932981159"
type input "KIM TRỌNG"
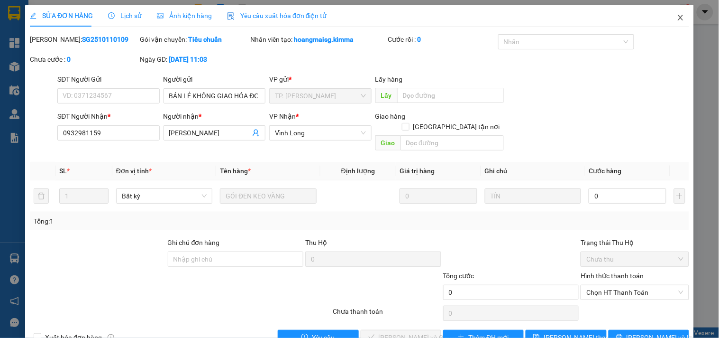
drag, startPoint x: 679, startPoint y: 17, endPoint x: 501, endPoint y: 15, distance: 177.8
click at [677, 17] on span "Close" at bounding box center [681, 18] width 27 height 27
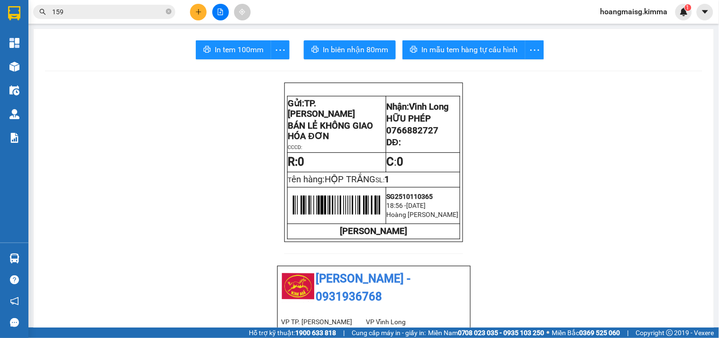
click at [91, 14] on input "159" at bounding box center [108, 12] width 112 height 10
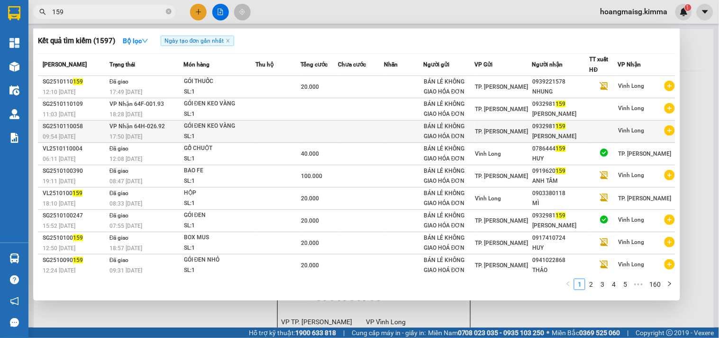
click at [251, 134] on div "SL: 1" at bounding box center [219, 136] width 71 height 10
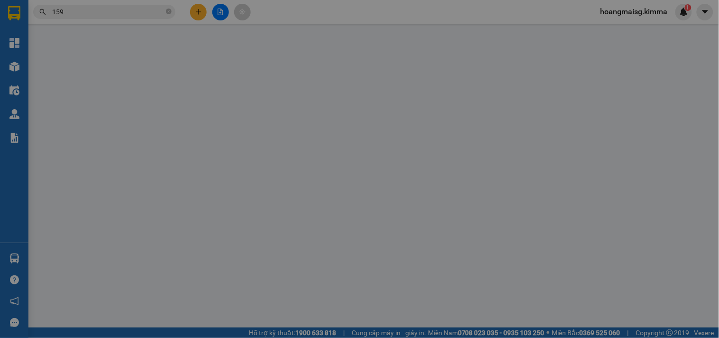
type input "BÁN LẺ KHÔNG GIAO HÓA ĐƠN"
type input "0932981159"
type input "KIM TRỌNG"
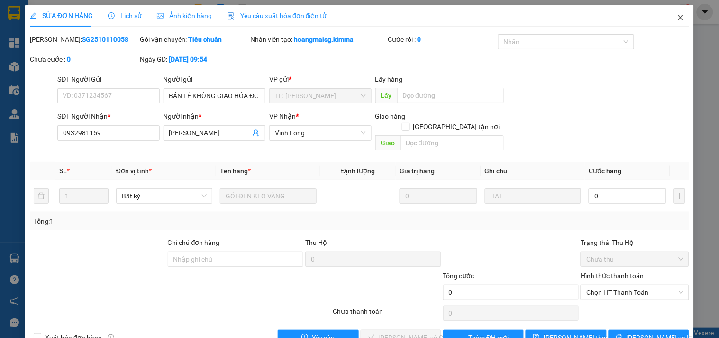
drag, startPoint x: 679, startPoint y: 18, endPoint x: 322, endPoint y: 27, distance: 357.7
click at [676, 18] on span "Close" at bounding box center [681, 18] width 27 height 27
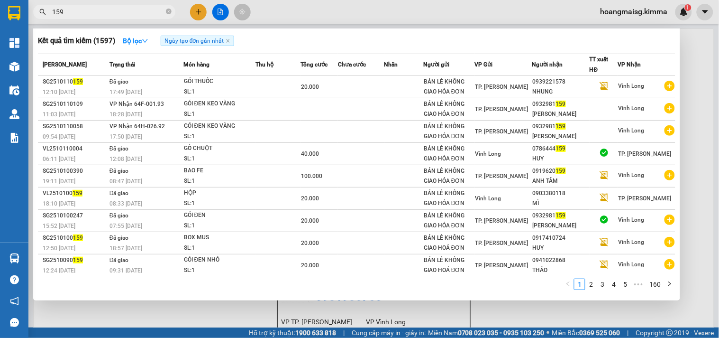
click at [95, 13] on input "159" at bounding box center [108, 12] width 112 height 10
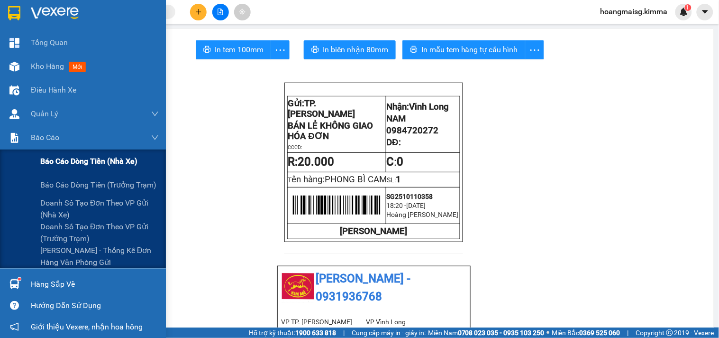
click at [62, 163] on span "Báo cáo dòng tiền (nhà xe)" at bounding box center [88, 161] width 97 height 12
